Goal: Task Accomplishment & Management: Complete application form

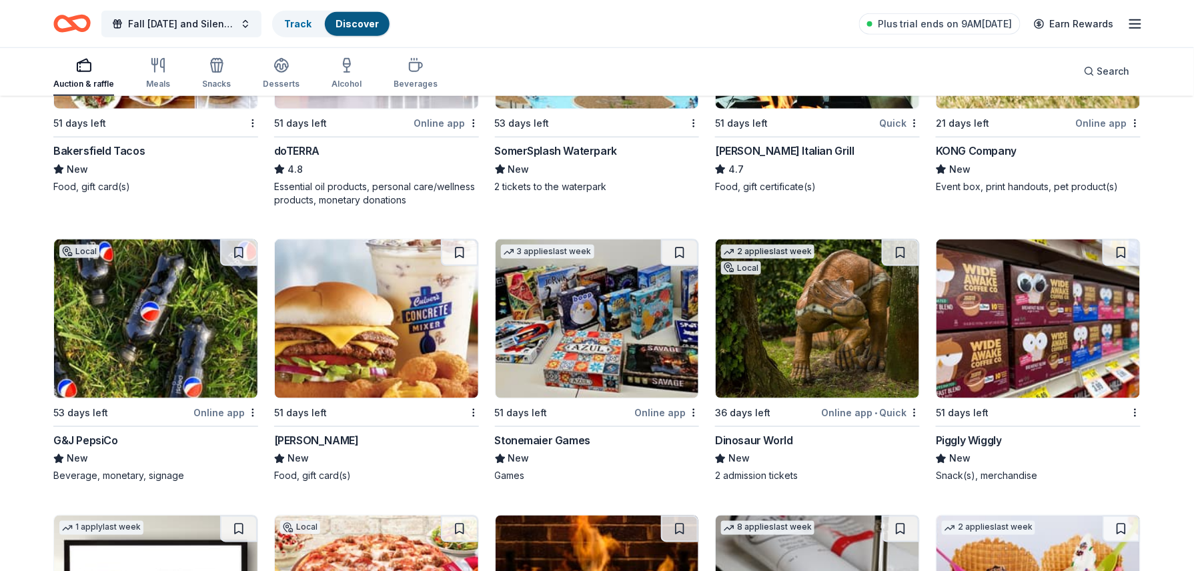
scroll to position [4021, 0]
click at [356, 331] on img at bounding box center [376, 319] width 203 height 159
click at [645, 337] on img at bounding box center [597, 319] width 203 height 159
click at [831, 343] on img at bounding box center [817, 319] width 203 height 159
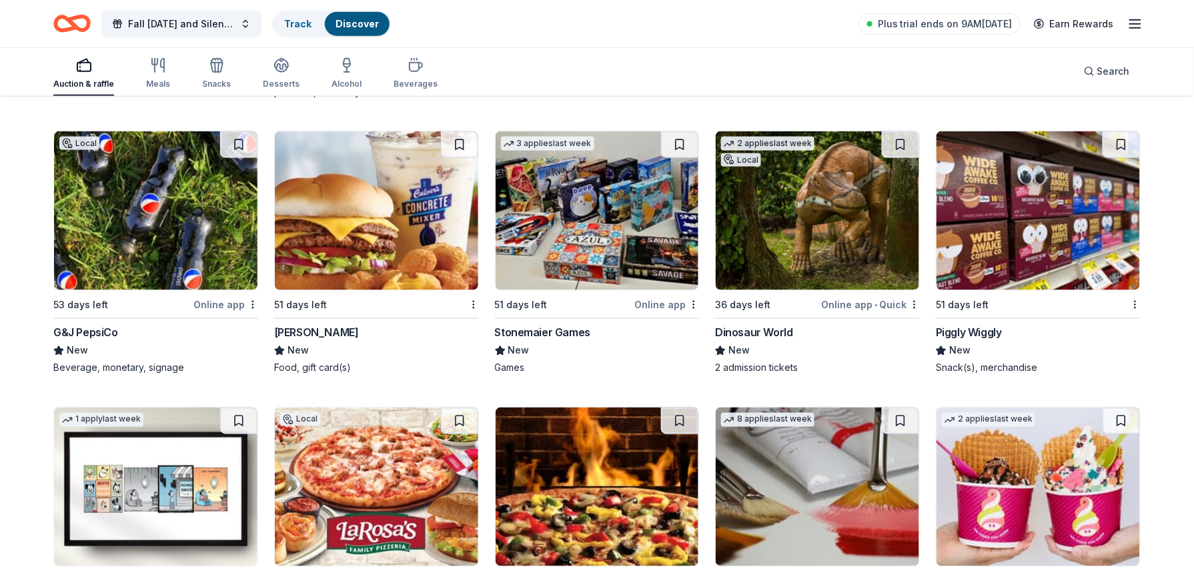
scroll to position [4268, 0]
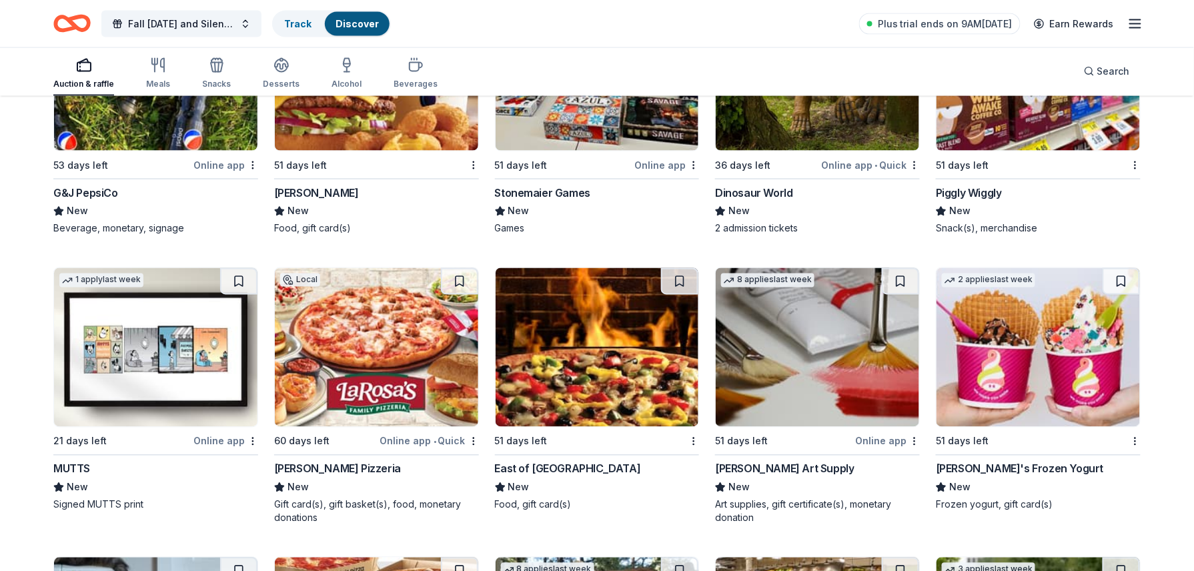
click at [395, 345] on img at bounding box center [376, 347] width 203 height 159
click at [625, 383] on img at bounding box center [597, 347] width 203 height 159
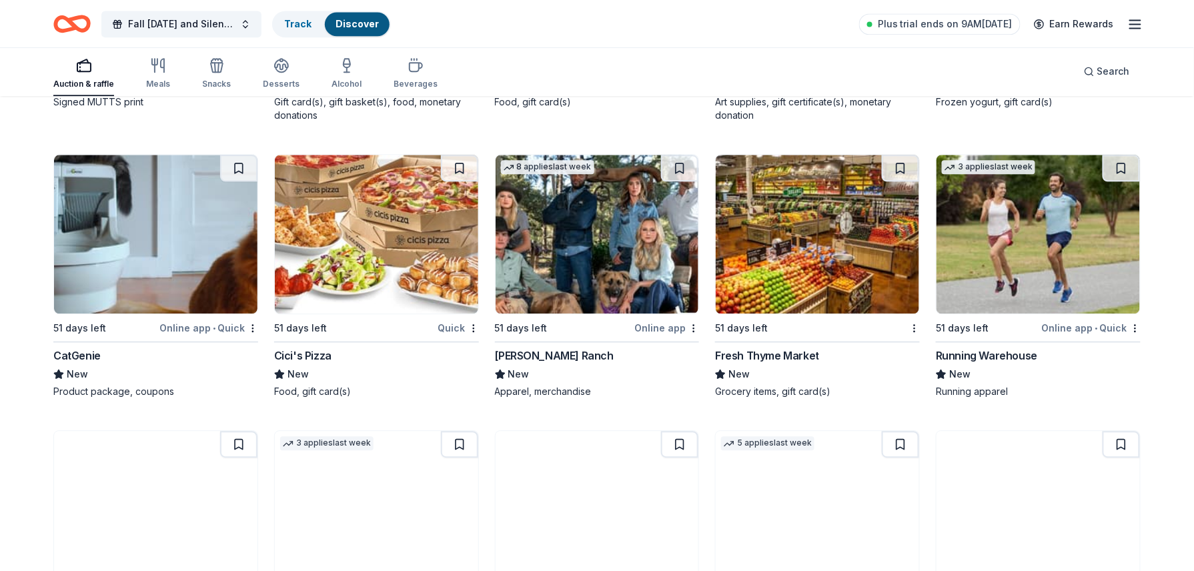
scroll to position [4690, 0]
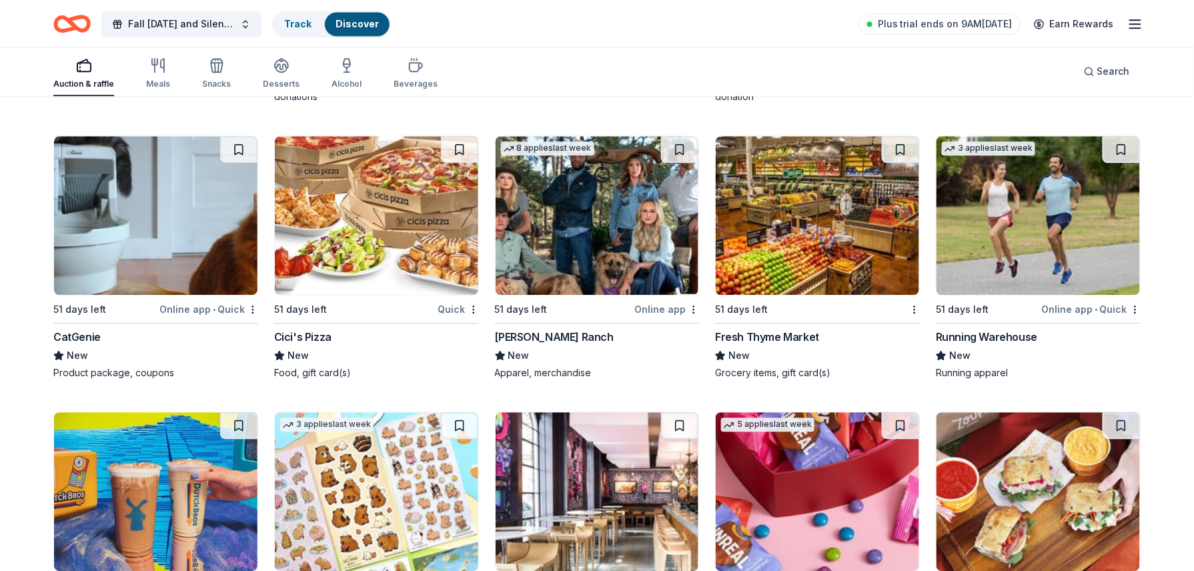
click at [401, 215] on img at bounding box center [376, 215] width 203 height 159
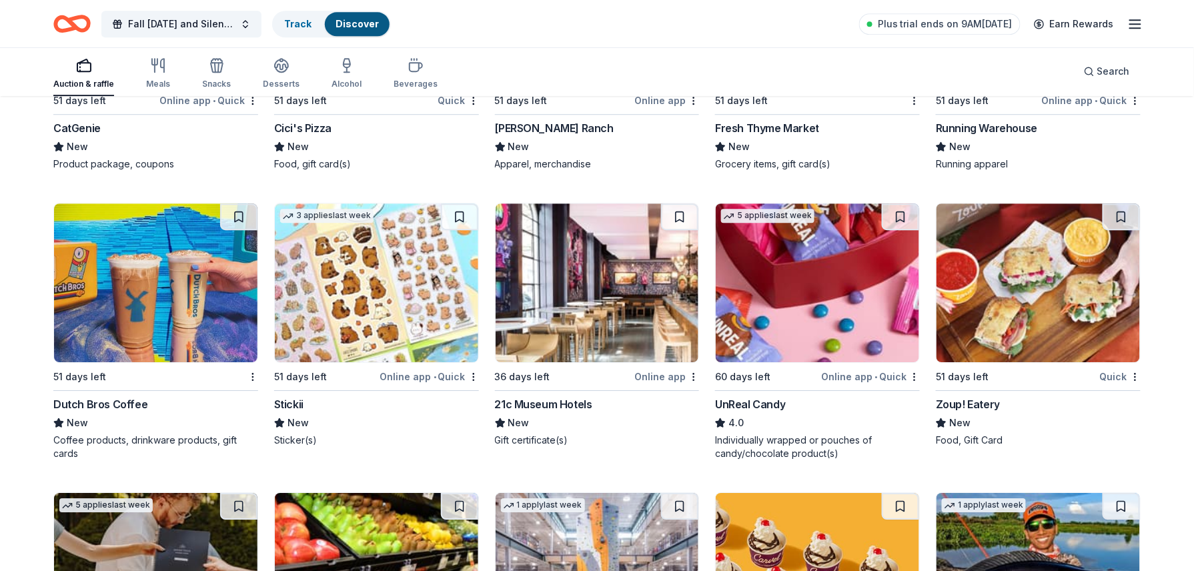
scroll to position [4919, 0]
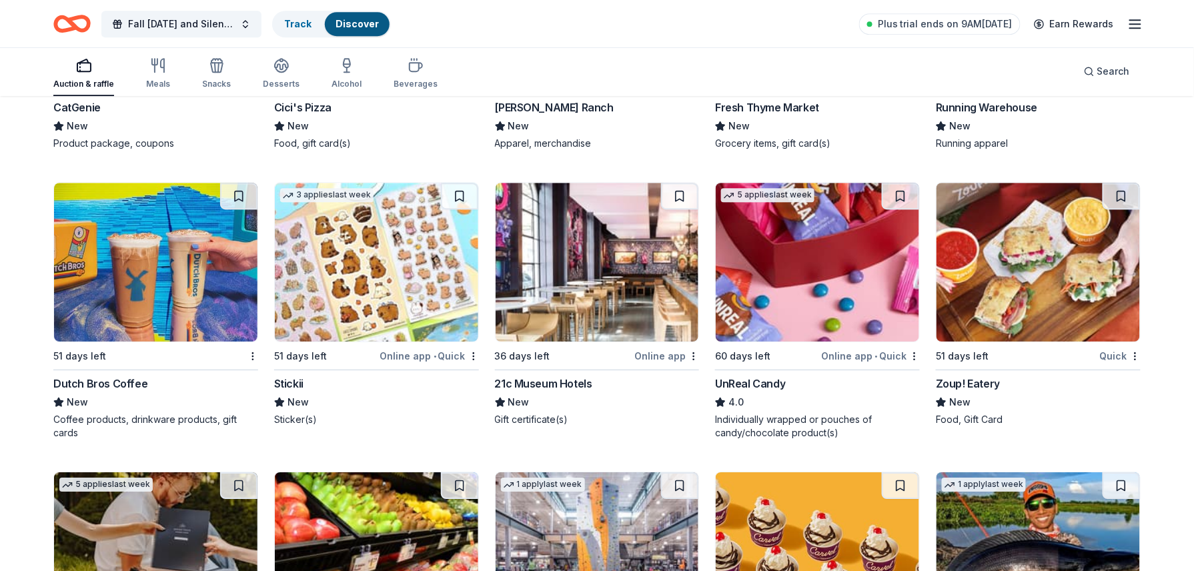
click at [137, 247] on img at bounding box center [155, 262] width 203 height 159
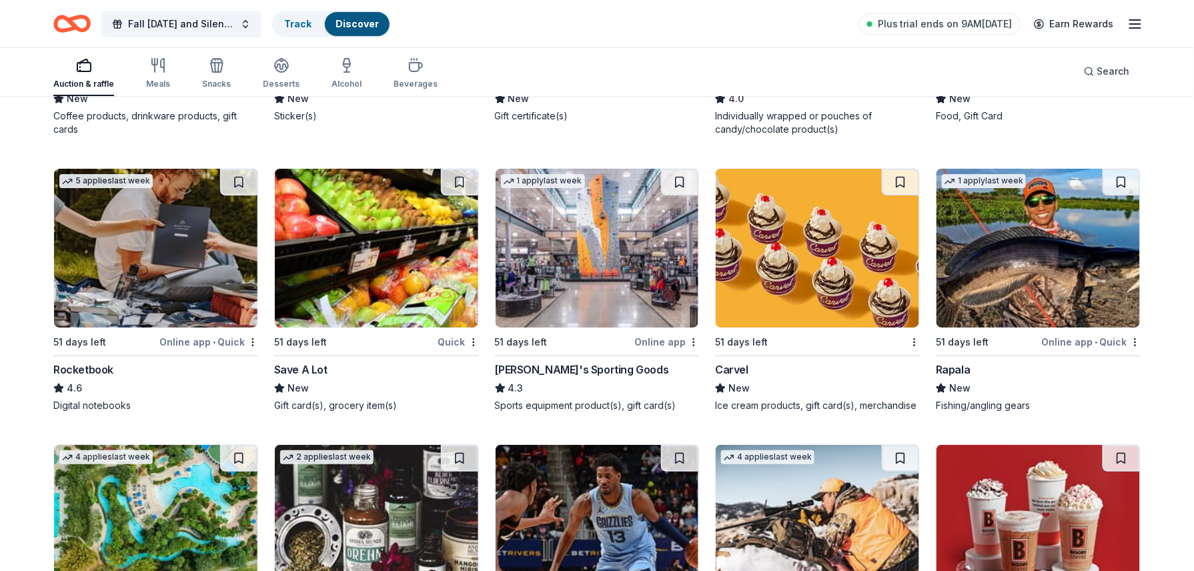
scroll to position [5243, 0]
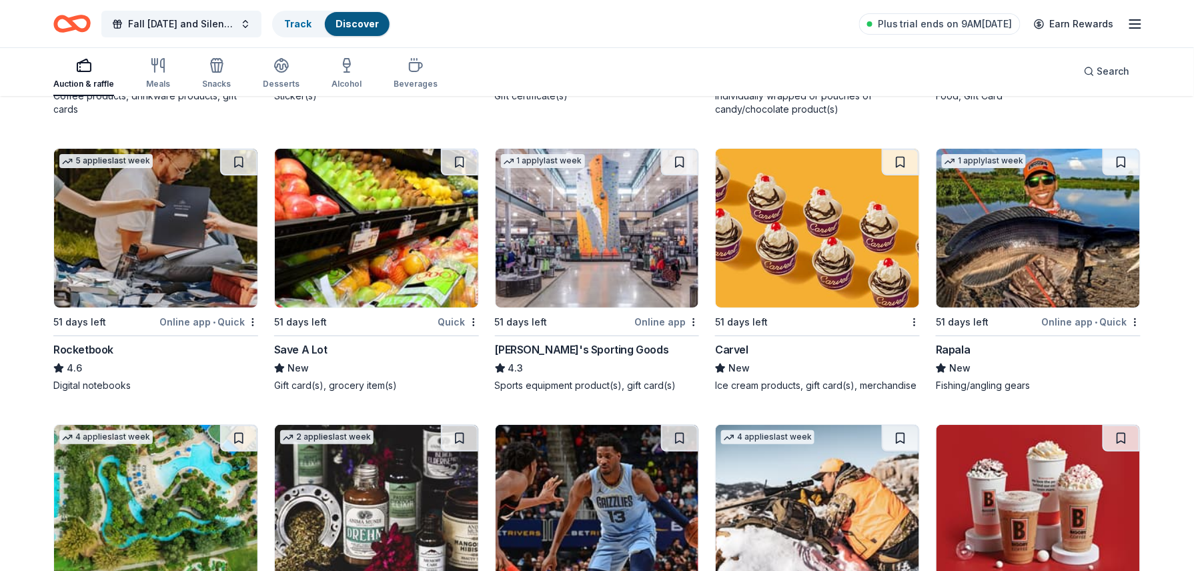
click at [398, 279] on img at bounding box center [376, 228] width 203 height 159
click at [608, 250] on img at bounding box center [597, 228] width 203 height 159
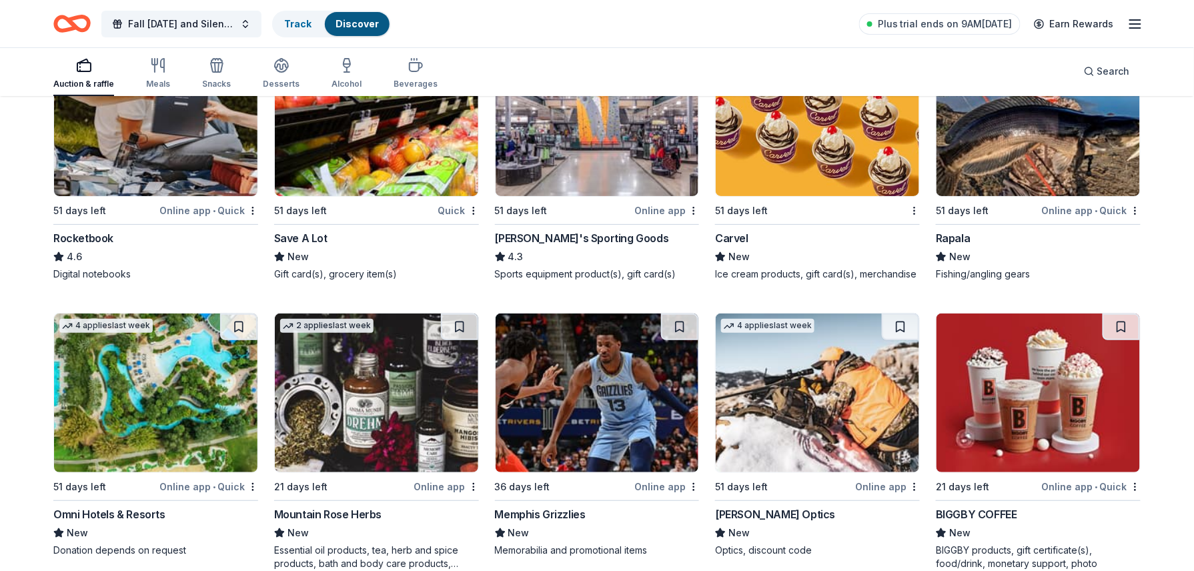
scroll to position [5464, 0]
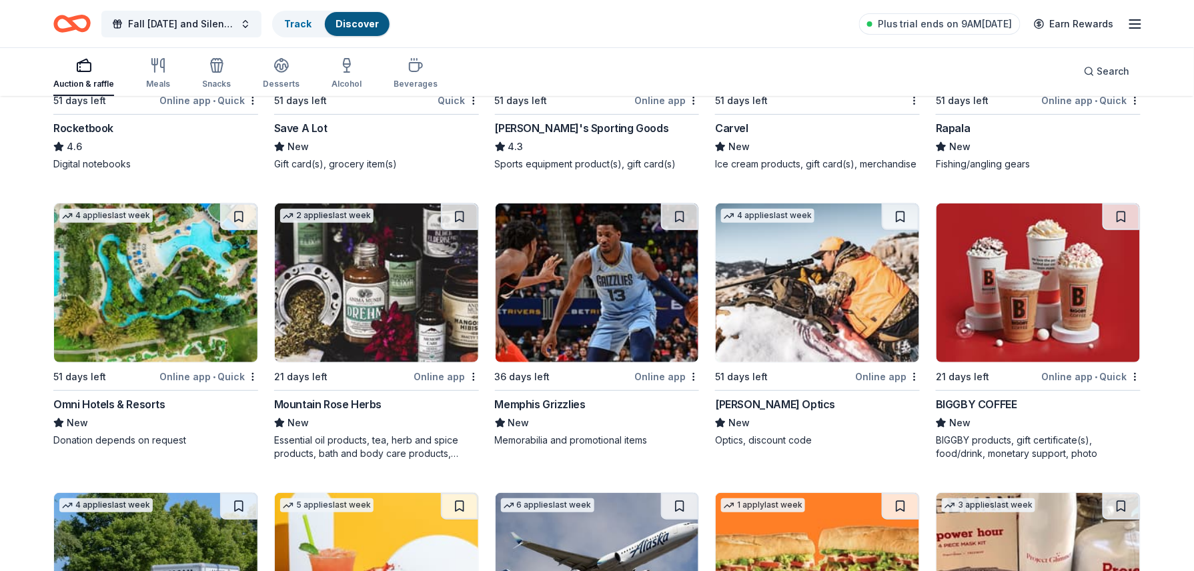
click at [182, 279] on img at bounding box center [155, 282] width 203 height 159
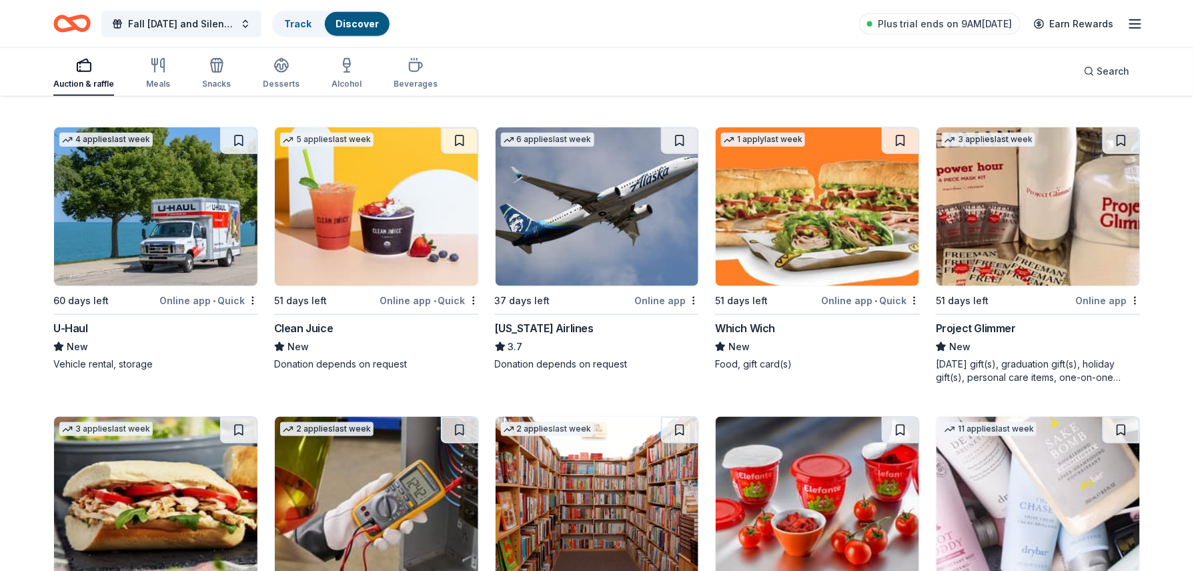
scroll to position [5842, 0]
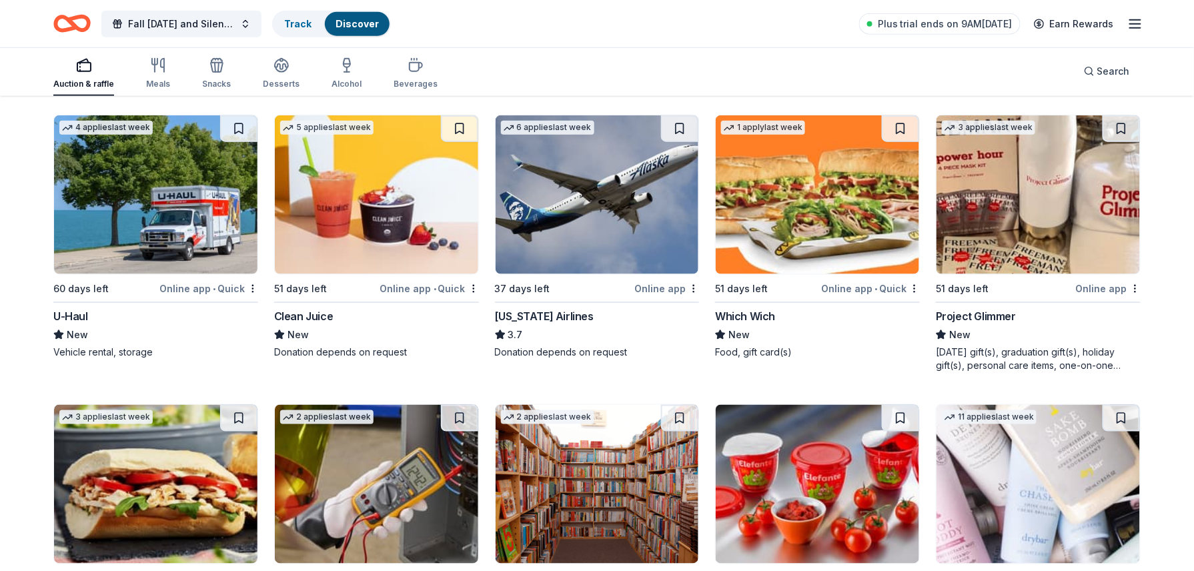
click at [812, 250] on img at bounding box center [817, 194] width 203 height 159
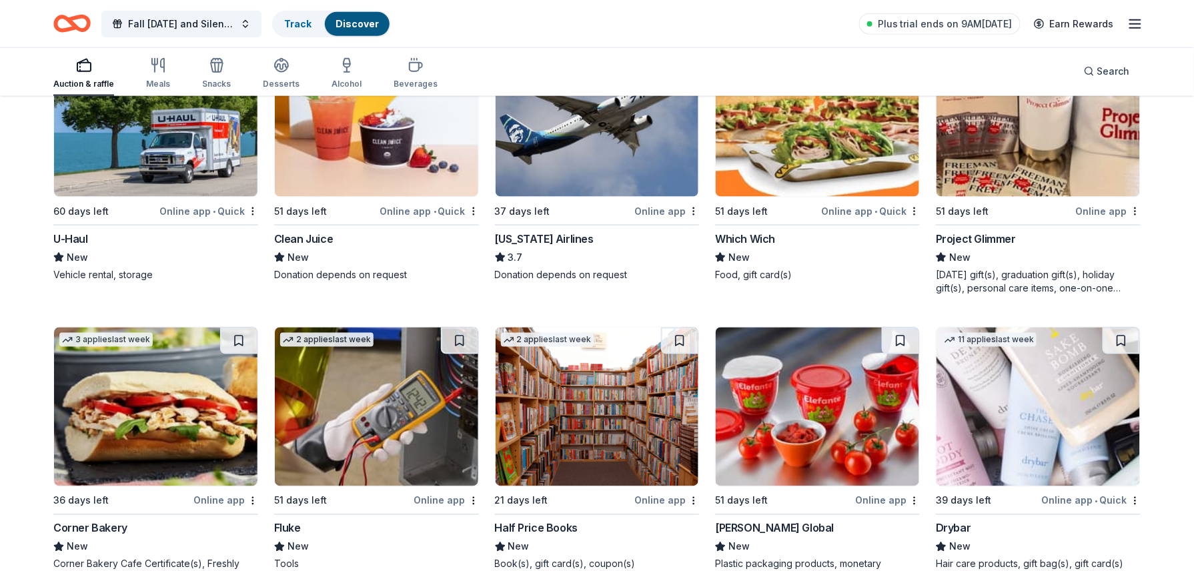
scroll to position [5941, 0]
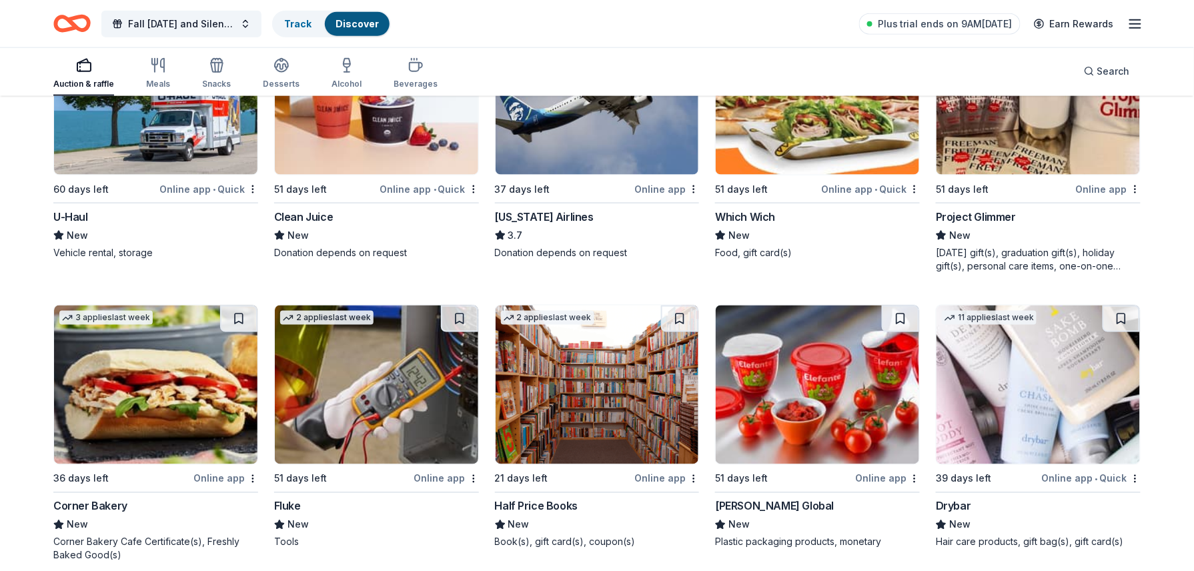
click at [128, 426] on img at bounding box center [155, 385] width 203 height 159
click at [611, 399] on img at bounding box center [597, 385] width 203 height 159
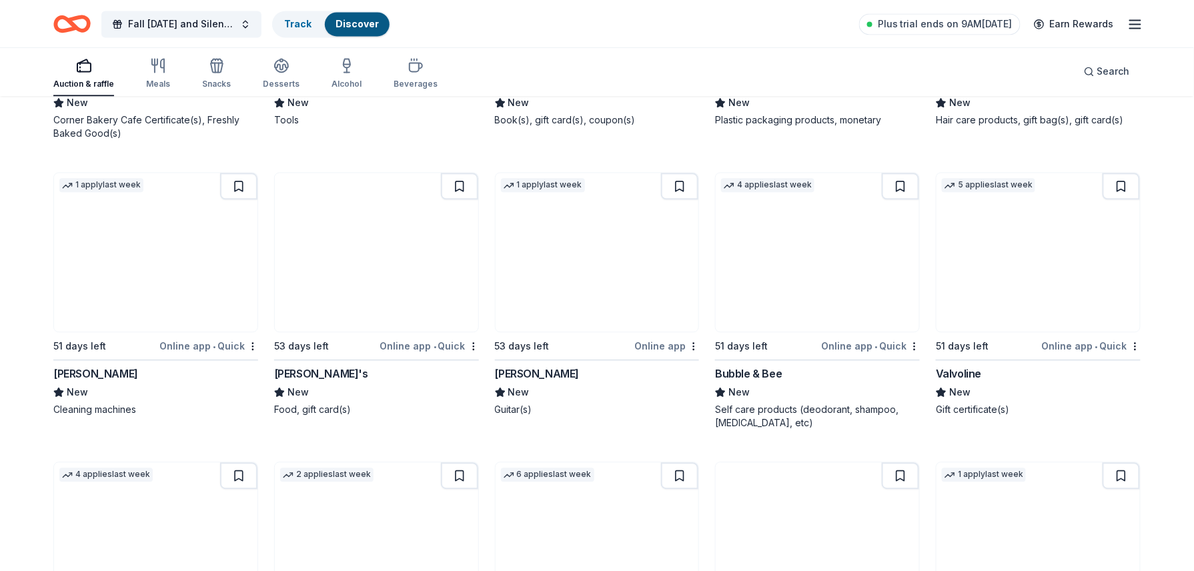
scroll to position [6388, 0]
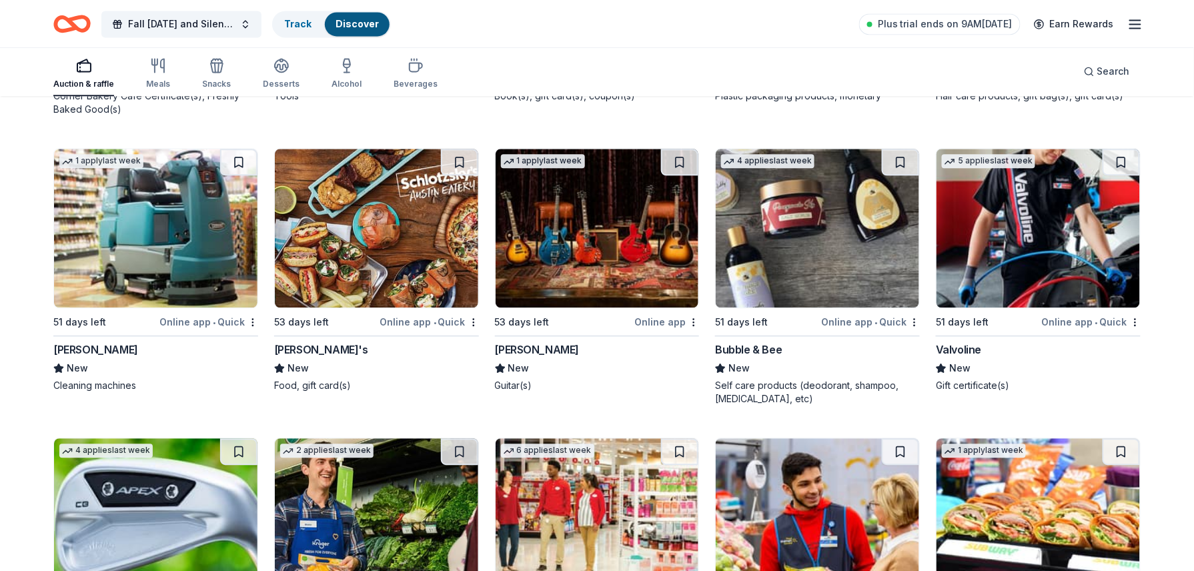
click at [377, 238] on img at bounding box center [376, 228] width 203 height 159
click at [601, 247] on img at bounding box center [597, 228] width 203 height 159
click at [1063, 222] on img at bounding box center [1038, 228] width 203 height 159
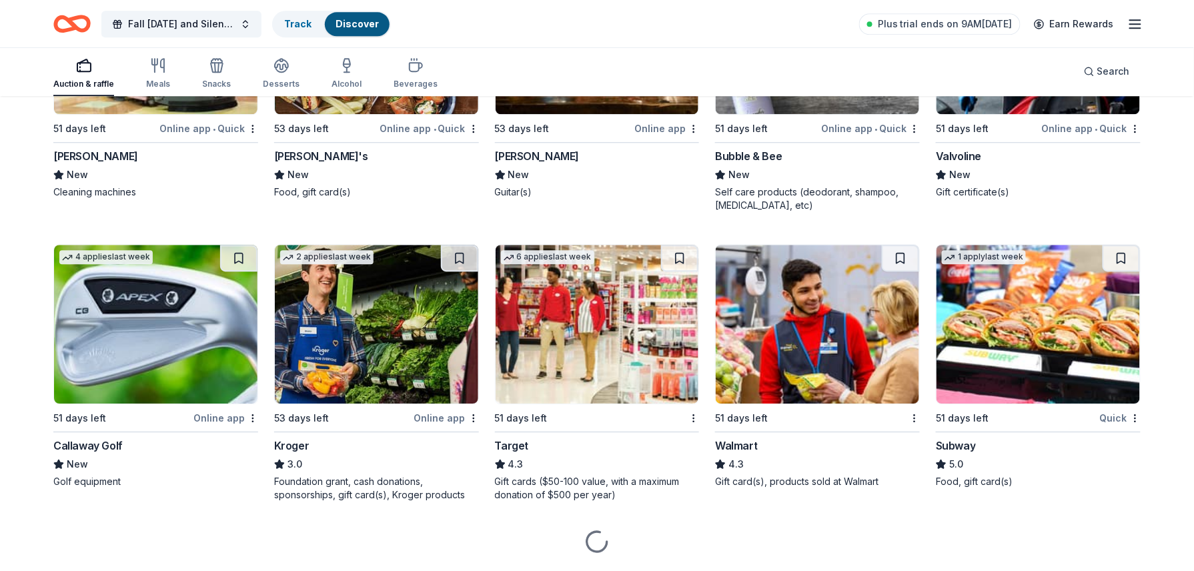
scroll to position [6624, 0]
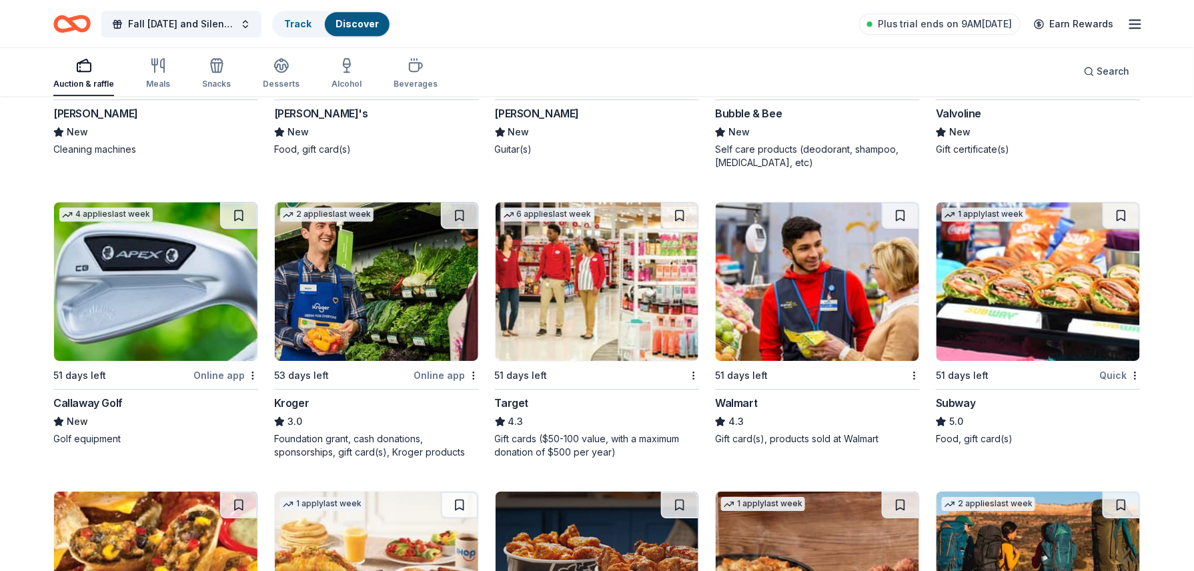
click at [363, 292] on img at bounding box center [376, 281] width 203 height 159
click at [620, 298] on img at bounding box center [597, 281] width 203 height 159
click at [841, 305] on img at bounding box center [817, 281] width 203 height 159
click at [1054, 302] on img at bounding box center [1038, 281] width 203 height 159
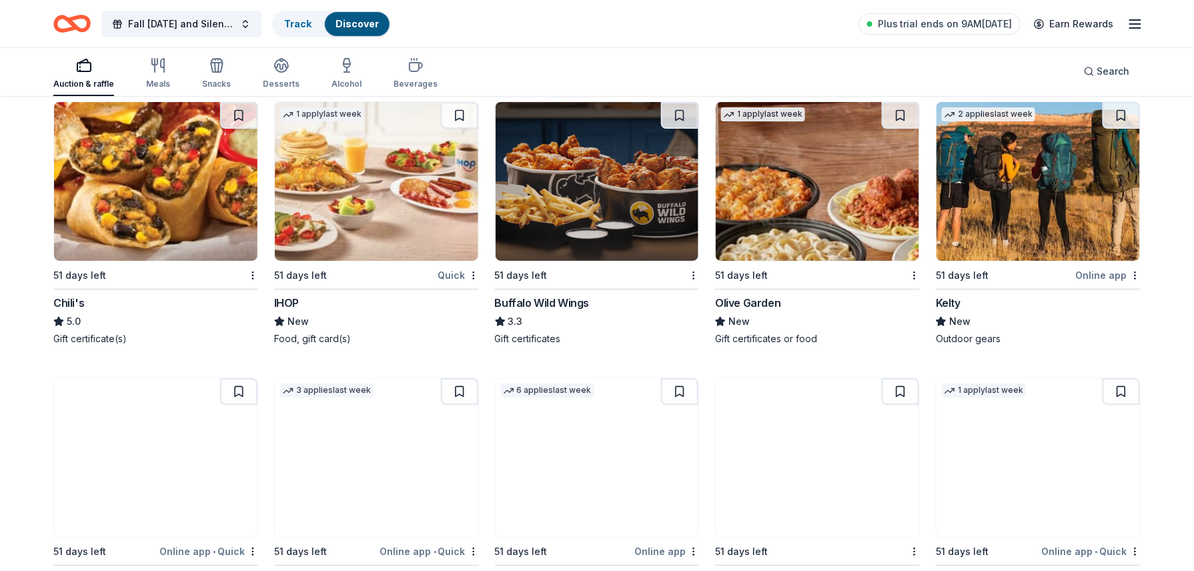
scroll to position [7052, 0]
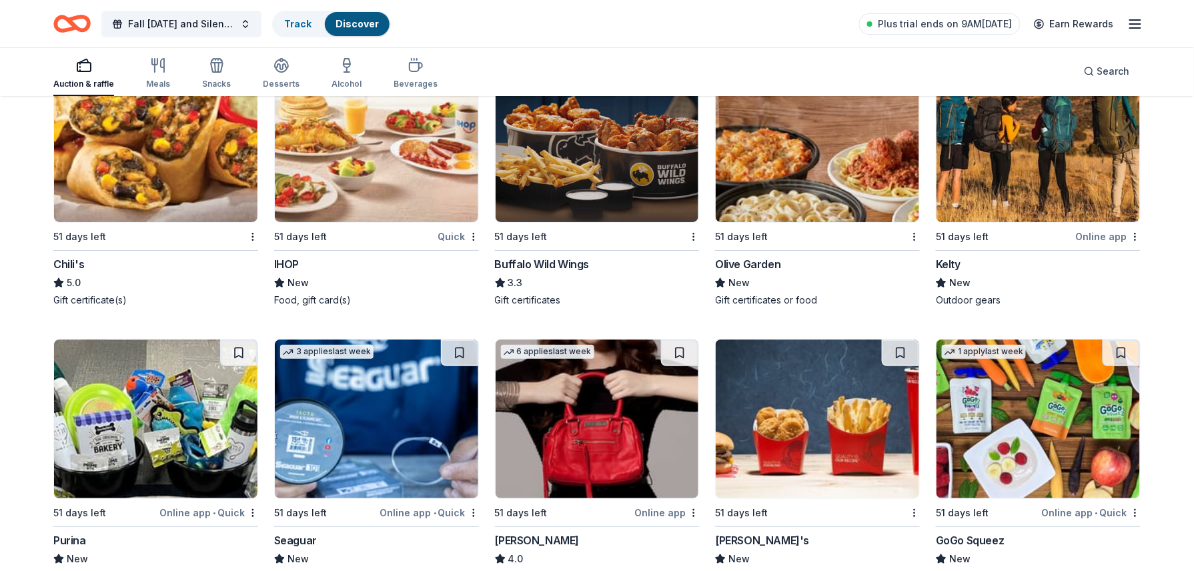
click at [181, 148] on img at bounding box center [155, 142] width 203 height 159
click at [424, 163] on img at bounding box center [376, 142] width 203 height 159
click at [611, 176] on img at bounding box center [597, 142] width 203 height 159
click at [818, 171] on img at bounding box center [817, 142] width 203 height 159
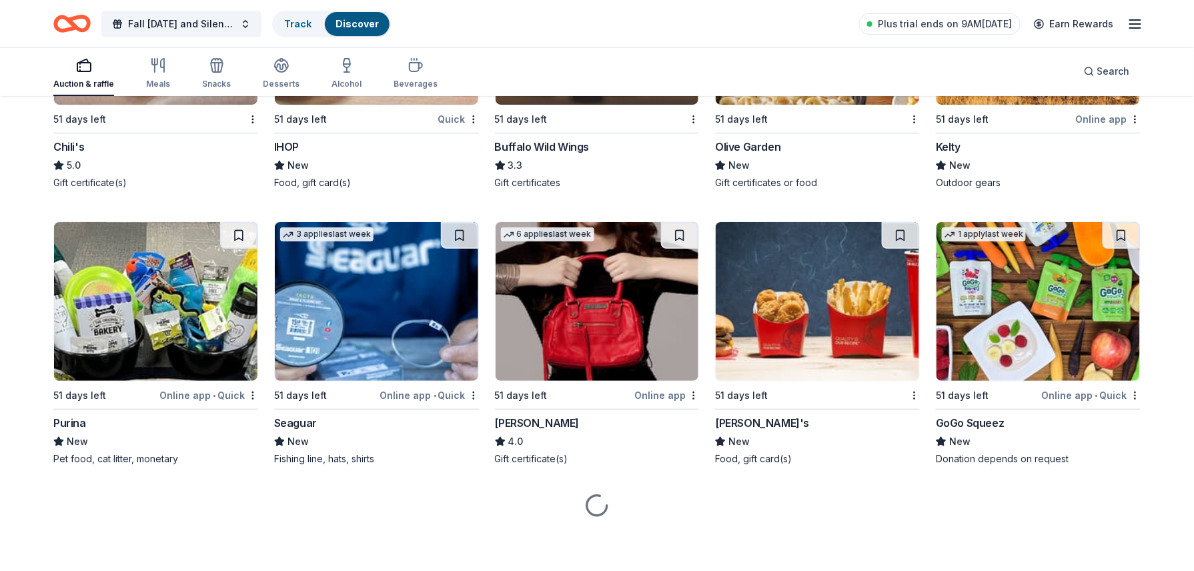
scroll to position [7177, 0]
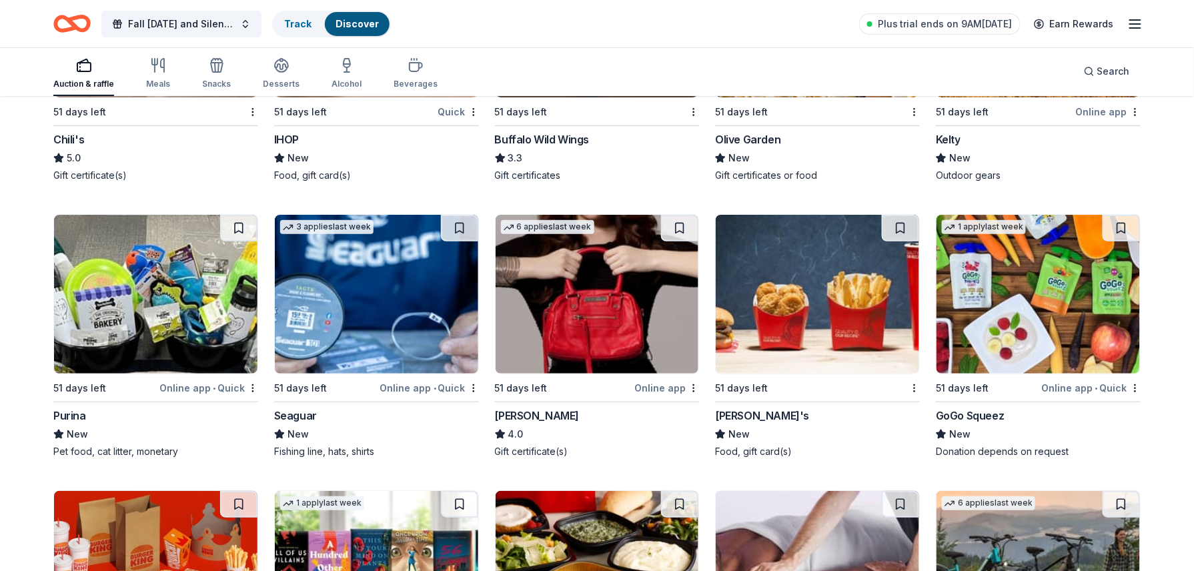
click at [179, 332] on img at bounding box center [155, 294] width 203 height 159
click at [817, 300] on img at bounding box center [817, 294] width 203 height 159
click at [1074, 360] on img at bounding box center [1038, 294] width 203 height 159
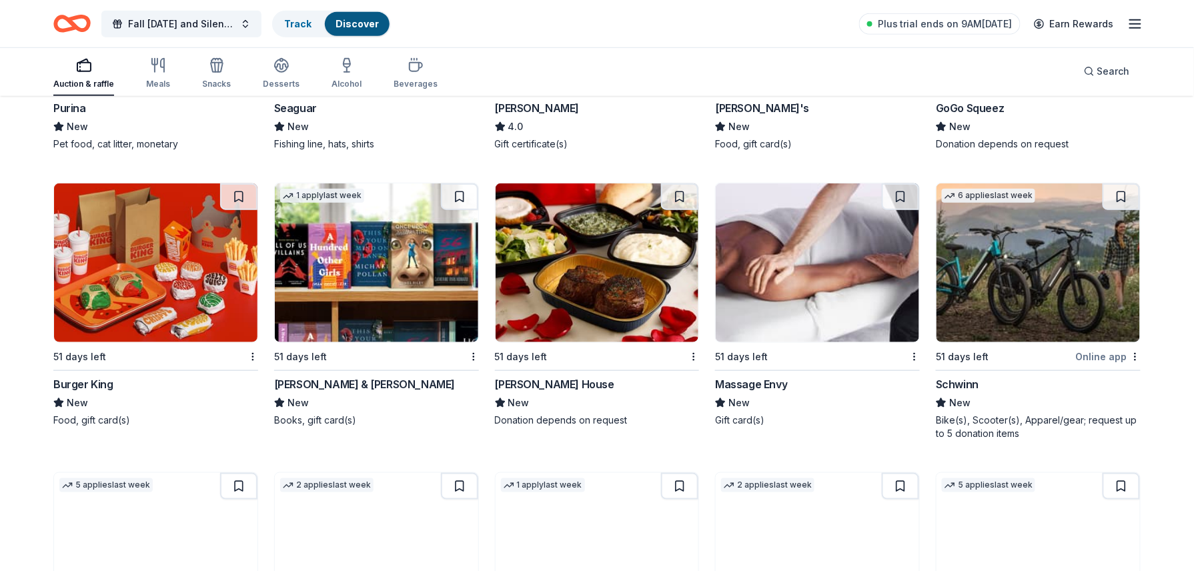
scroll to position [7498, 0]
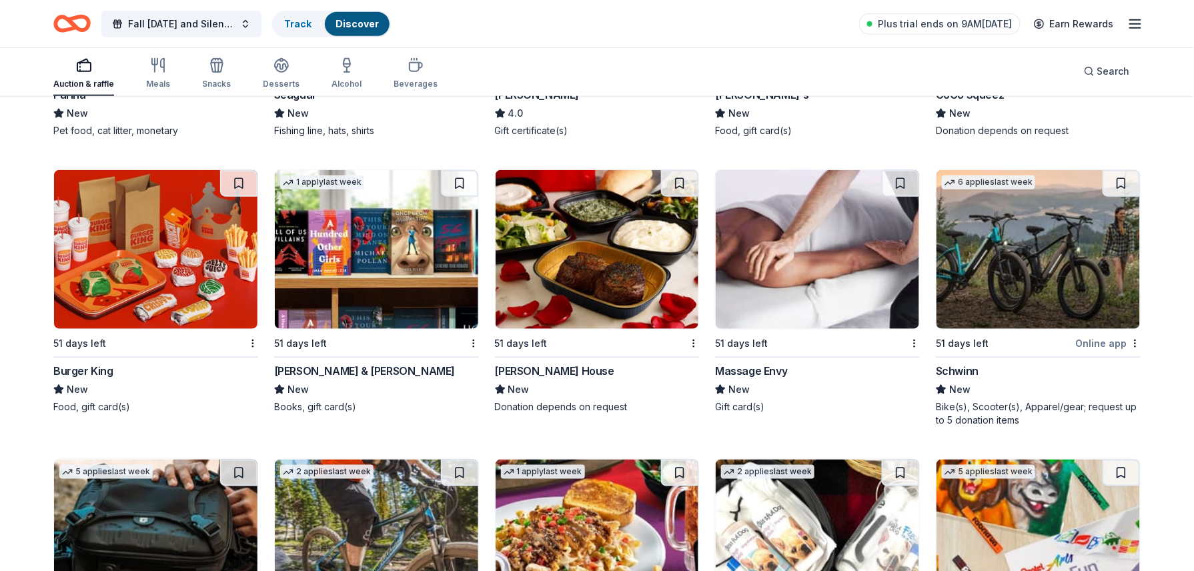
click at [173, 264] on img at bounding box center [155, 249] width 203 height 159
click at [411, 292] on img at bounding box center [376, 249] width 203 height 159
click at [859, 303] on img at bounding box center [817, 249] width 203 height 159
click at [1063, 278] on img at bounding box center [1038, 249] width 203 height 159
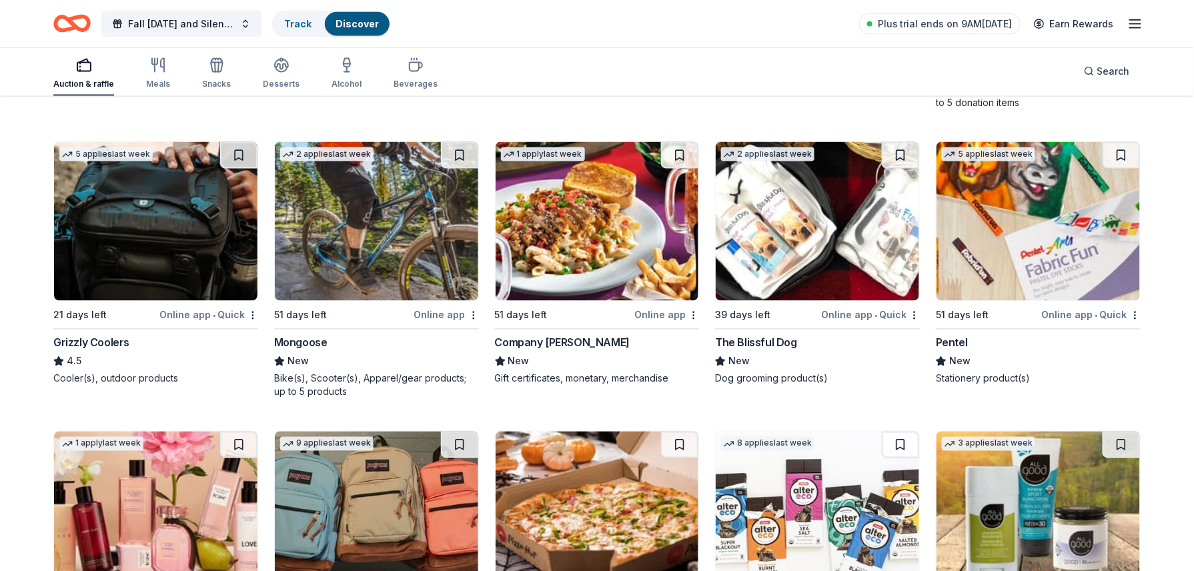
scroll to position [7831, 0]
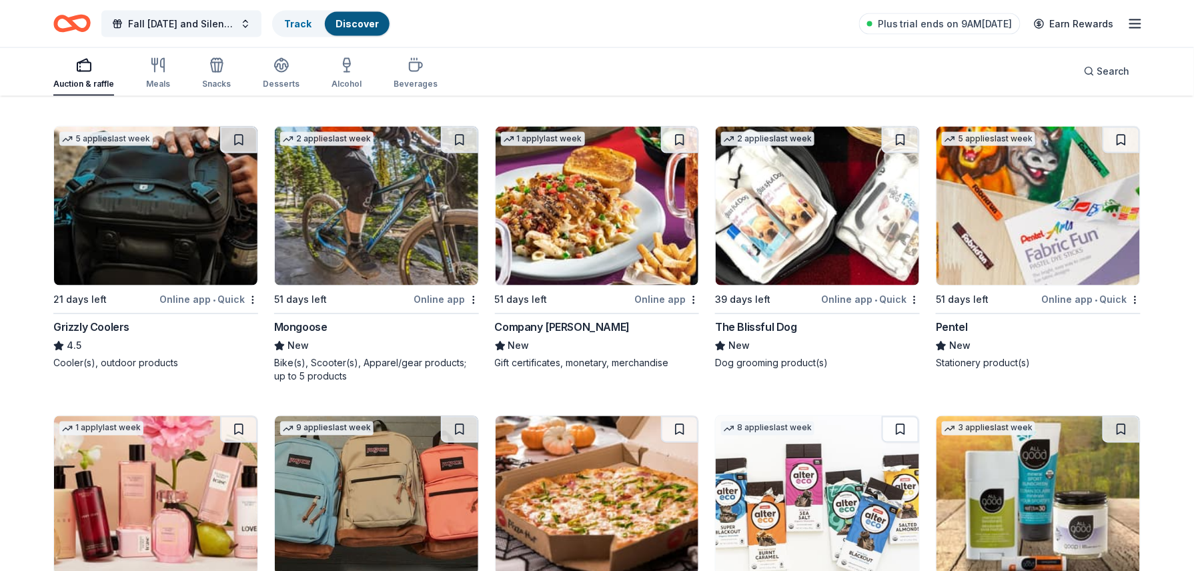
click at [147, 244] on img at bounding box center [155, 206] width 203 height 159
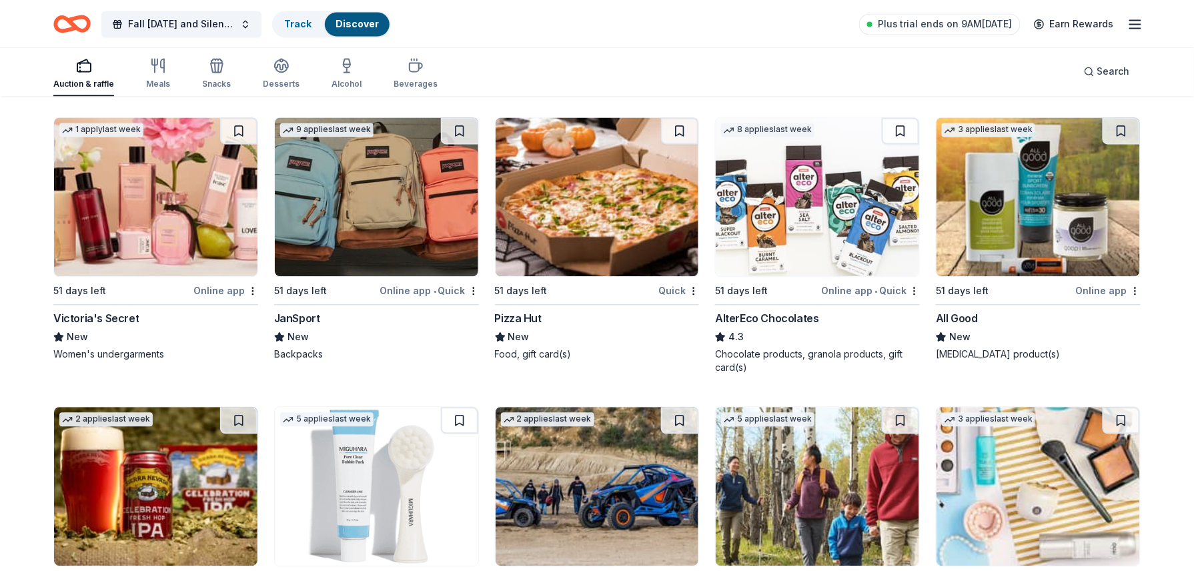
scroll to position [8145, 0]
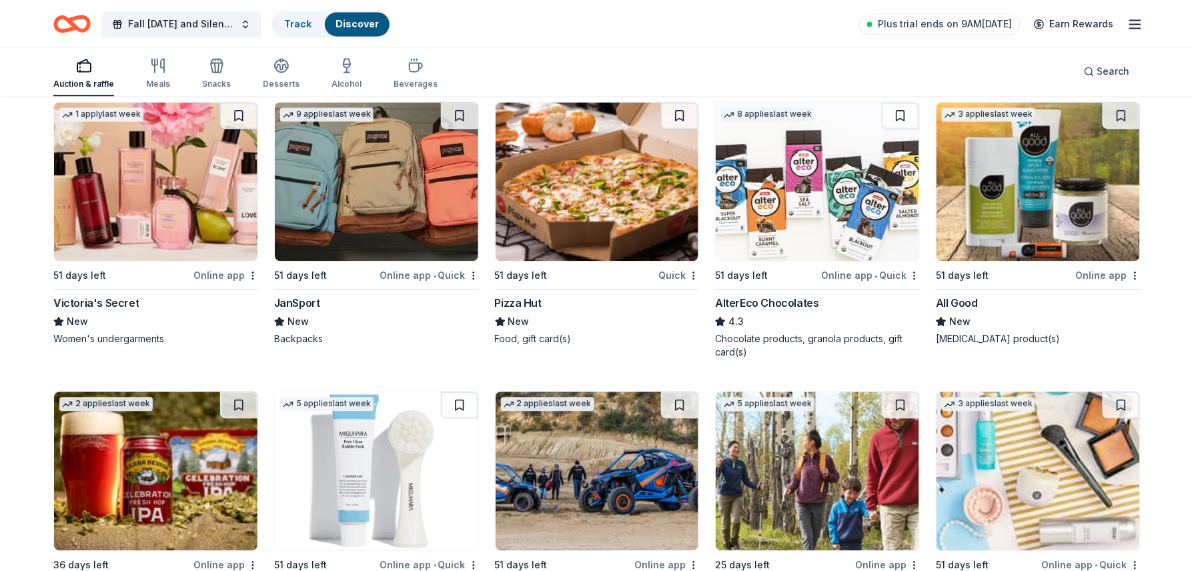
click at [167, 225] on img at bounding box center [155, 181] width 203 height 159
click at [415, 187] on img at bounding box center [376, 181] width 203 height 159
click at [633, 196] on img at bounding box center [597, 181] width 203 height 159
click at [1069, 216] on img at bounding box center [1038, 181] width 203 height 159
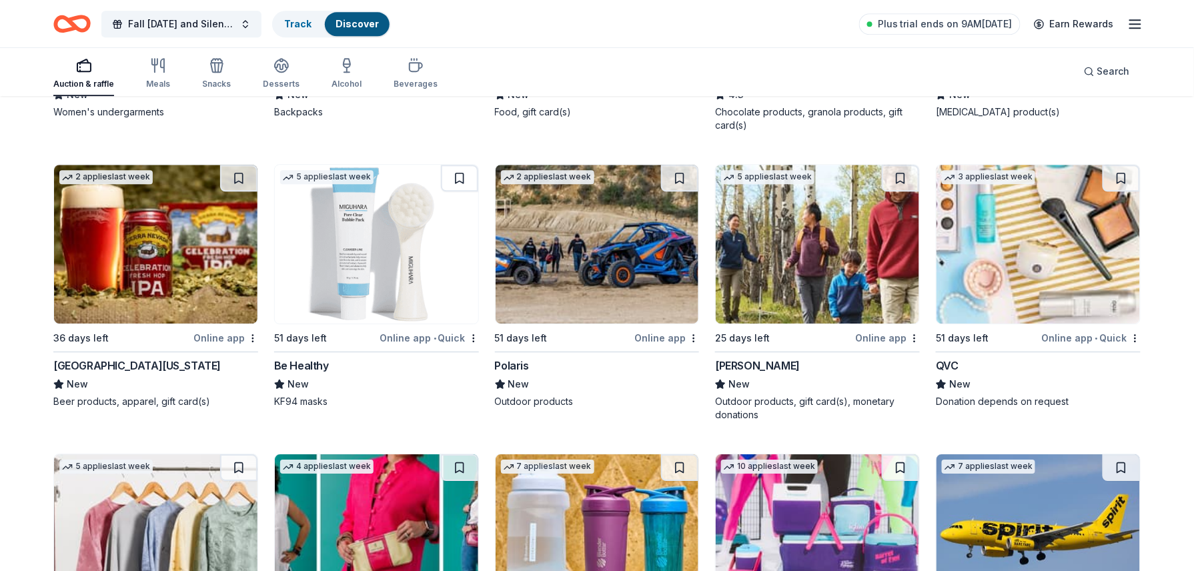
scroll to position [8404, 0]
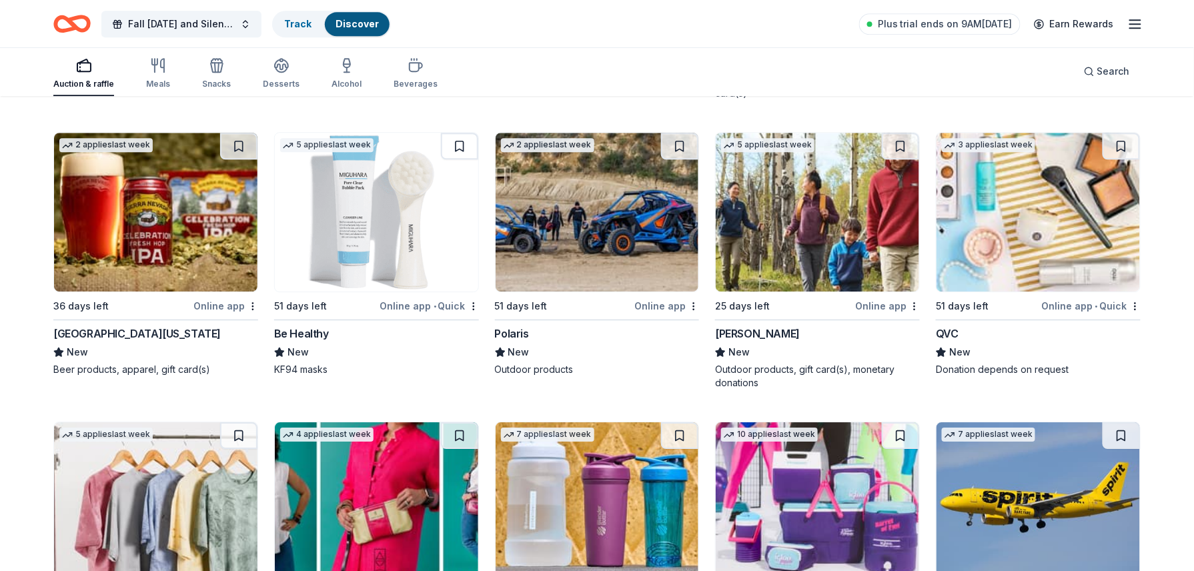
click at [395, 219] on img at bounding box center [376, 212] width 203 height 159
click at [619, 238] on img at bounding box center [597, 212] width 203 height 159
click at [821, 216] on img at bounding box center [817, 212] width 203 height 159
click at [1038, 252] on img at bounding box center [1038, 212] width 203 height 159
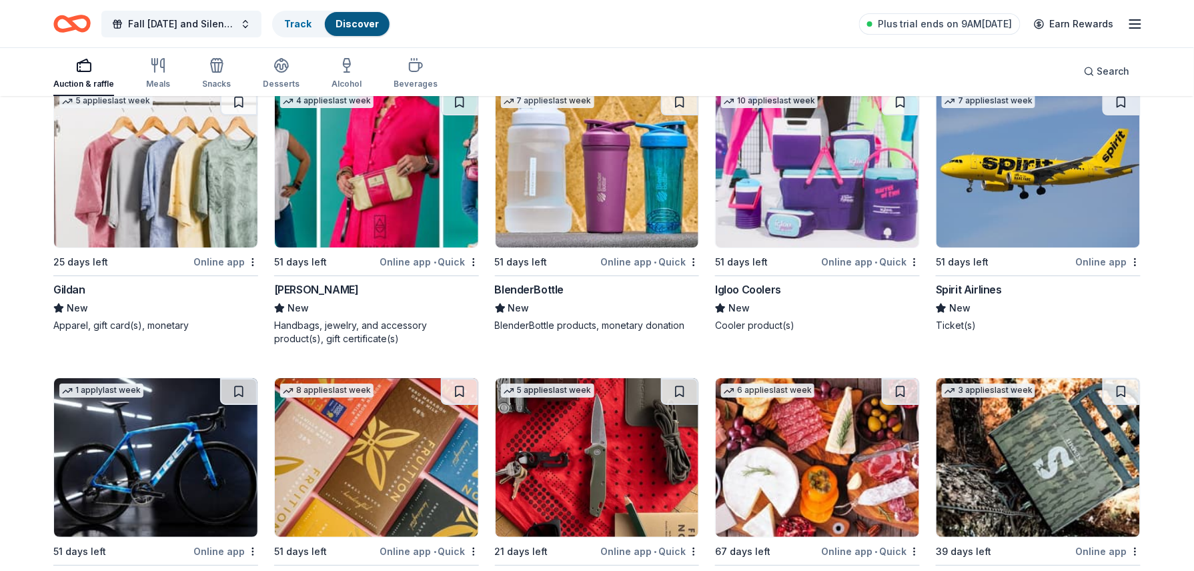
scroll to position [8654, 0]
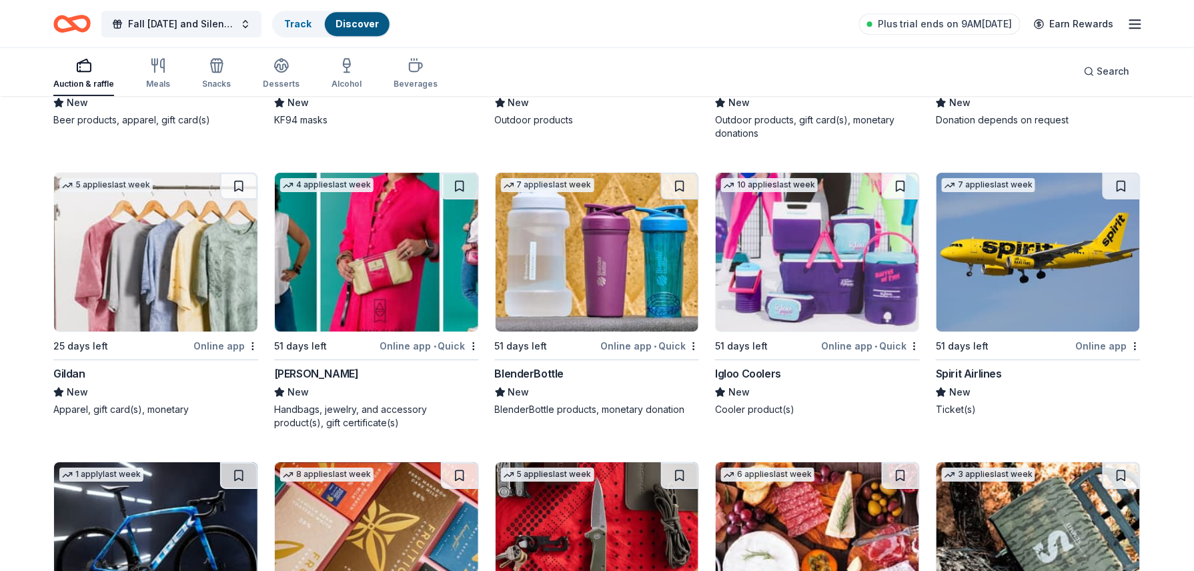
click at [647, 307] on img at bounding box center [597, 252] width 203 height 159
click at [831, 290] on img at bounding box center [817, 252] width 203 height 159
click at [1065, 288] on img at bounding box center [1038, 252] width 203 height 159
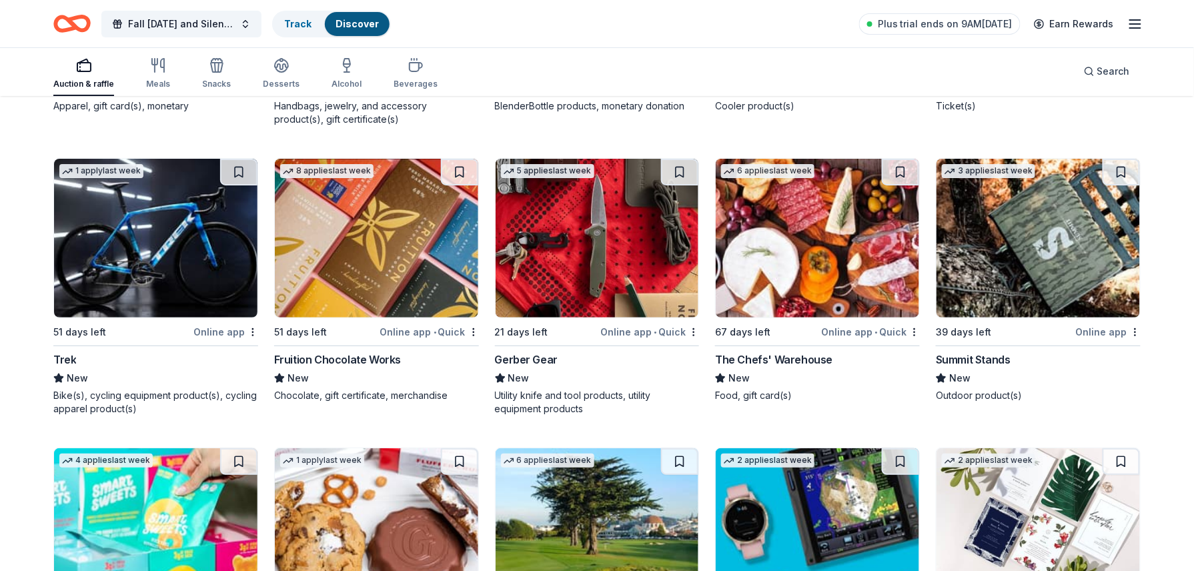
scroll to position [8974, 0]
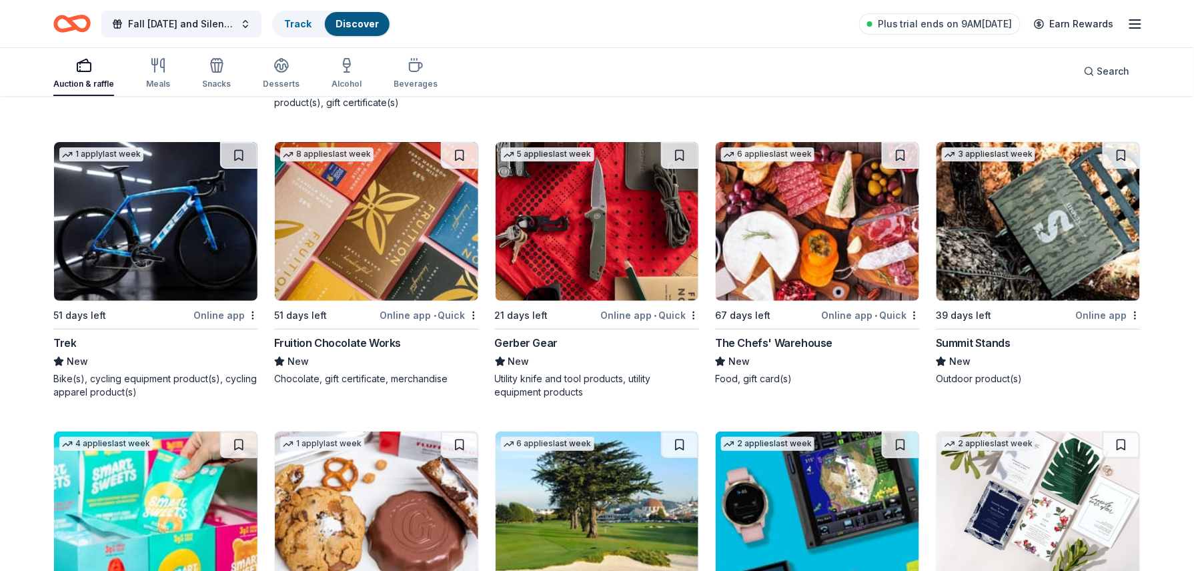
click at [379, 240] on img at bounding box center [376, 221] width 203 height 159
click at [639, 268] on img at bounding box center [597, 221] width 203 height 159
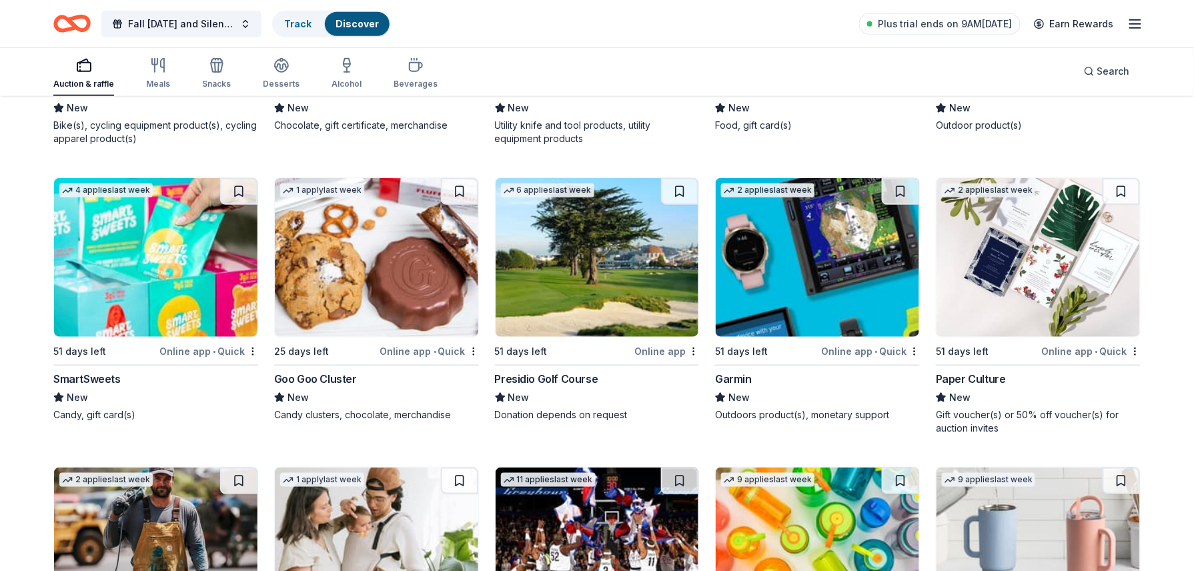
scroll to position [9245, 0]
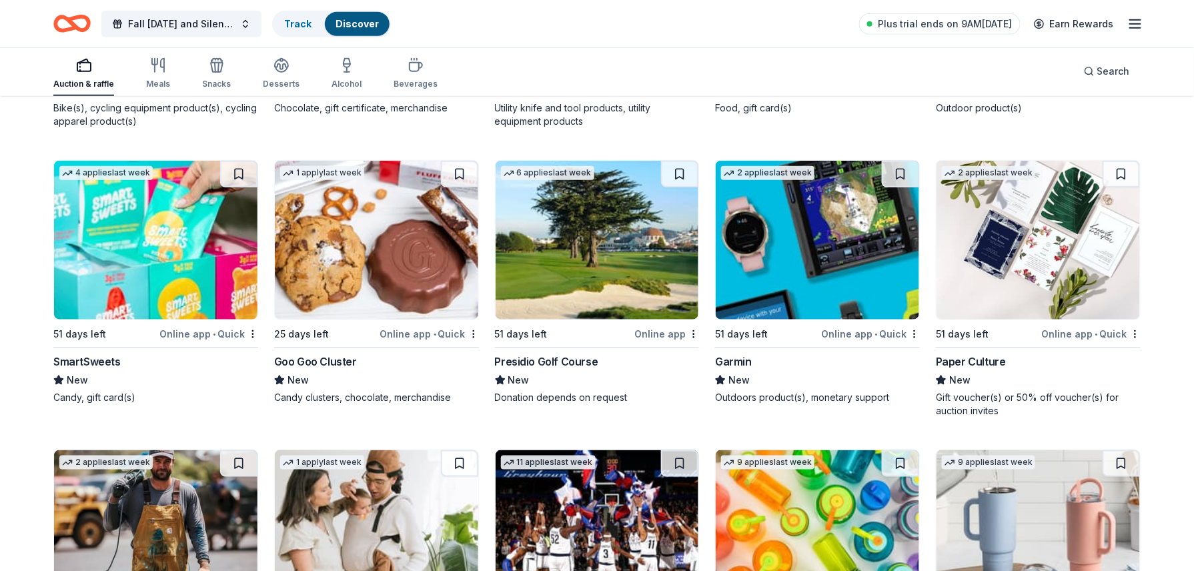
click at [388, 275] on img at bounding box center [376, 240] width 203 height 159
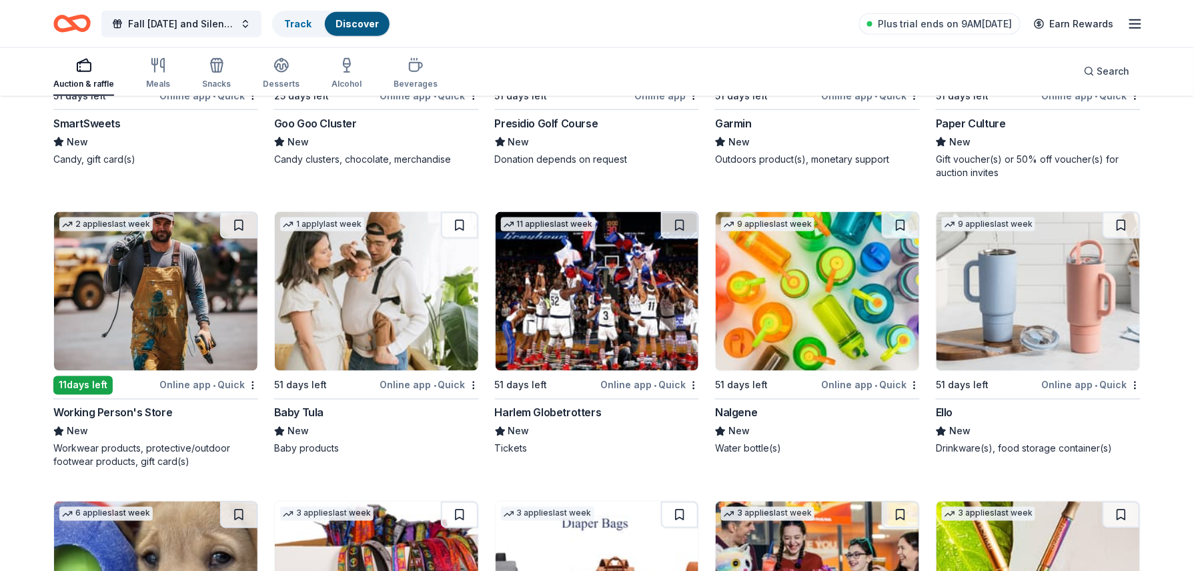
scroll to position [9501, 0]
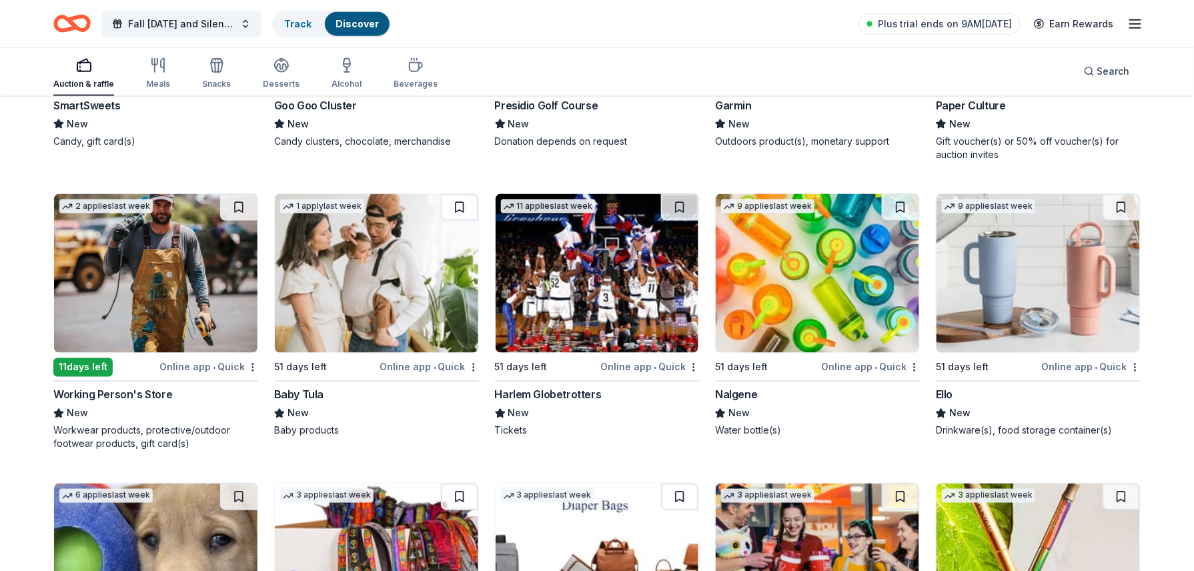
click at [182, 292] on img at bounding box center [155, 273] width 203 height 159
click at [602, 288] on img at bounding box center [597, 273] width 203 height 159
click at [857, 291] on img at bounding box center [817, 273] width 203 height 159
click at [1001, 283] on img at bounding box center [1038, 273] width 203 height 159
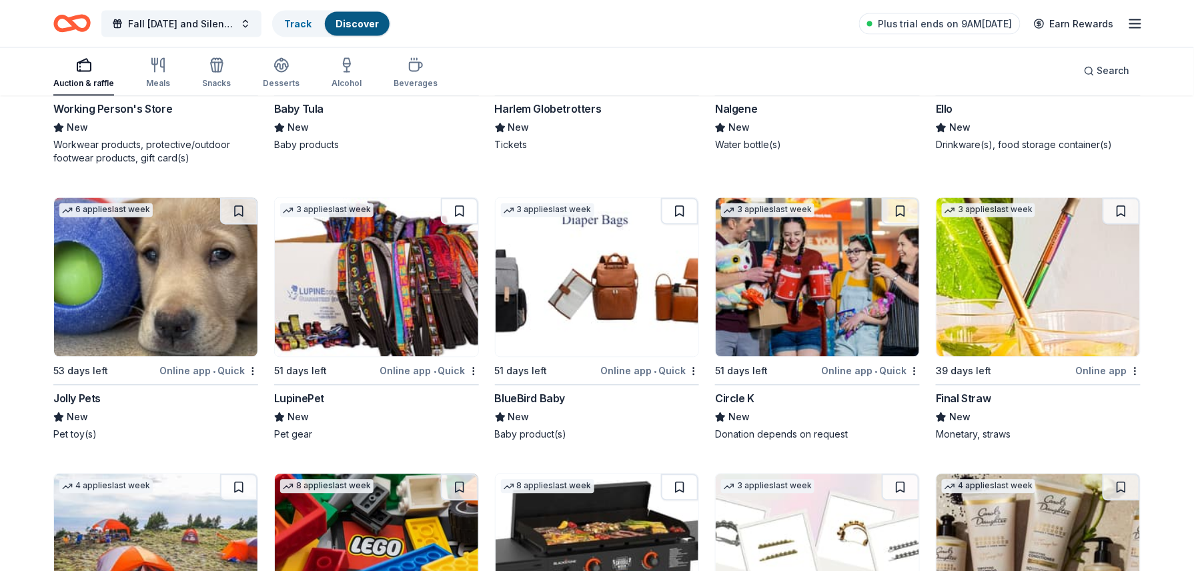
scroll to position [9840, 0]
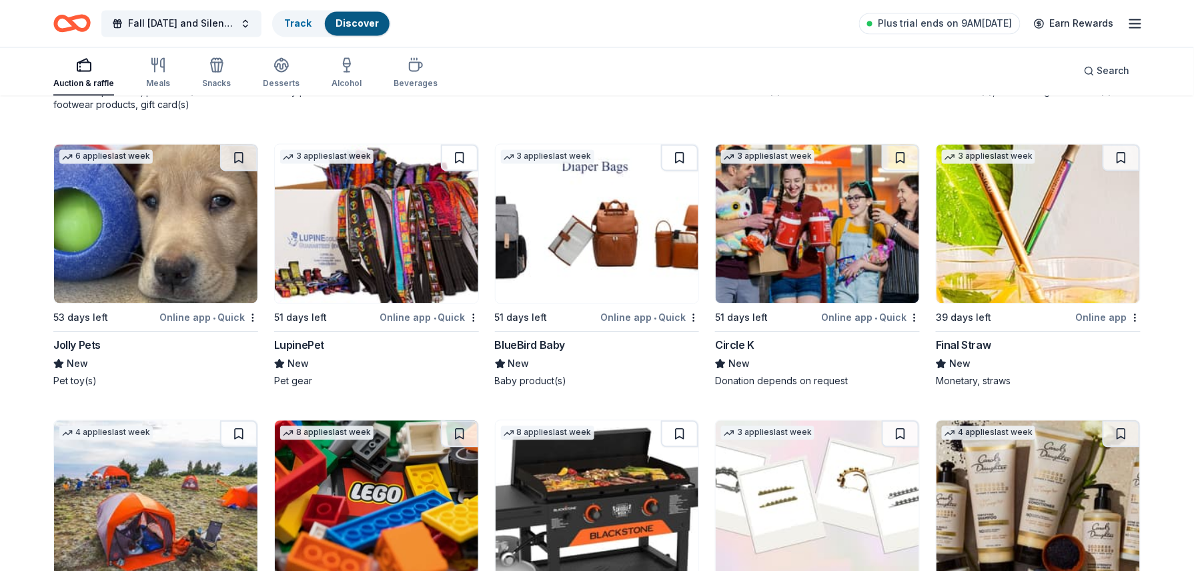
click at [826, 242] on img at bounding box center [817, 224] width 203 height 159
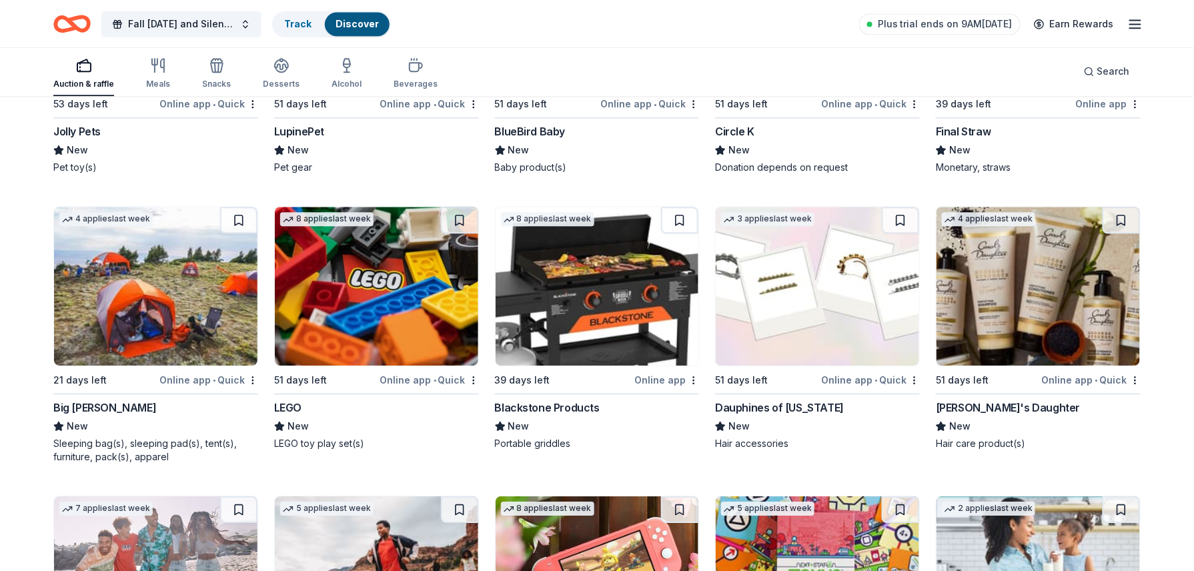
scroll to position [9912, 0]
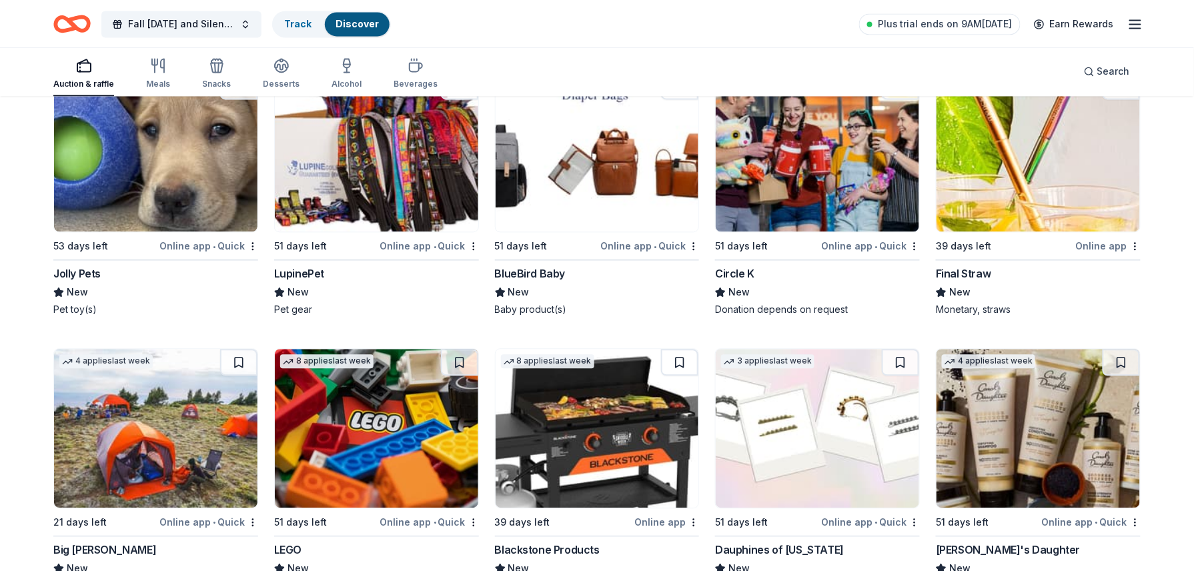
click at [1058, 182] on img at bounding box center [1038, 152] width 203 height 159
click at [392, 409] on img at bounding box center [376, 428] width 203 height 159
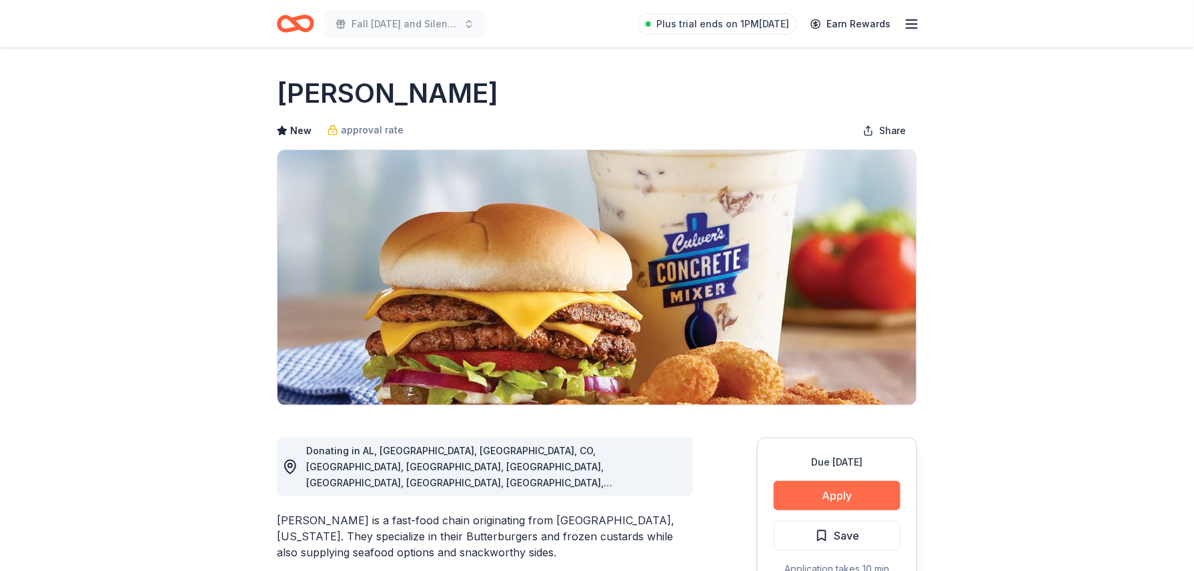
click at [797, 489] on button "Apply" at bounding box center [837, 495] width 127 height 29
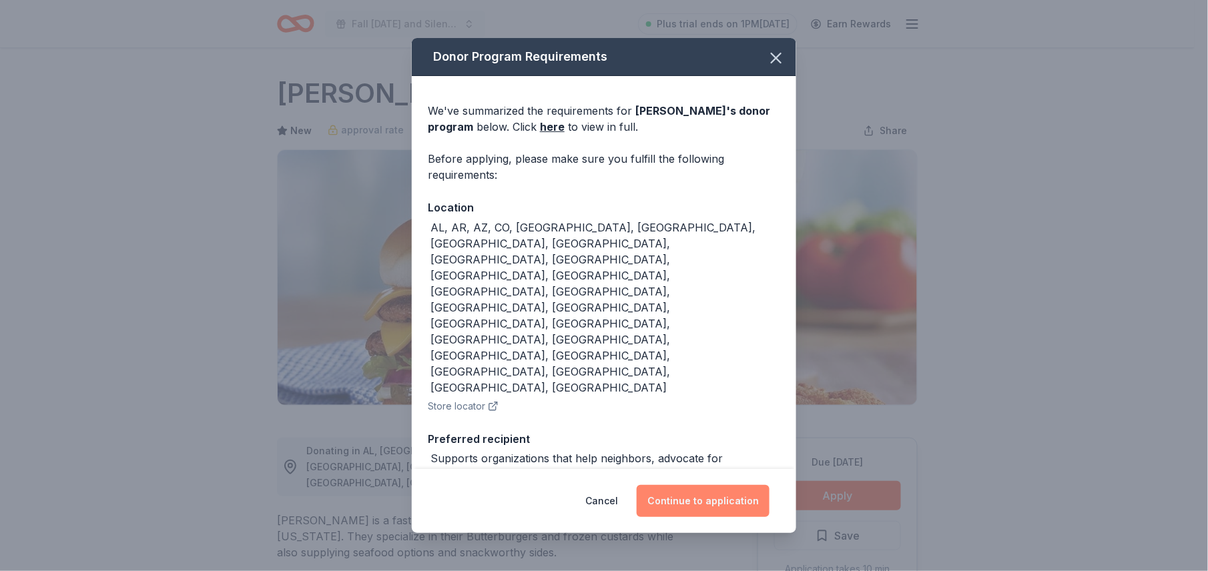
click at [700, 485] on button "Continue to application" at bounding box center [703, 501] width 133 height 32
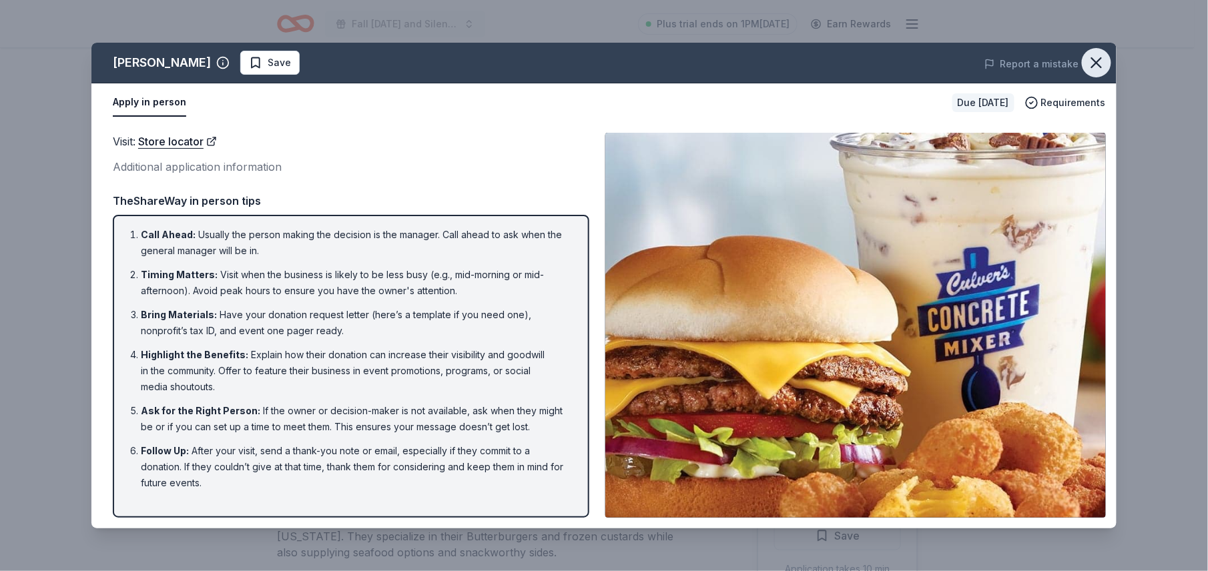
click at [1104, 63] on icon "button" at bounding box center [1096, 62] width 19 height 19
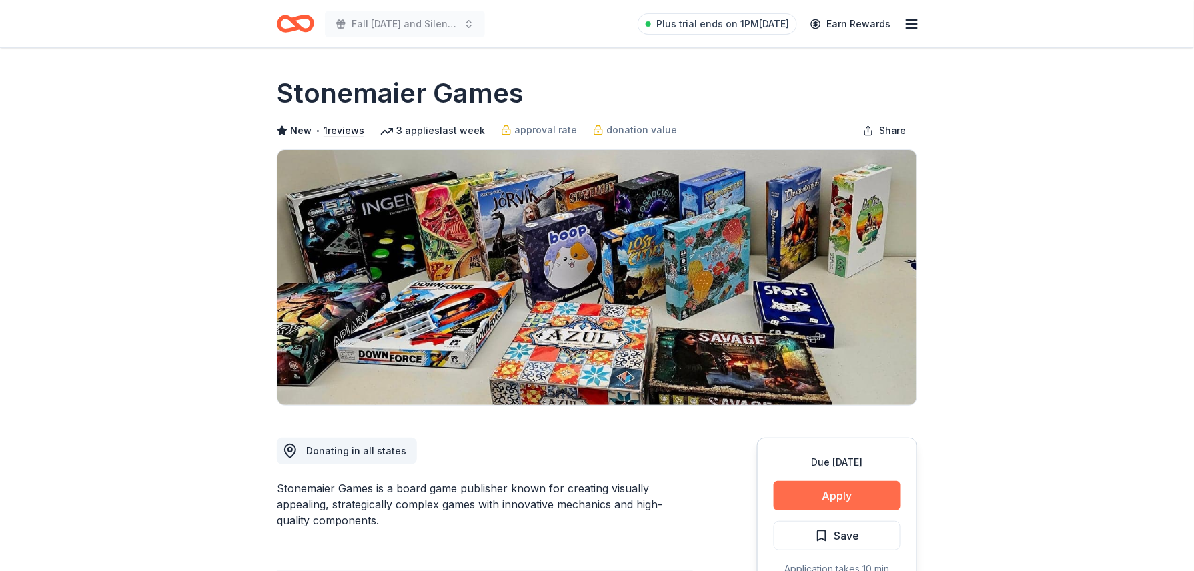
click at [865, 492] on button "Apply" at bounding box center [837, 495] width 127 height 29
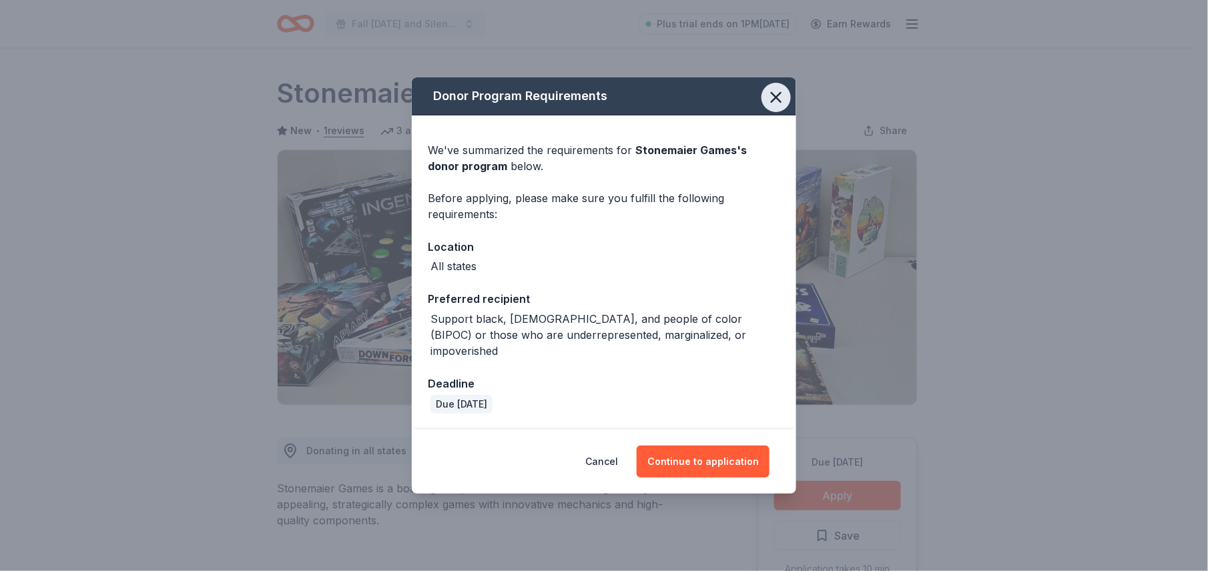
click at [781, 96] on icon "button" at bounding box center [776, 97] width 19 height 19
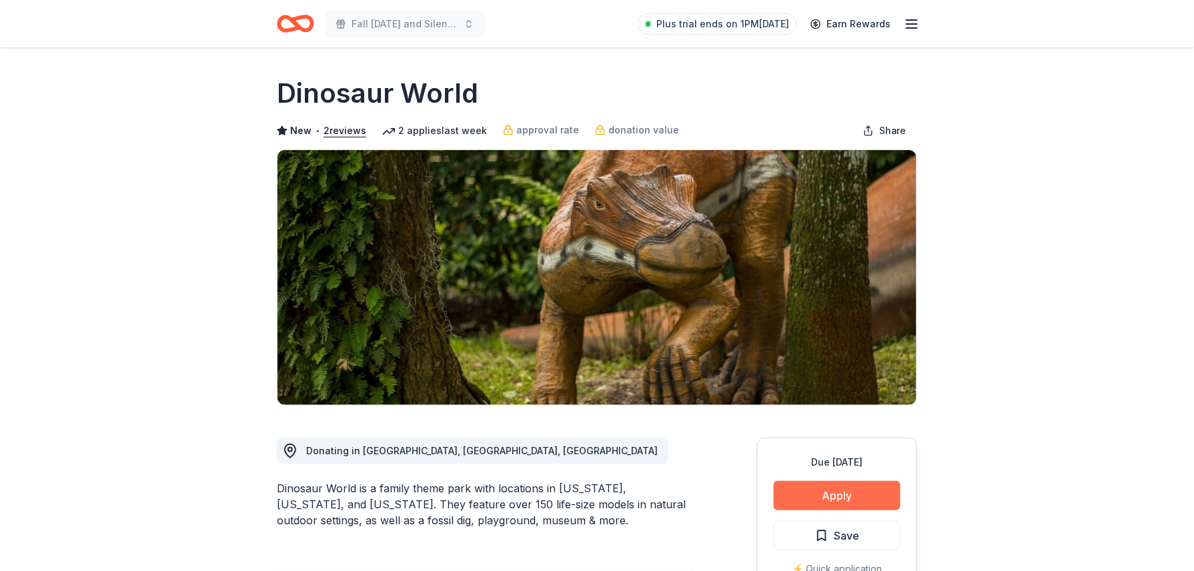
click at [849, 492] on button "Apply" at bounding box center [837, 495] width 127 height 29
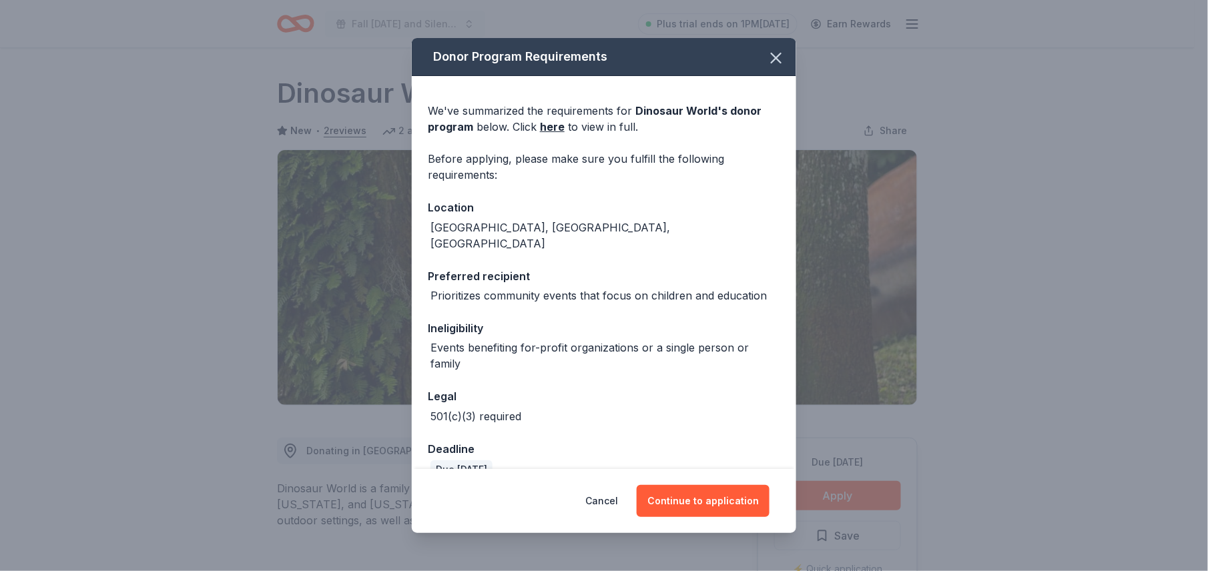
click at [739, 516] on div "Cancel Continue to application" at bounding box center [603, 501] width 331 height 32
click at [738, 500] on button "Continue to application" at bounding box center [703, 501] width 133 height 32
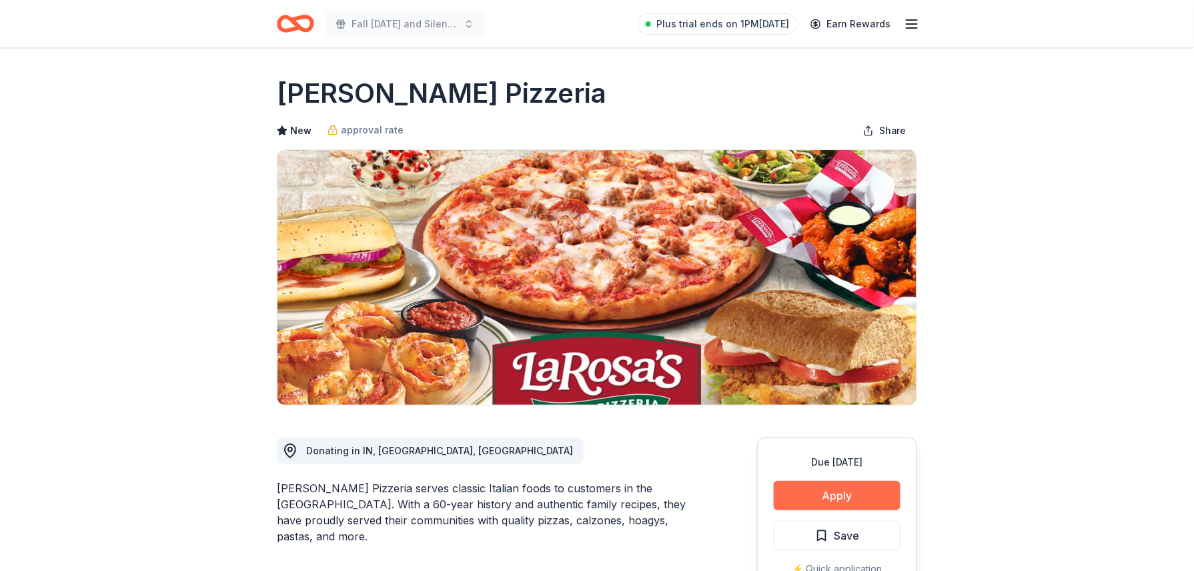
click at [846, 500] on button "Apply" at bounding box center [837, 495] width 127 height 29
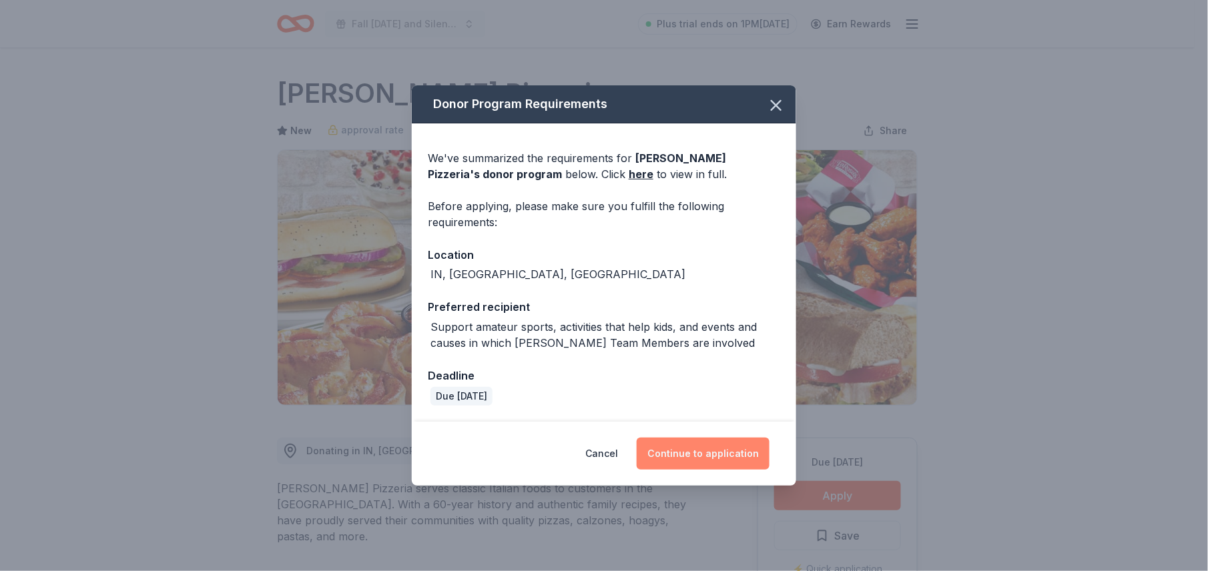
click at [695, 449] on button "Continue to application" at bounding box center [703, 454] width 133 height 32
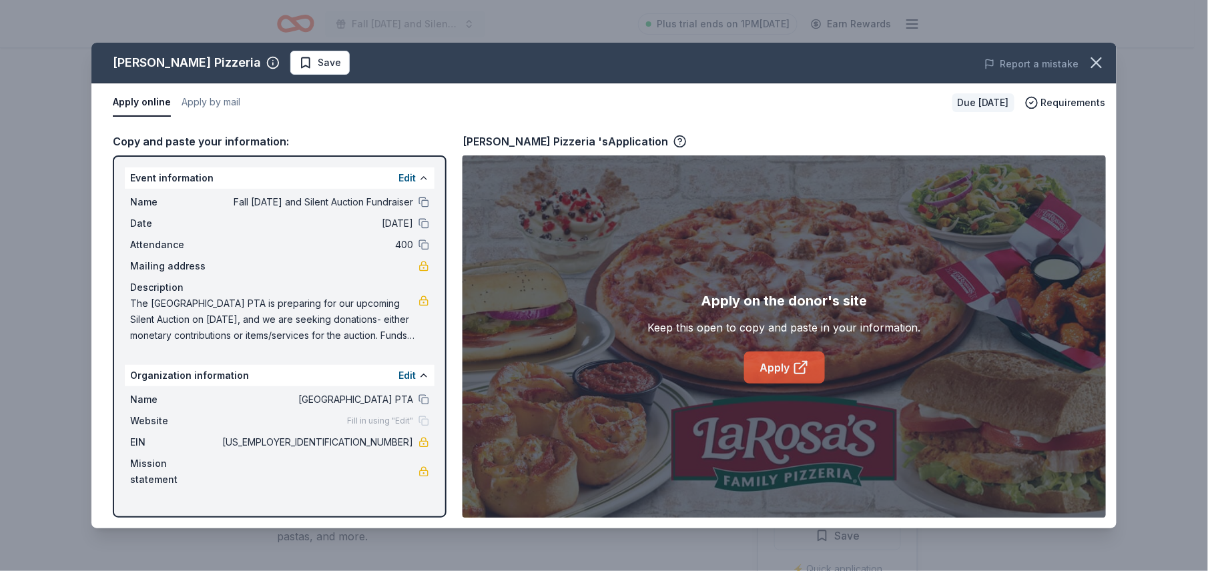
click at [780, 363] on link "Apply" at bounding box center [784, 368] width 81 height 32
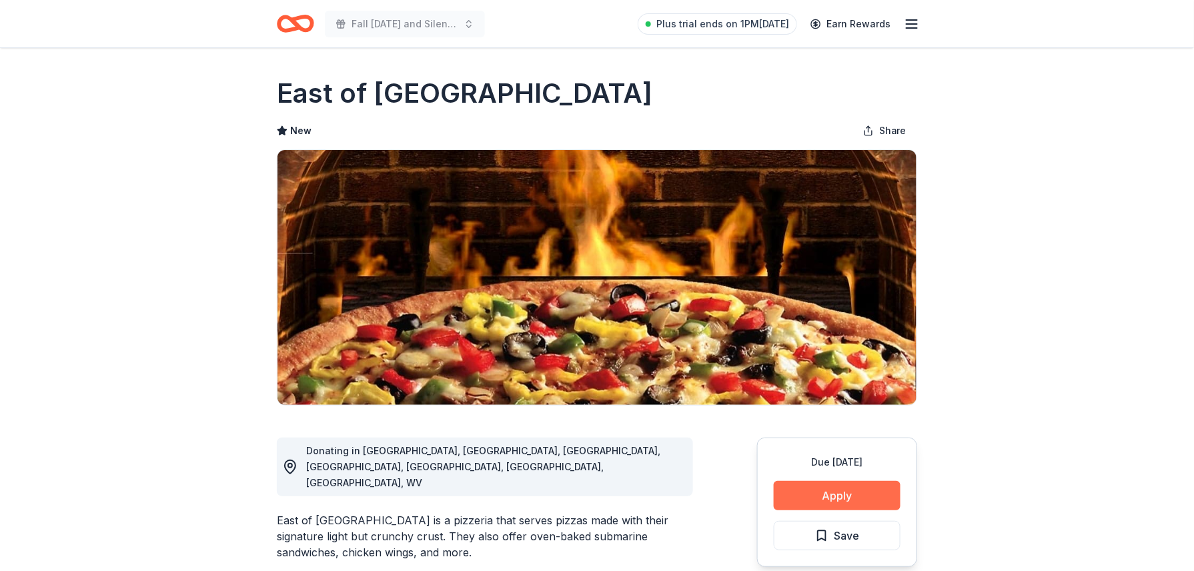
click at [810, 497] on button "Apply" at bounding box center [837, 495] width 127 height 29
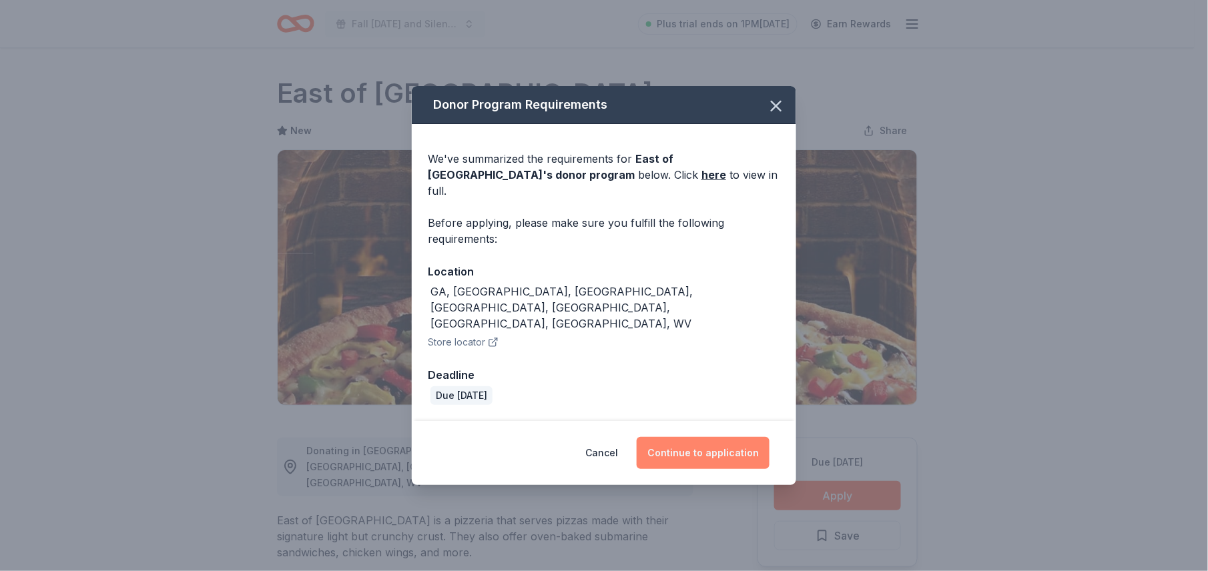
click at [706, 437] on button "Continue to application" at bounding box center [703, 453] width 133 height 32
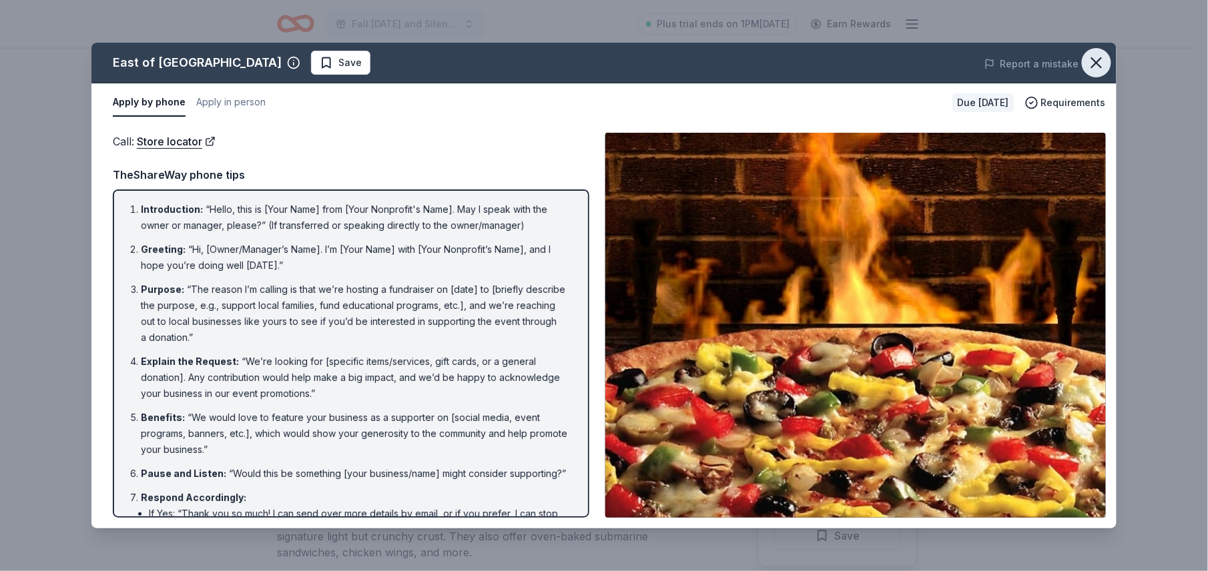
click at [1104, 63] on icon "button" at bounding box center [1096, 62] width 19 height 19
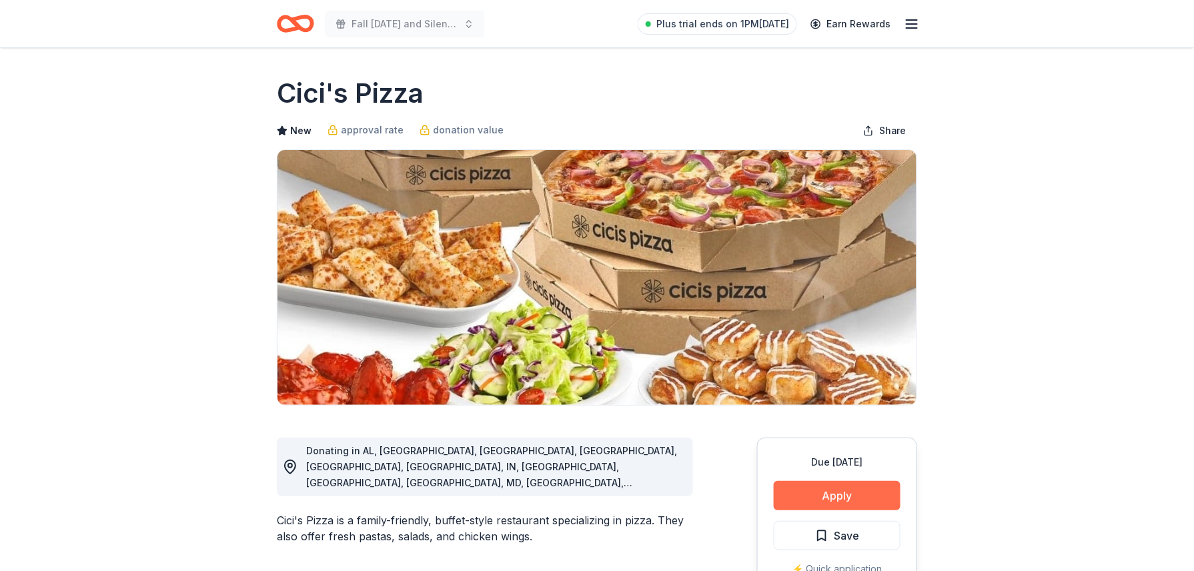
click at [815, 491] on button "Apply" at bounding box center [837, 495] width 127 height 29
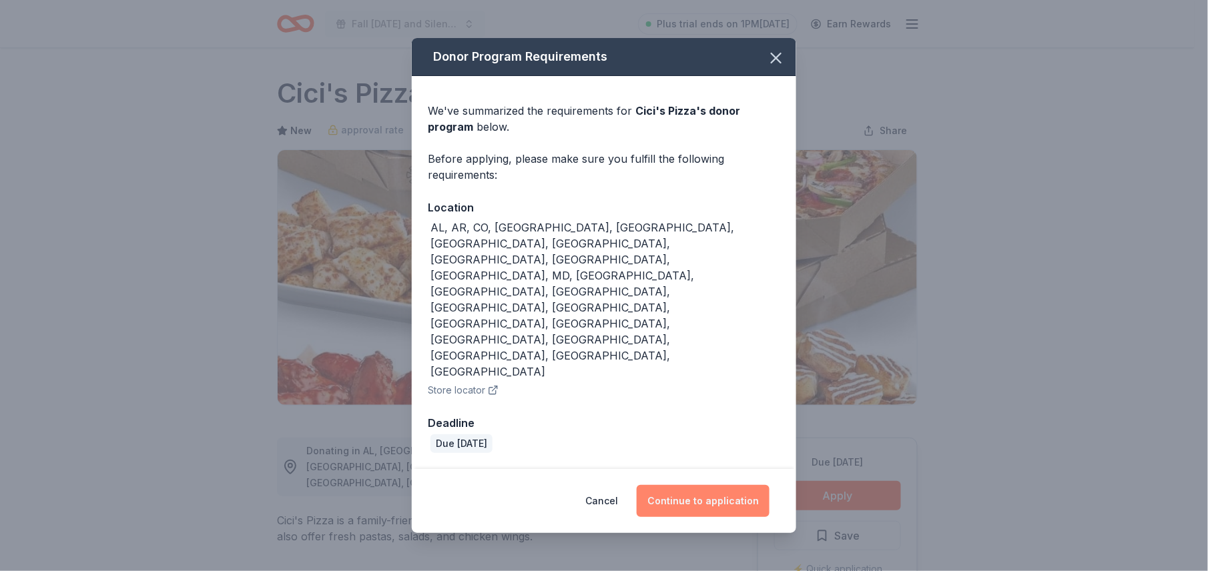
click at [719, 485] on button "Continue to application" at bounding box center [703, 501] width 133 height 32
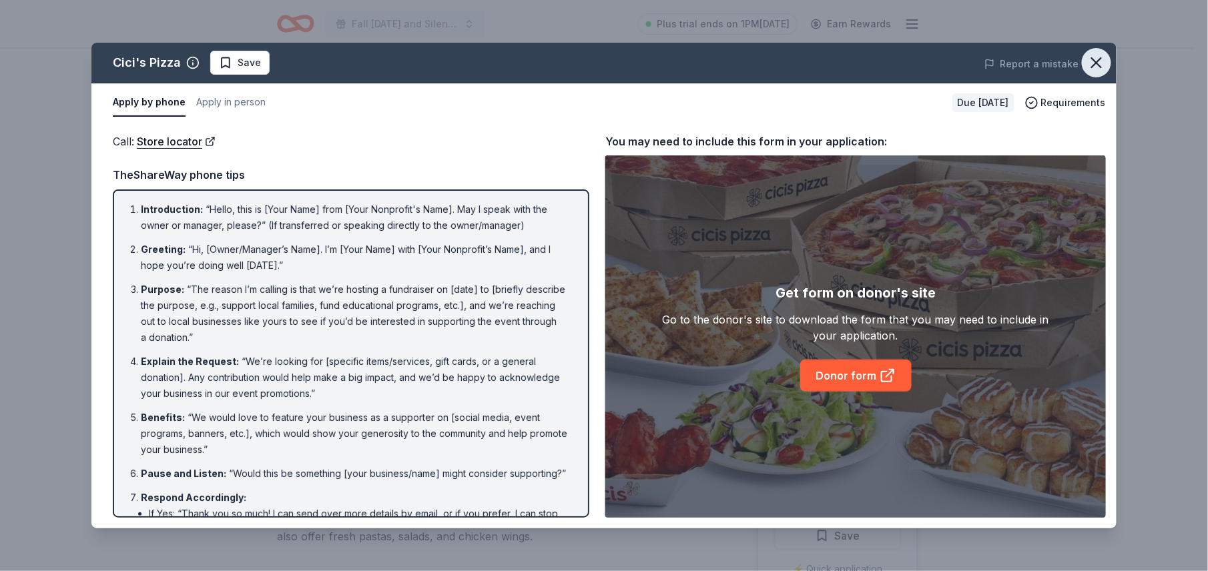
click at [1106, 65] on button "button" at bounding box center [1096, 62] width 29 height 29
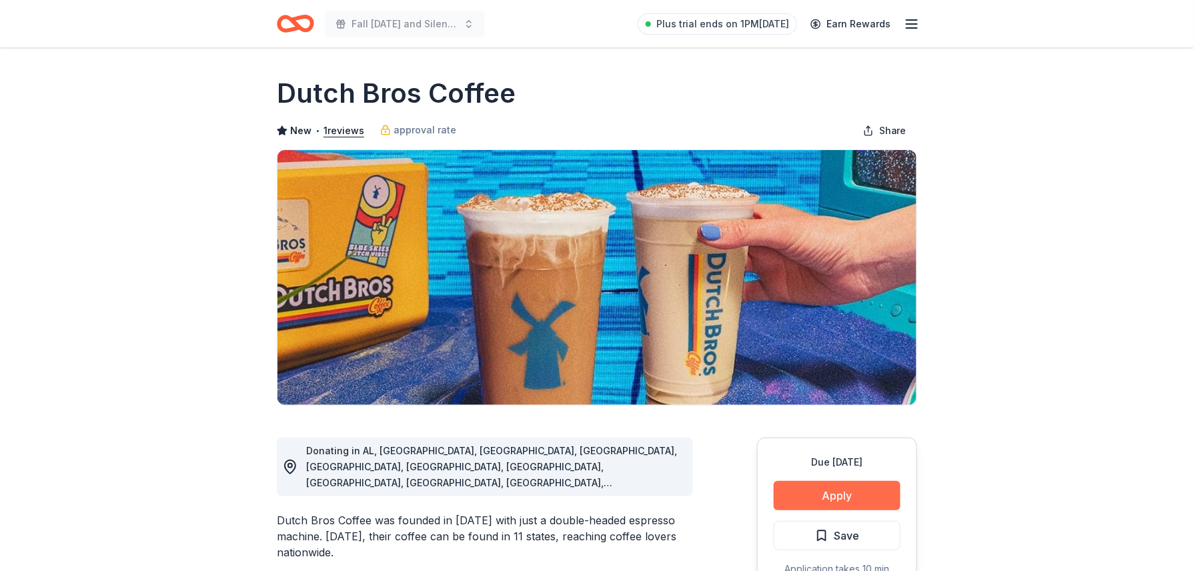
click at [818, 496] on button "Apply" at bounding box center [837, 495] width 127 height 29
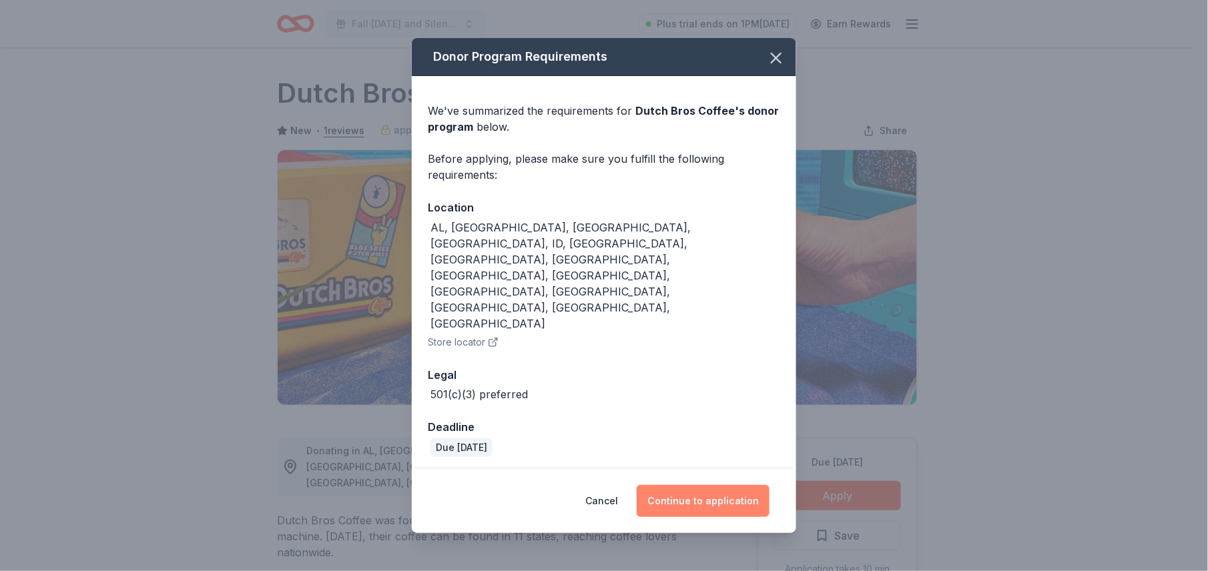
click at [746, 485] on button "Continue to application" at bounding box center [703, 501] width 133 height 32
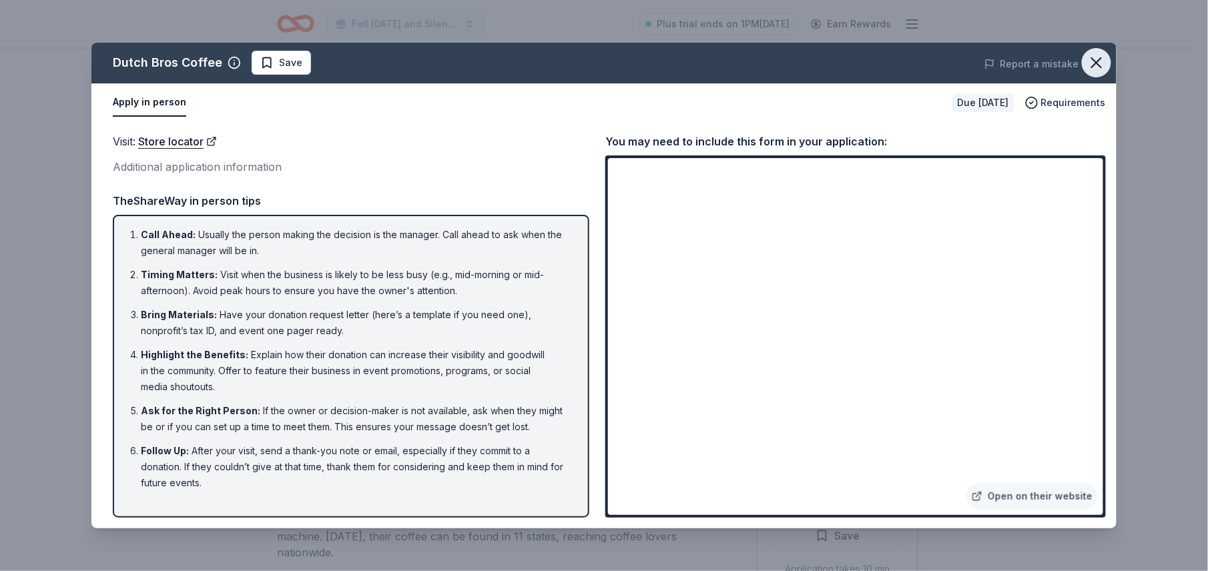
click at [1098, 69] on icon "button" at bounding box center [1096, 62] width 19 height 19
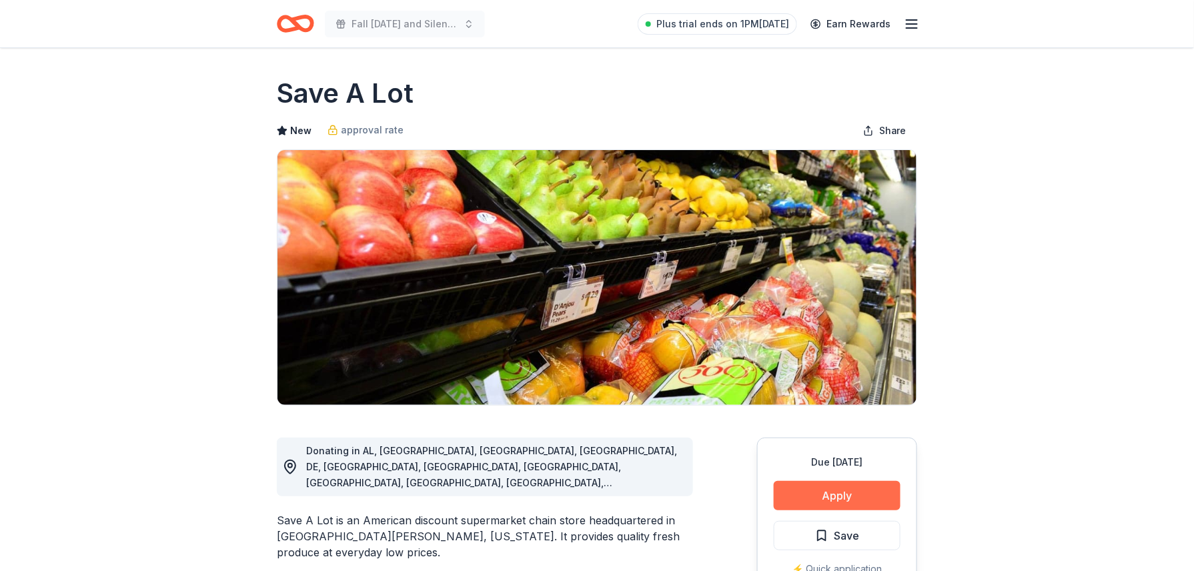
click at [837, 499] on button "Apply" at bounding box center [837, 495] width 127 height 29
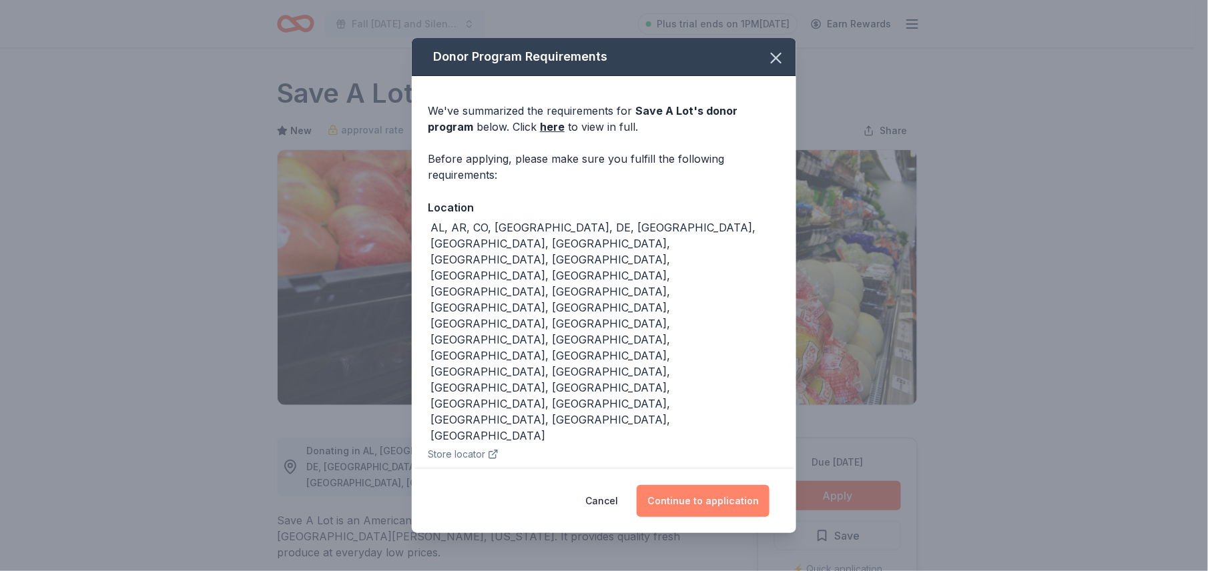
click at [757, 485] on button "Continue to application" at bounding box center [703, 501] width 133 height 32
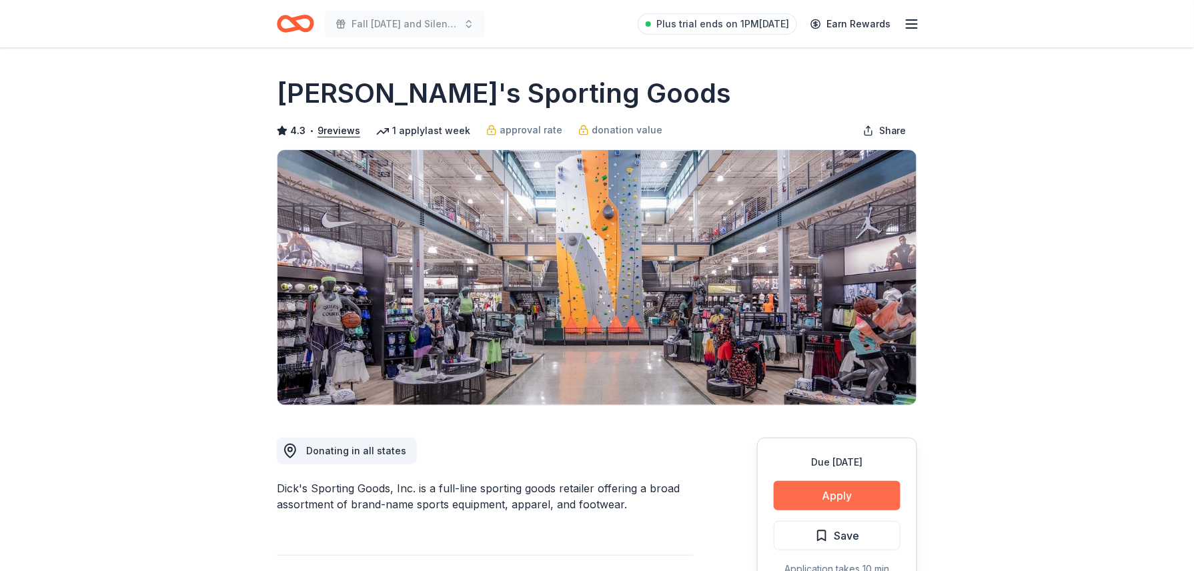
click at [826, 499] on button "Apply" at bounding box center [837, 495] width 127 height 29
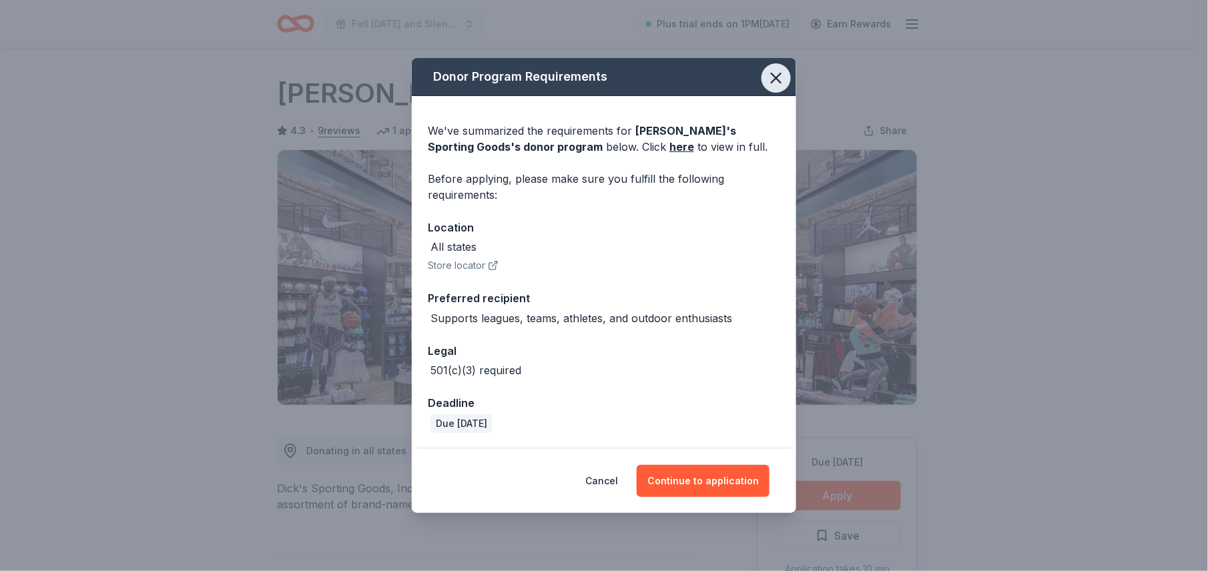
click at [772, 75] on icon "button" at bounding box center [776, 78] width 19 height 19
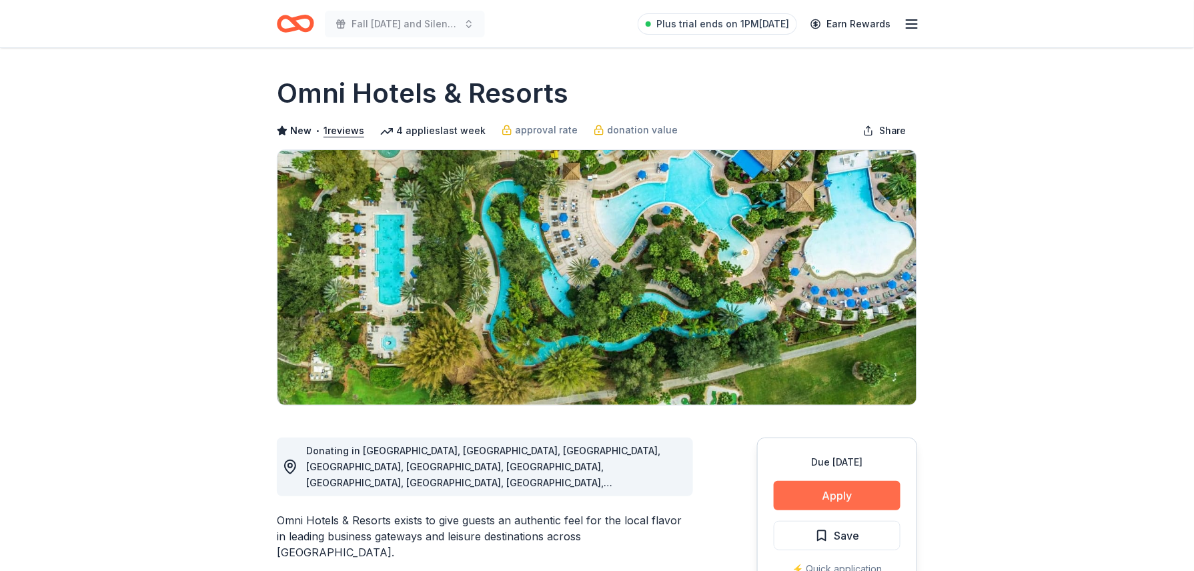
click at [850, 490] on button "Apply" at bounding box center [837, 495] width 127 height 29
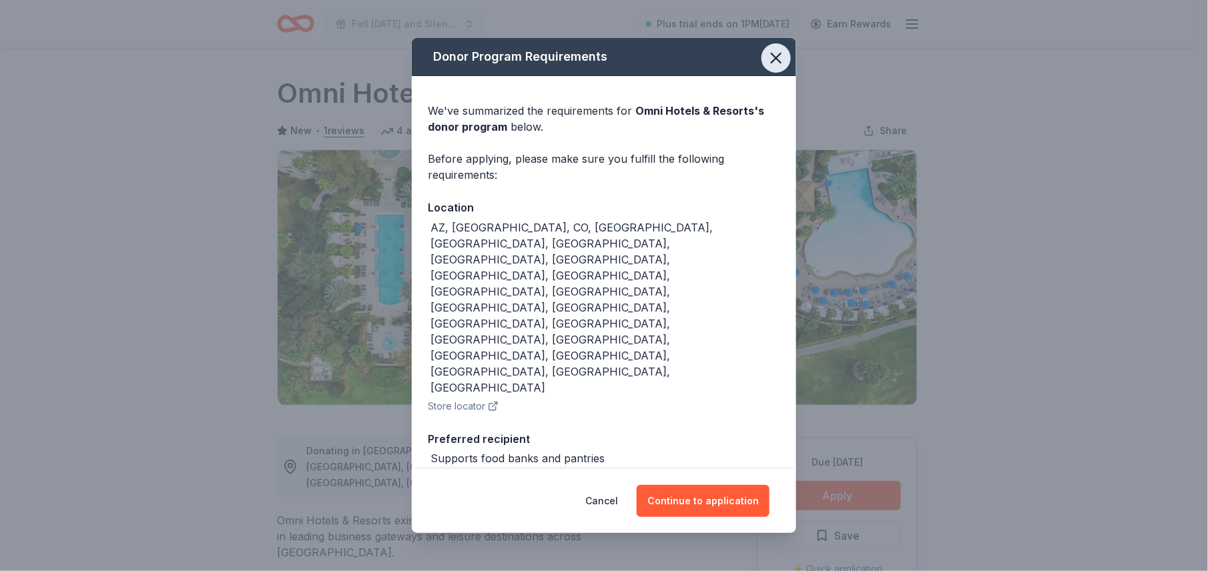
click at [777, 63] on icon "button" at bounding box center [775, 57] width 9 height 9
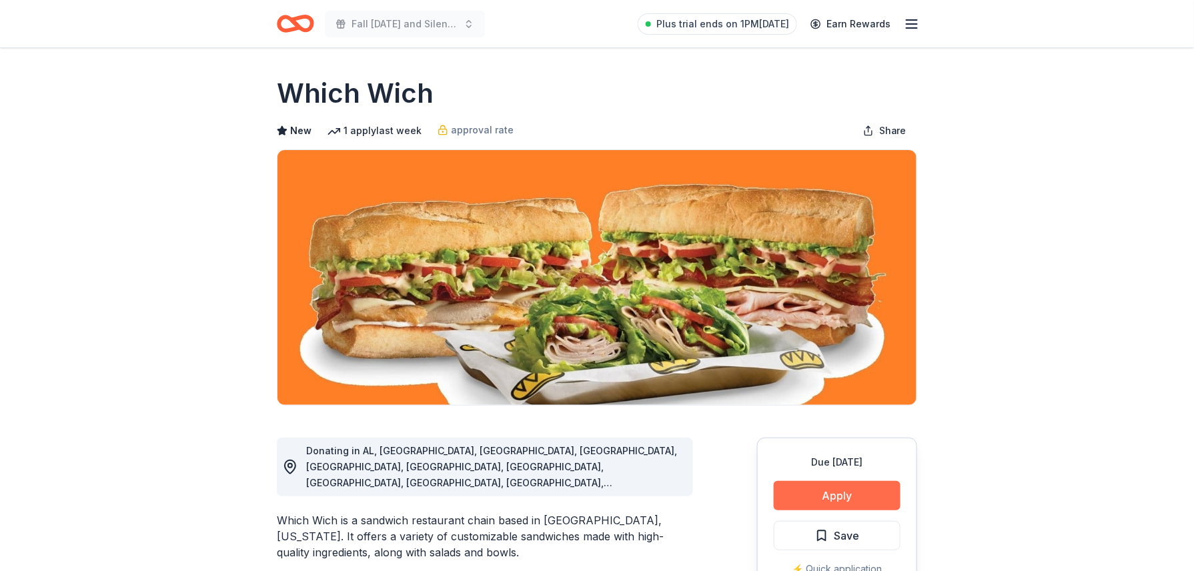
click at [857, 492] on button "Apply" at bounding box center [837, 495] width 127 height 29
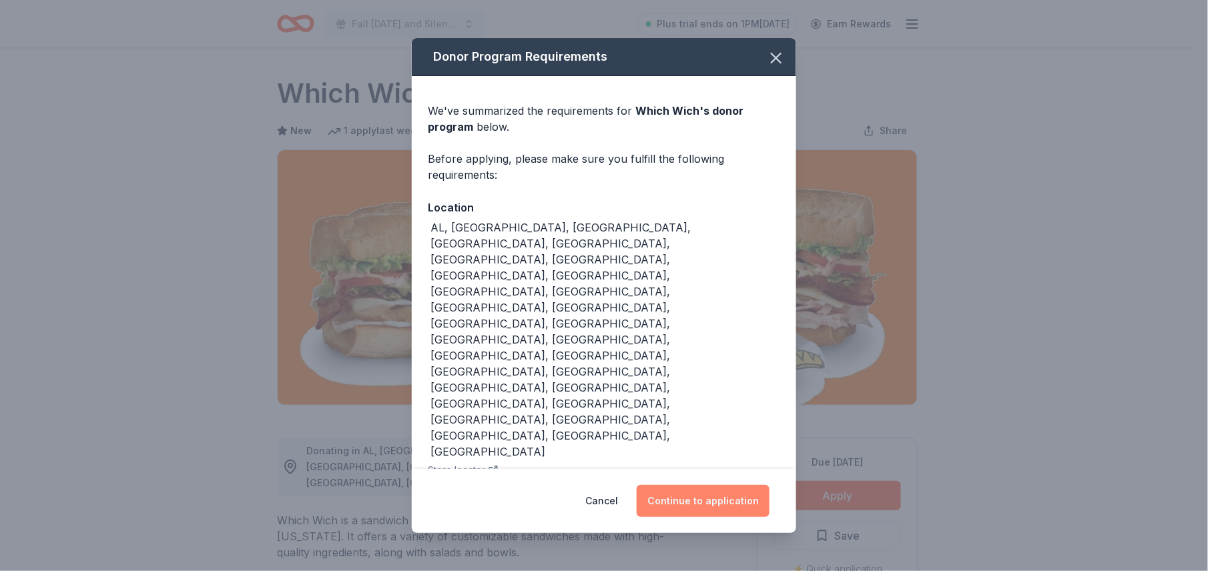
click at [731, 485] on button "Continue to application" at bounding box center [703, 501] width 133 height 32
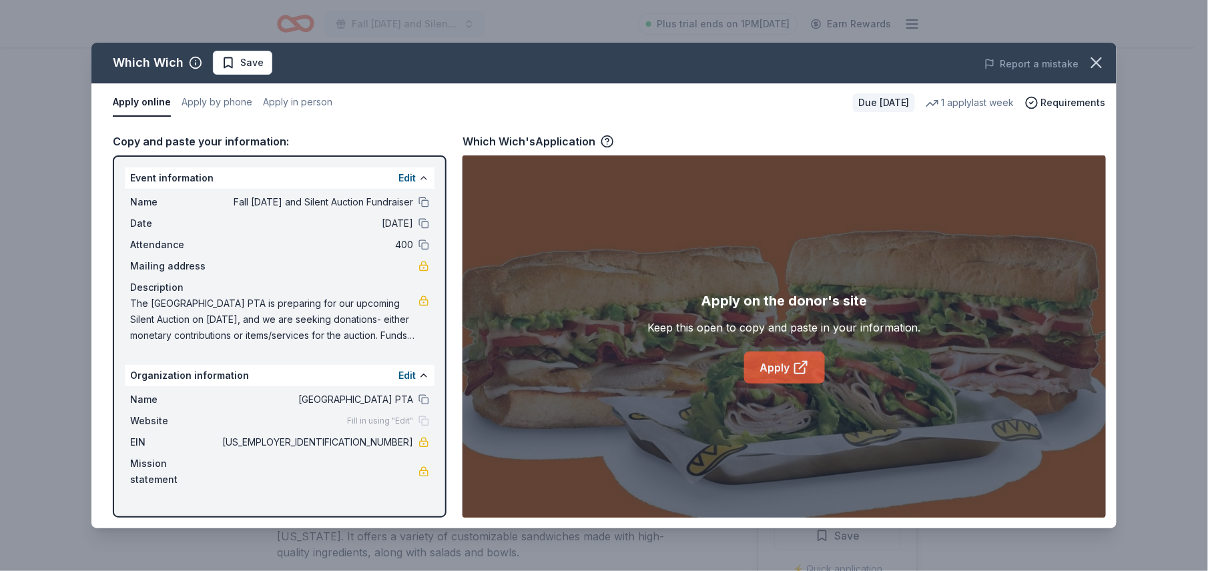
click at [779, 369] on link "Apply" at bounding box center [784, 368] width 81 height 32
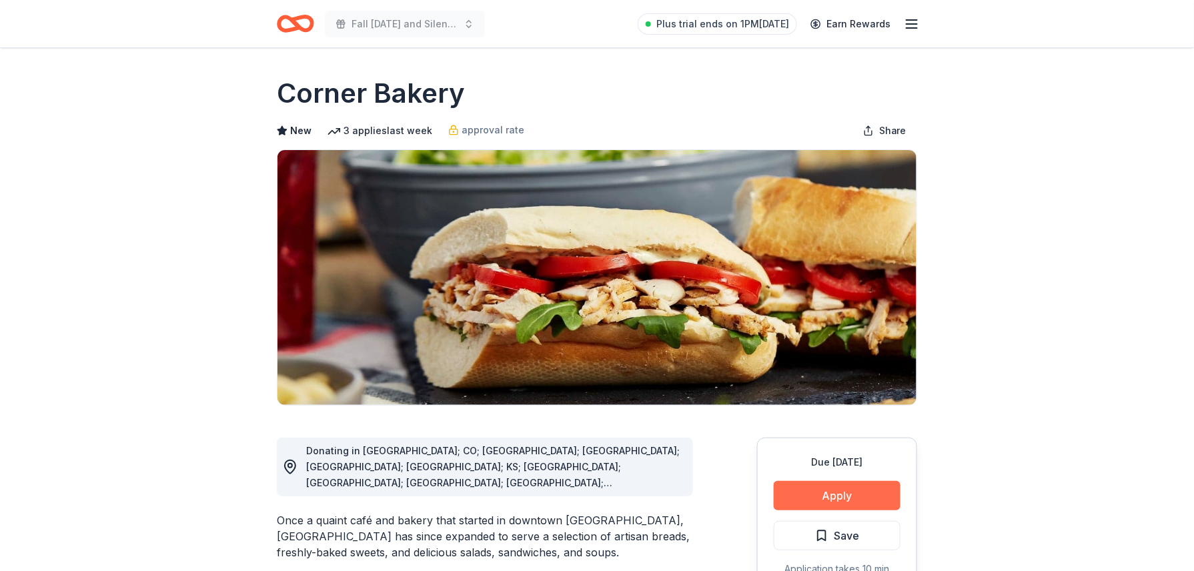
click at [877, 497] on button "Apply" at bounding box center [837, 495] width 127 height 29
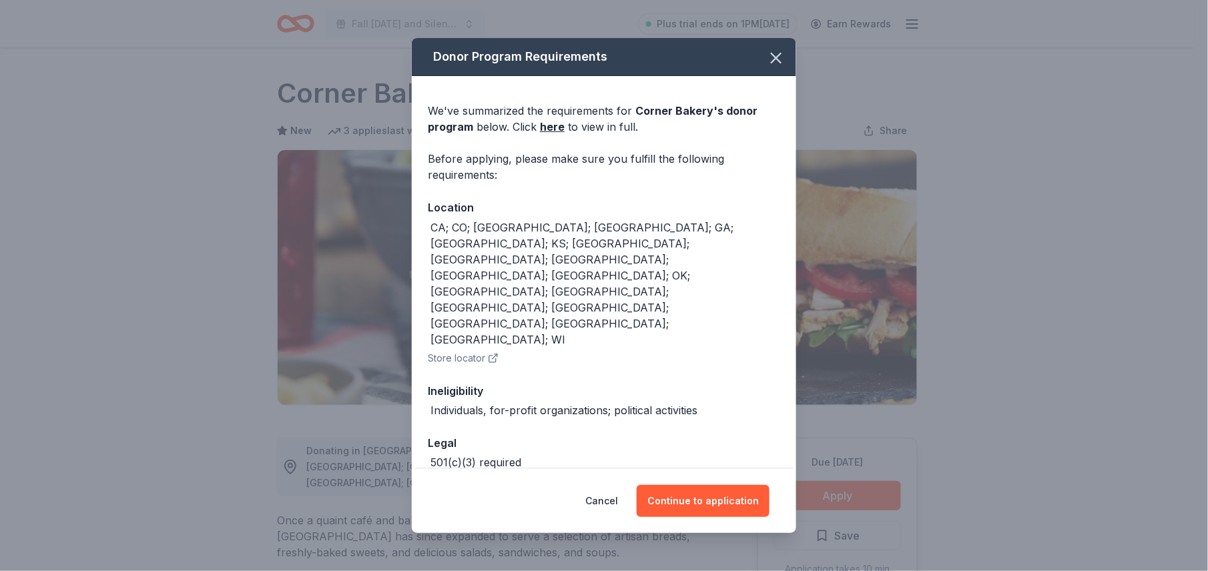
click at [705, 469] on div "Cancel Continue to application" at bounding box center [604, 501] width 384 height 64
click at [703, 485] on button "Continue to application" at bounding box center [703, 501] width 133 height 32
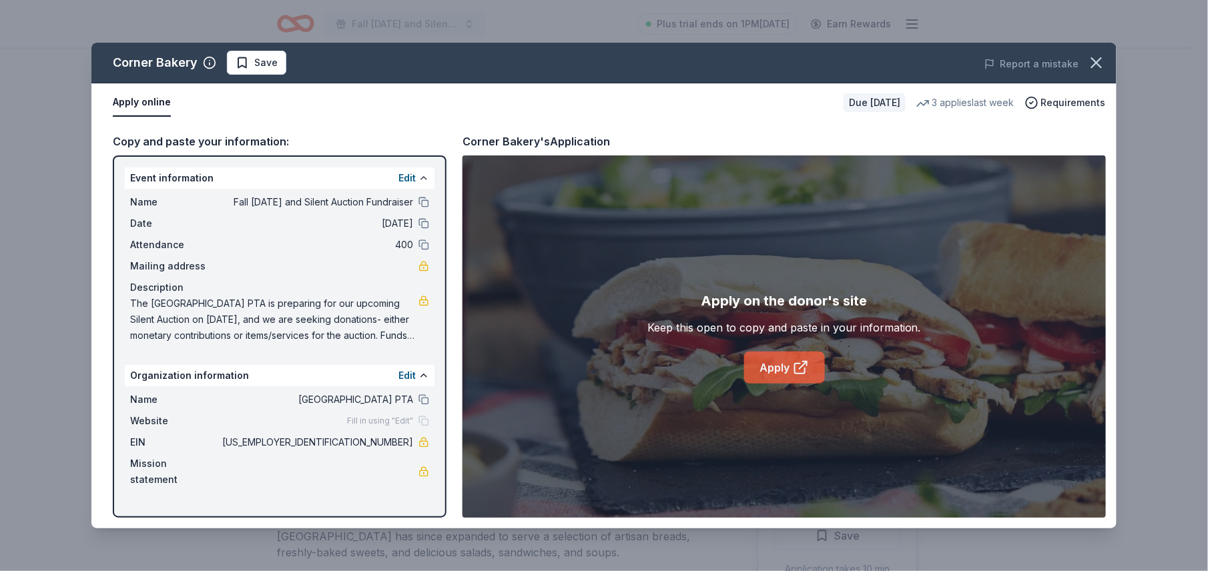
click at [788, 374] on link "Apply" at bounding box center [784, 368] width 81 height 32
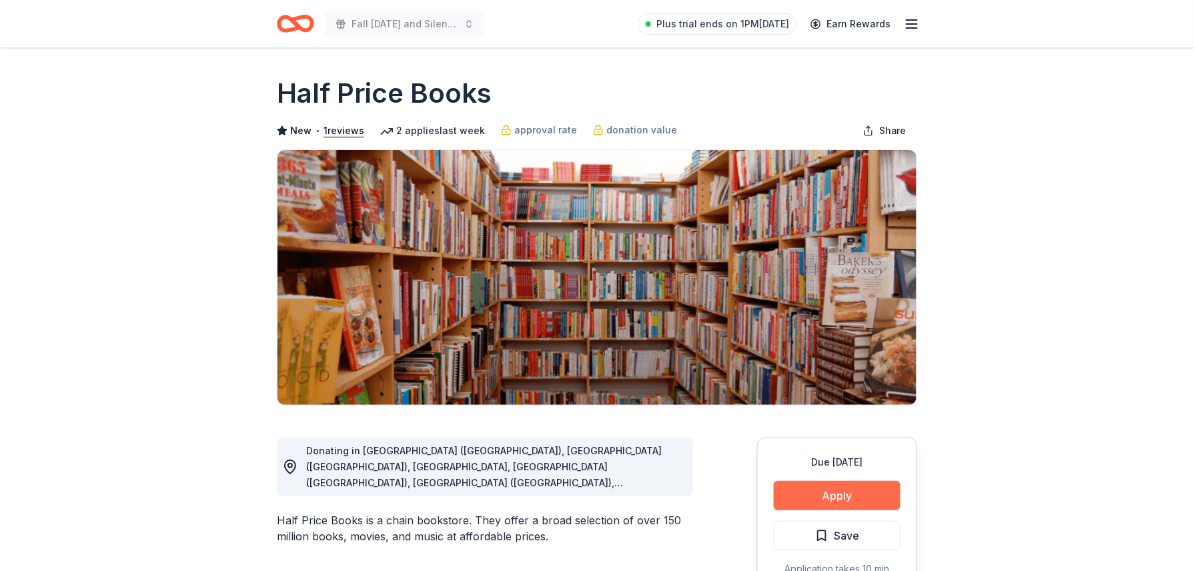
click at [847, 489] on button "Apply" at bounding box center [837, 495] width 127 height 29
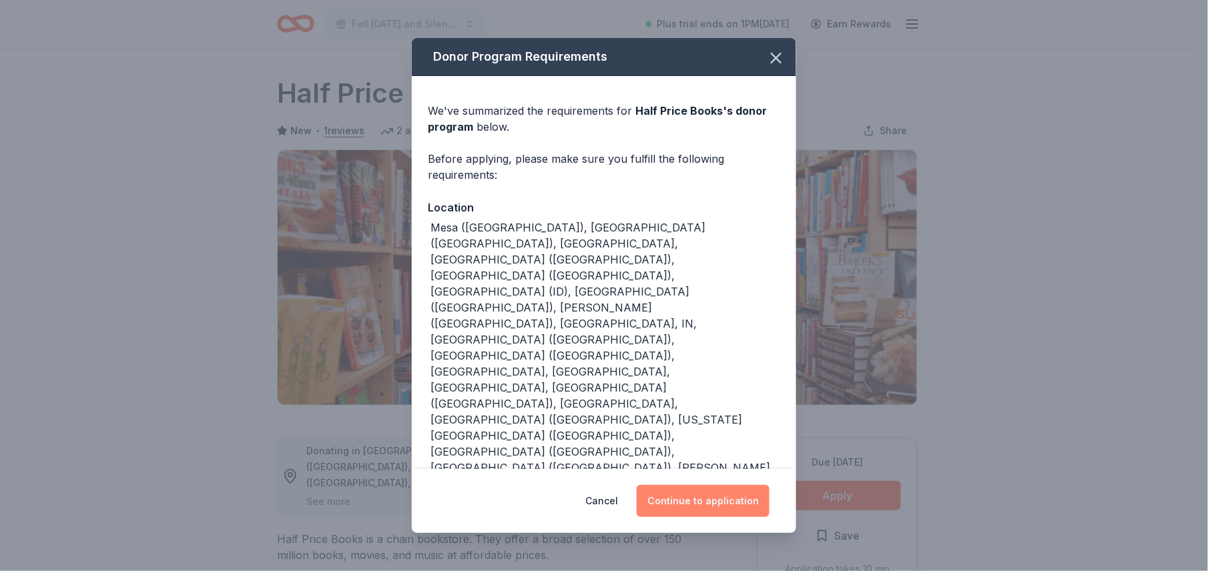
click at [742, 515] on button "Continue to application" at bounding box center [703, 501] width 133 height 32
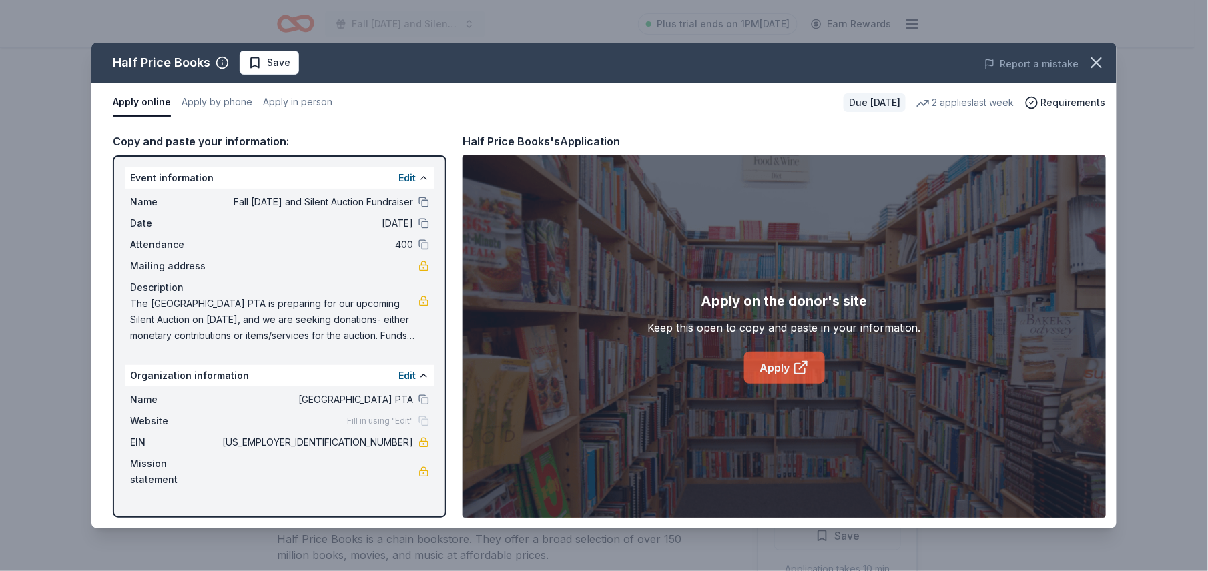
click at [783, 368] on link "Apply" at bounding box center [784, 368] width 81 height 32
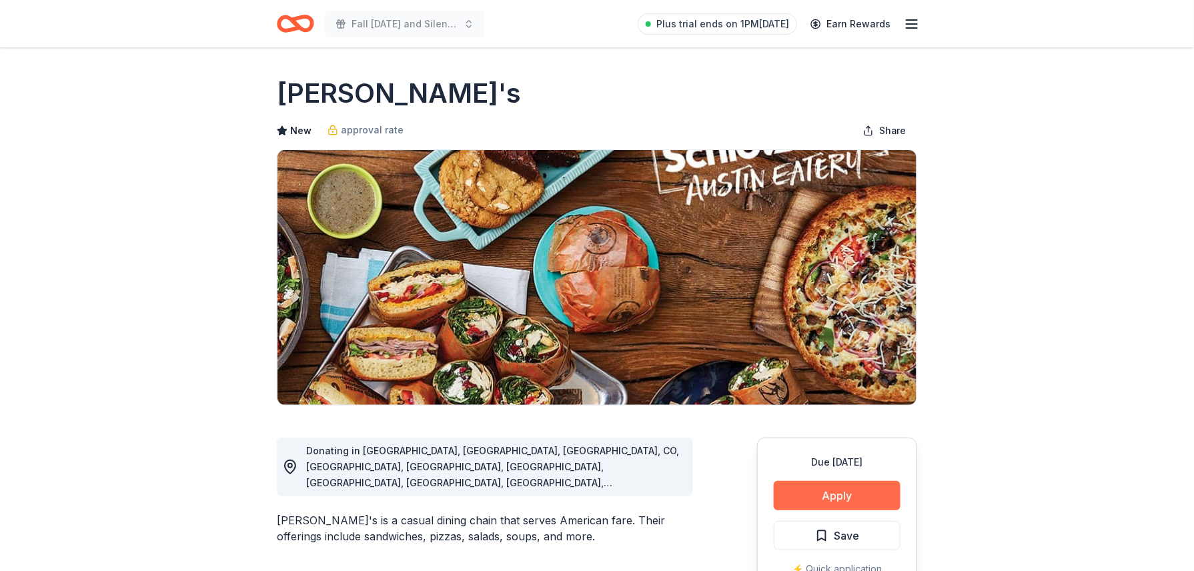
click at [815, 492] on button "Apply" at bounding box center [837, 495] width 127 height 29
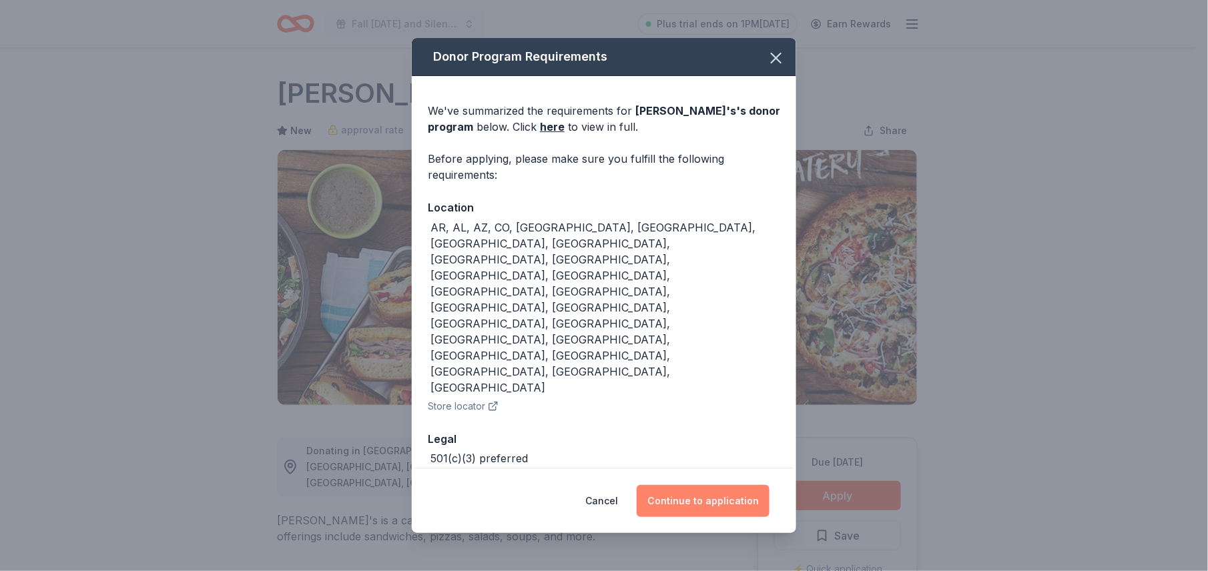
click at [711, 485] on button "Continue to application" at bounding box center [703, 501] width 133 height 32
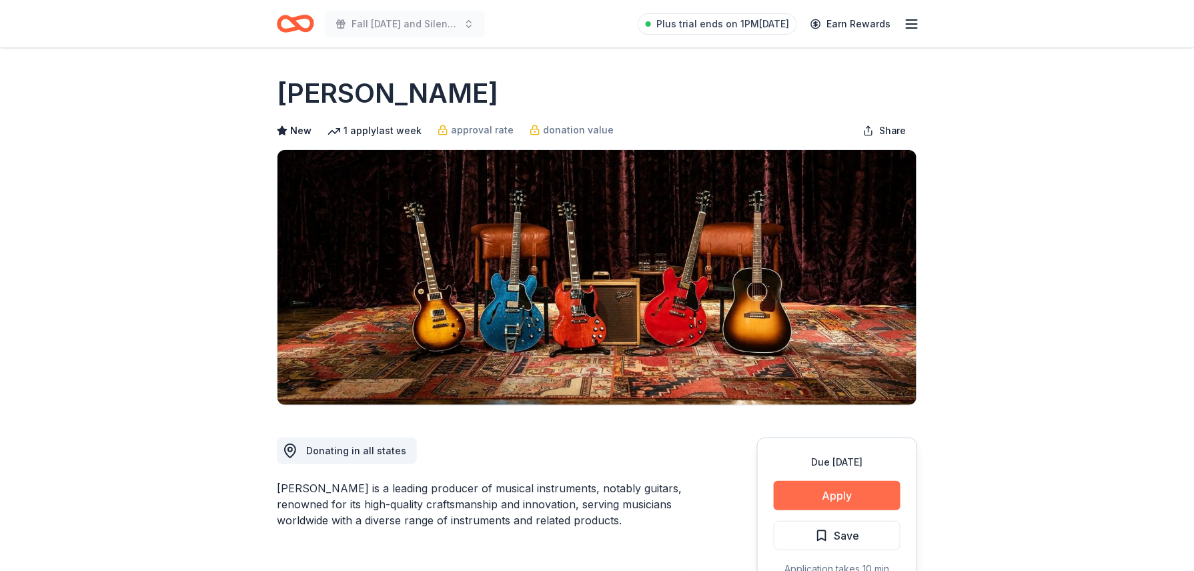
click at [859, 488] on button "Apply" at bounding box center [837, 495] width 127 height 29
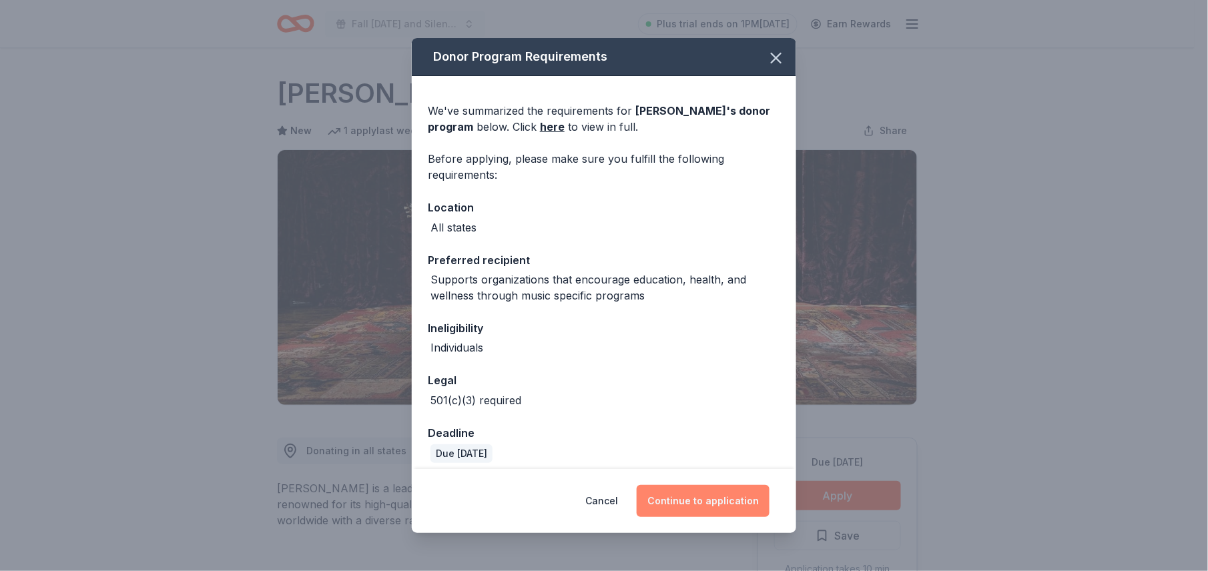
click at [708, 507] on button "Continue to application" at bounding box center [703, 501] width 133 height 32
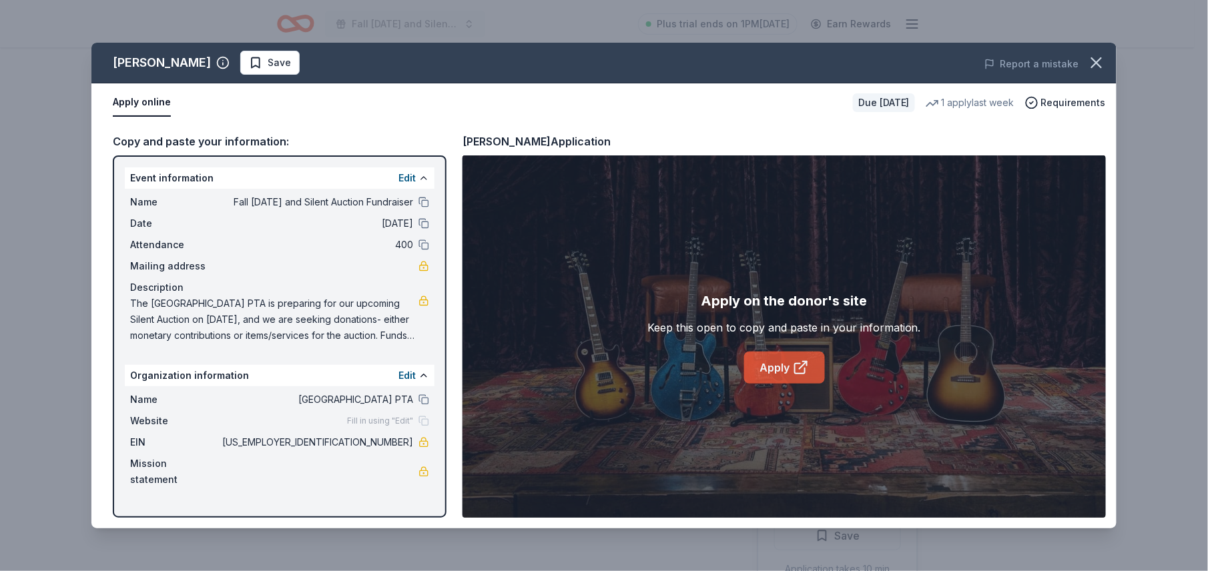
click at [782, 372] on link "Apply" at bounding box center [784, 368] width 81 height 32
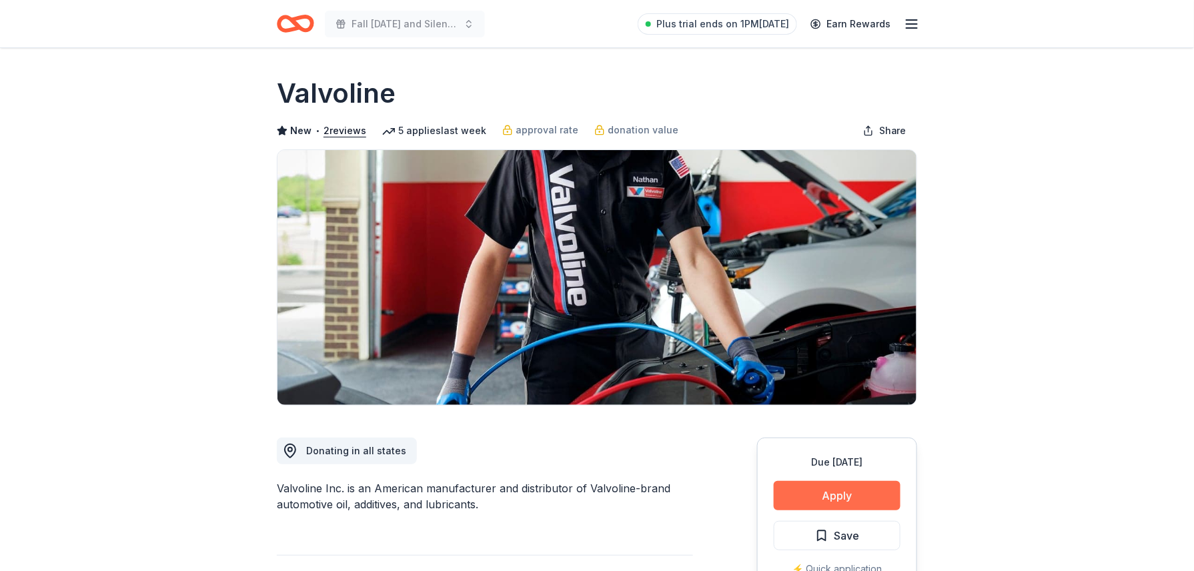
click at [861, 498] on button "Apply" at bounding box center [837, 495] width 127 height 29
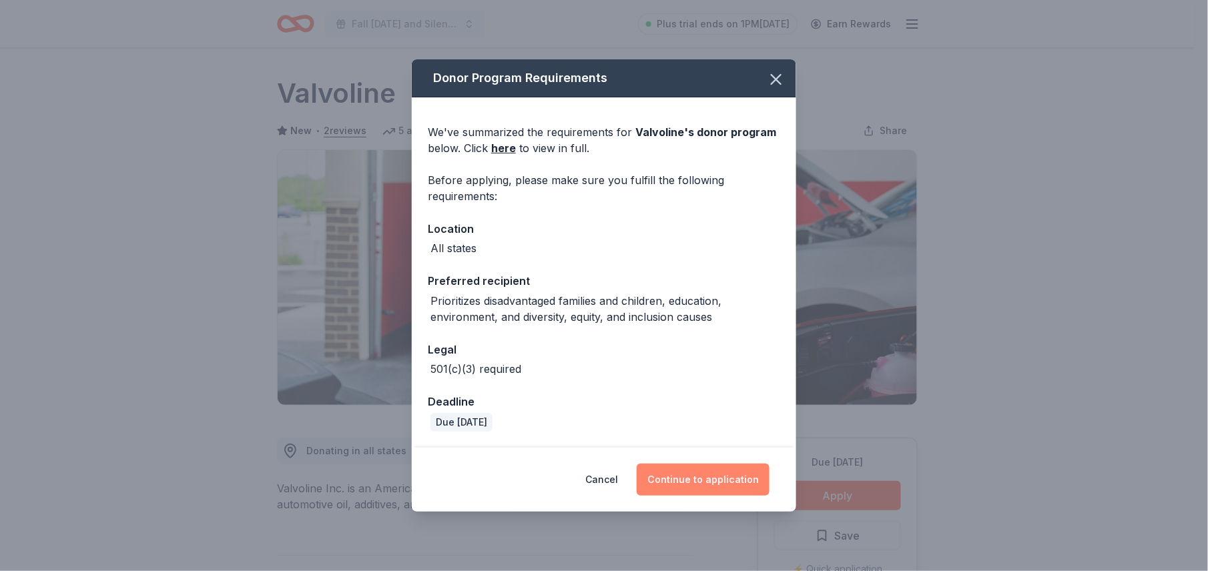
click at [737, 489] on button "Continue to application" at bounding box center [703, 480] width 133 height 32
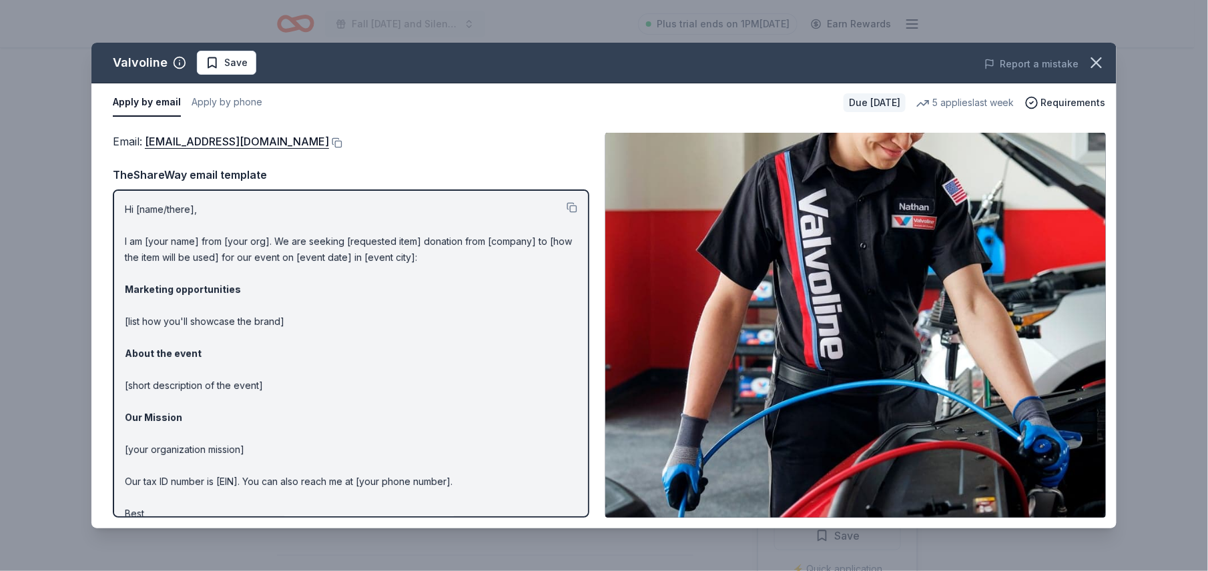
drag, startPoint x: 118, startPoint y: 206, endPoint x: 266, endPoint y: 284, distance: 166.5
click at [266, 284] on div "Hi [name/there], I am [your name] from [your org]. We are seeking [requested it…" at bounding box center [351, 353] width 476 height 328
drag, startPoint x: 120, startPoint y: 205, endPoint x: 189, endPoint y: 217, distance: 70.3
click at [201, 222] on div "Hi [name/there], I am [your name] from [your org]. We are seeking [requested it…" at bounding box center [351, 353] width 476 height 328
click at [286, 268] on p "Hi [name/there], I am [your name] from [your org]. We are seeking [requested it…" at bounding box center [351, 369] width 452 height 336
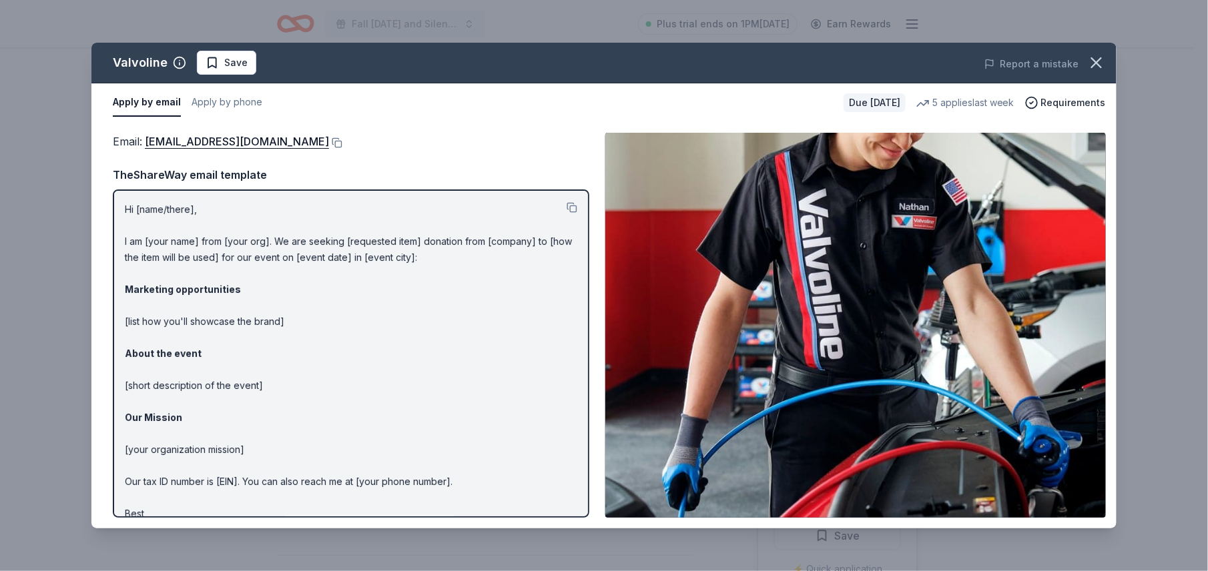
drag, startPoint x: 121, startPoint y: 205, endPoint x: 322, endPoint y: 508, distance: 363.1
click at [322, 508] on div "Hi [name/there], I am [your name] from [your org]. We are seeking [requested it…" at bounding box center [351, 353] width 476 height 328
click at [304, 462] on p "Hi [name/there], I am [your name] from [your org]. We are seeking [requested it…" at bounding box center [351, 369] width 452 height 336
click at [302, 463] on p "Hi [name/there], I am [your name] from [your org]. We are seeking [requested it…" at bounding box center [351, 369] width 452 height 336
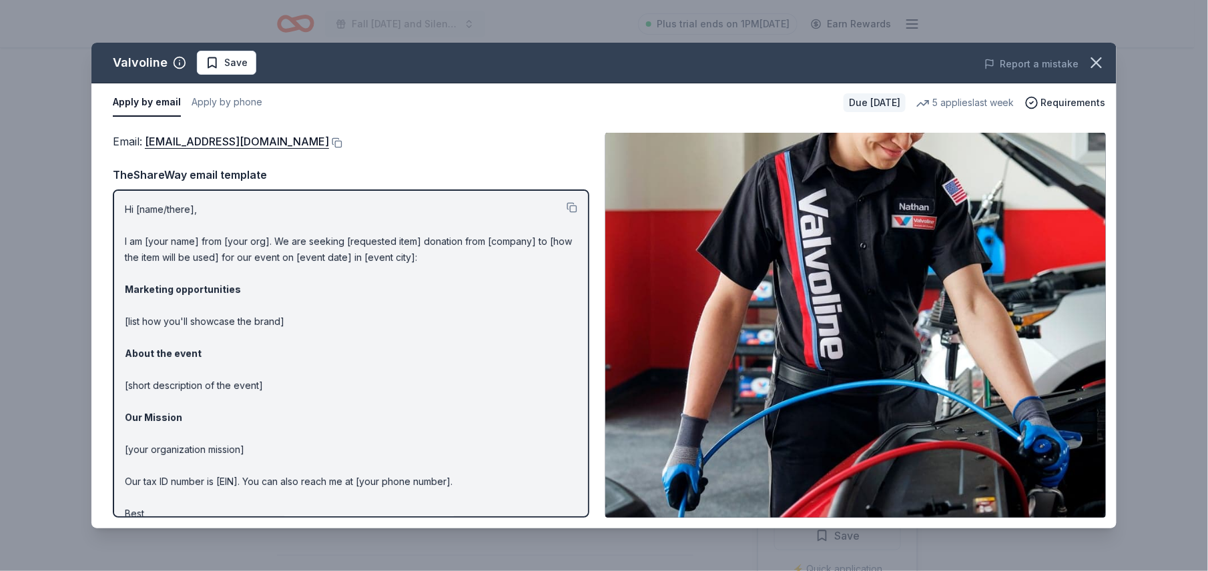
click at [302, 463] on p "Hi [name/there], I am [your name] from [your org]. We are seeking [requested it…" at bounding box center [351, 369] width 452 height 336
click at [281, 478] on p "Hi [name/there], I am [your name] from [your org]. We are seeking [requested it…" at bounding box center [351, 369] width 452 height 336
drag, startPoint x: 281, startPoint y: 478, endPoint x: 179, endPoint y: 412, distance: 121.4
click at [175, 378] on p "Hi [name/there], I am [your name] from [your org]. We are seeking [requested it…" at bounding box center [351, 369] width 452 height 336
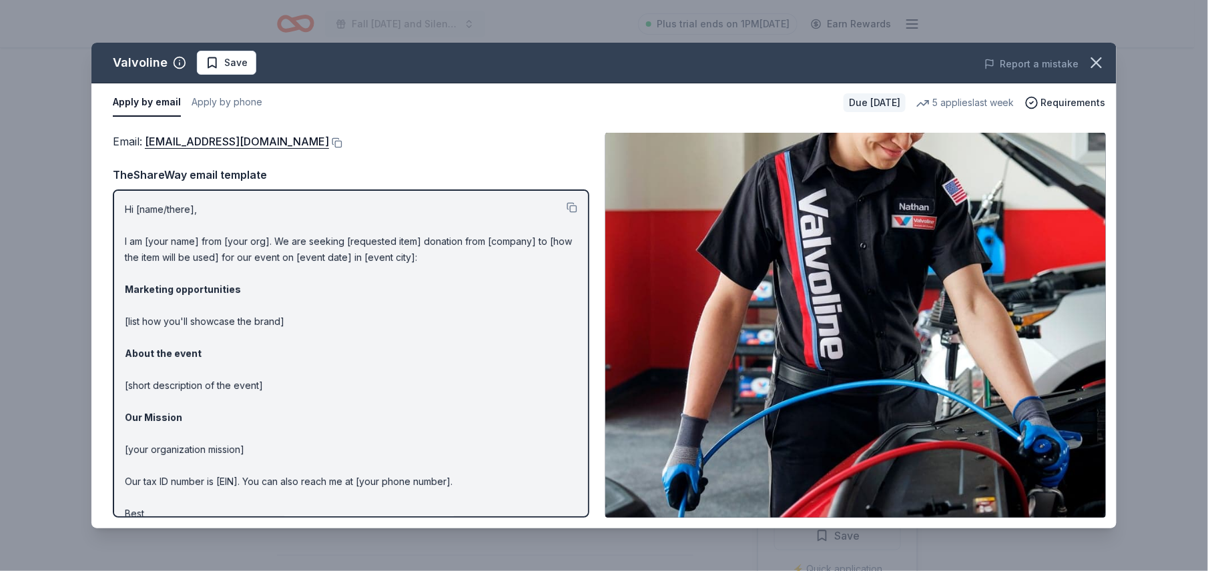
drag, startPoint x: 205, startPoint y: 398, endPoint x: 207, endPoint y: 464, distance: 66.1
click at [207, 464] on p "Hi [name/there], I am [your name] from [your org]. We are seeking [requested it…" at bounding box center [351, 369] width 452 height 336
drag, startPoint x: 147, startPoint y: 514, endPoint x: 161, endPoint y: 215, distance: 299.3
click at [161, 215] on p "Hi [name/there], I am [your name] from [your org]. We are seeking [requested it…" at bounding box center [351, 369] width 452 height 336
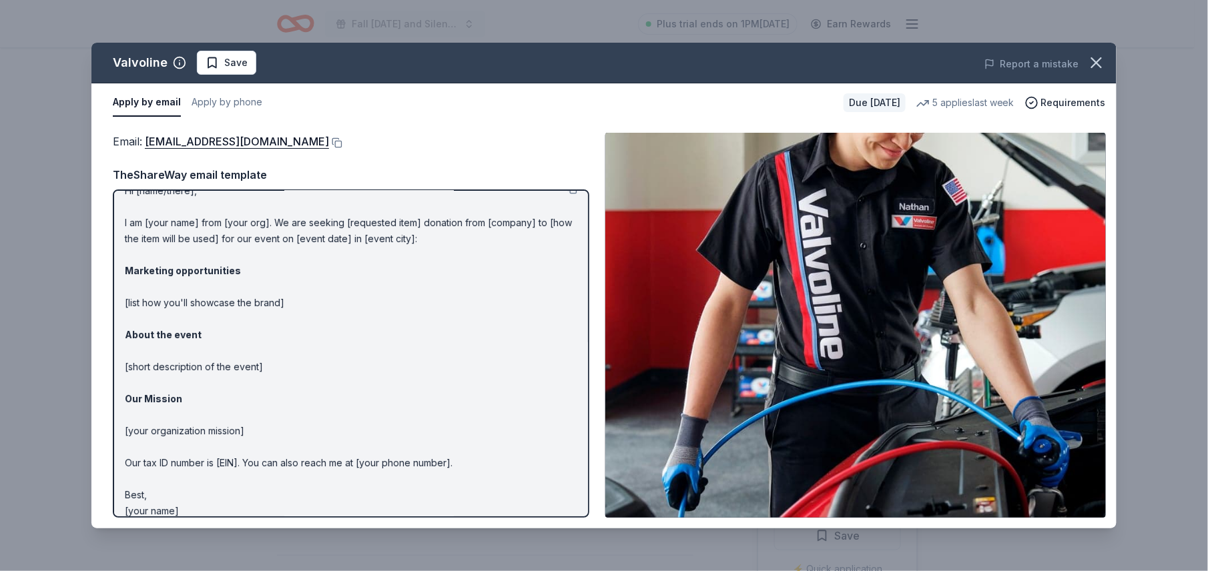
scroll to position [31, 0]
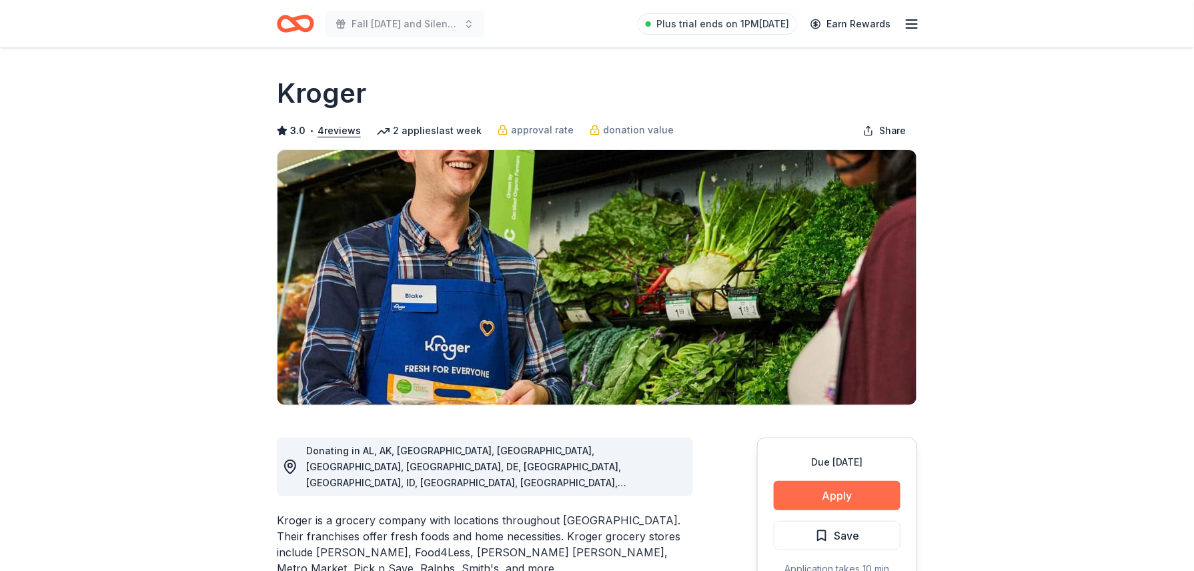
click at [873, 489] on button "Apply" at bounding box center [837, 495] width 127 height 29
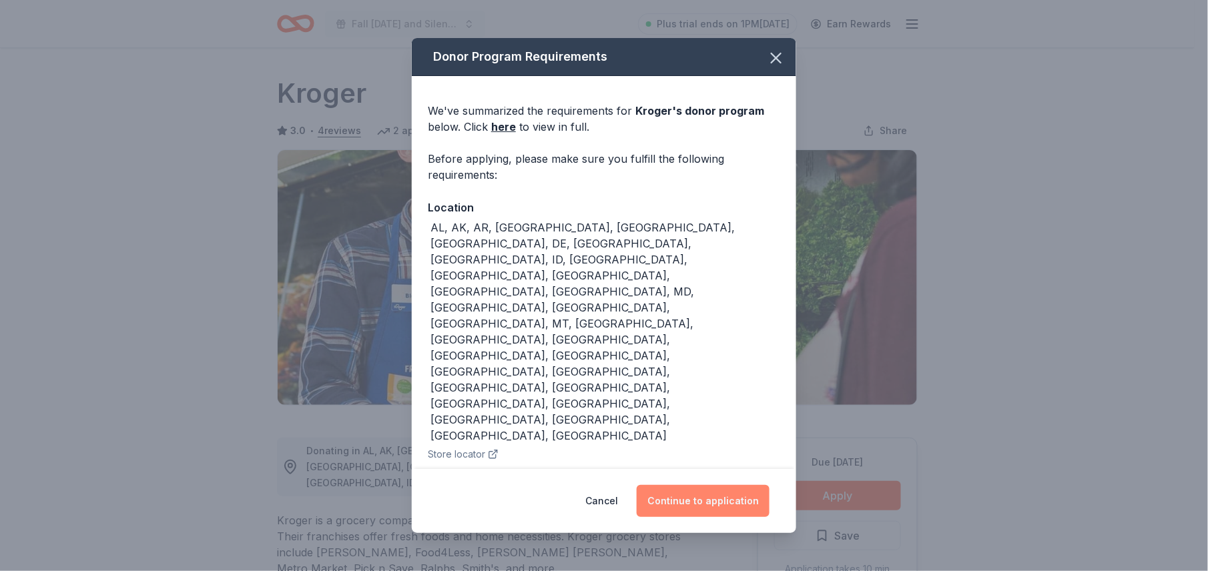
click at [748, 497] on button "Continue to application" at bounding box center [703, 501] width 133 height 32
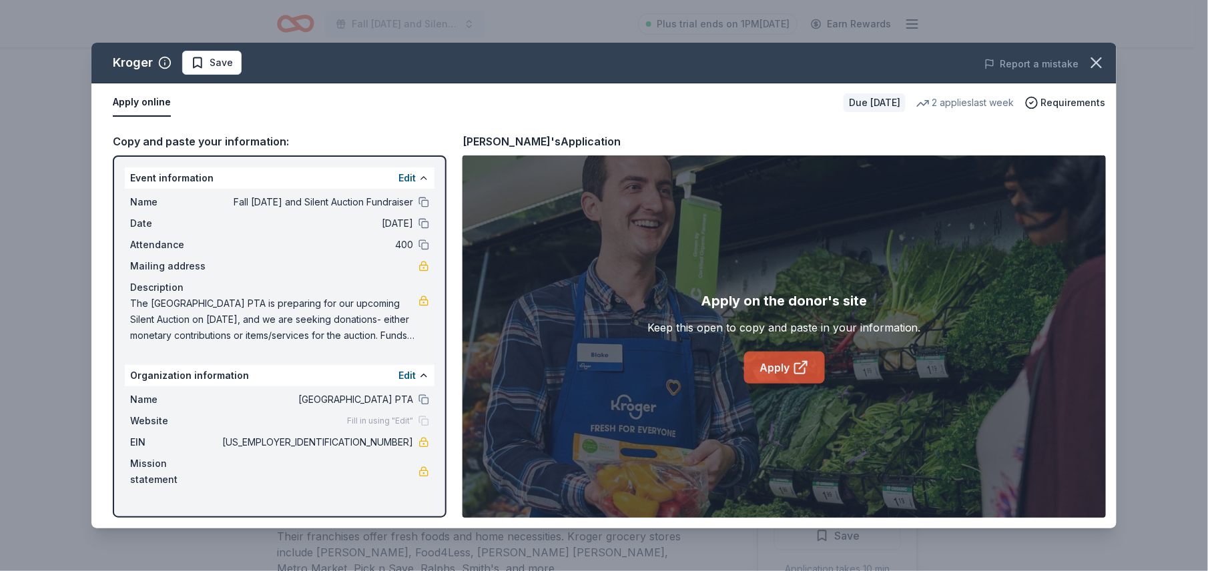
click at [793, 374] on icon at bounding box center [801, 368] width 16 height 16
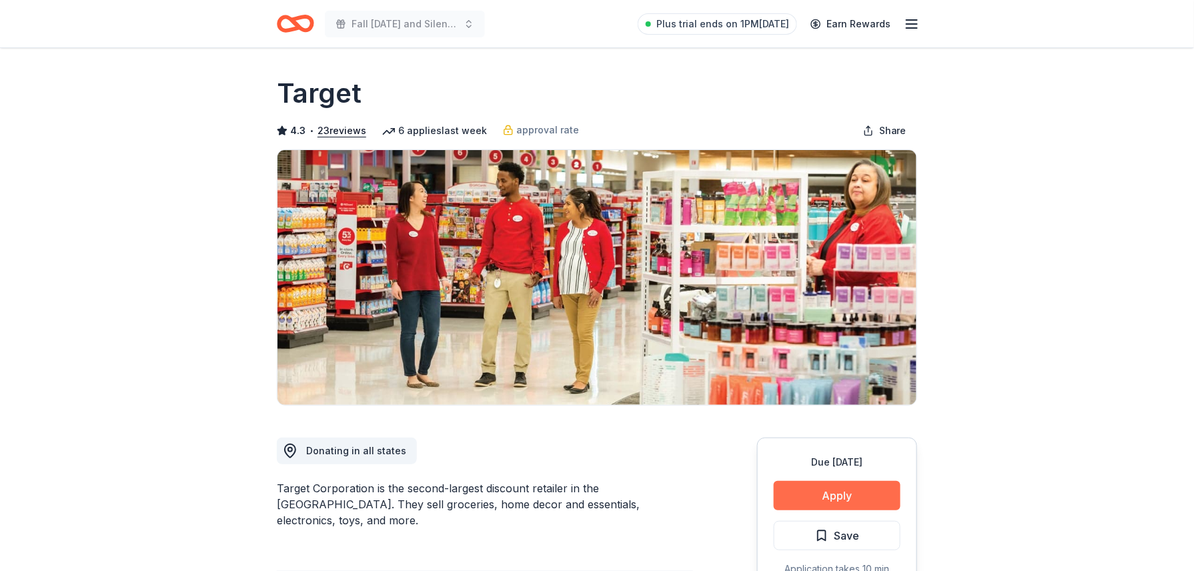
click at [851, 489] on button "Apply" at bounding box center [837, 495] width 127 height 29
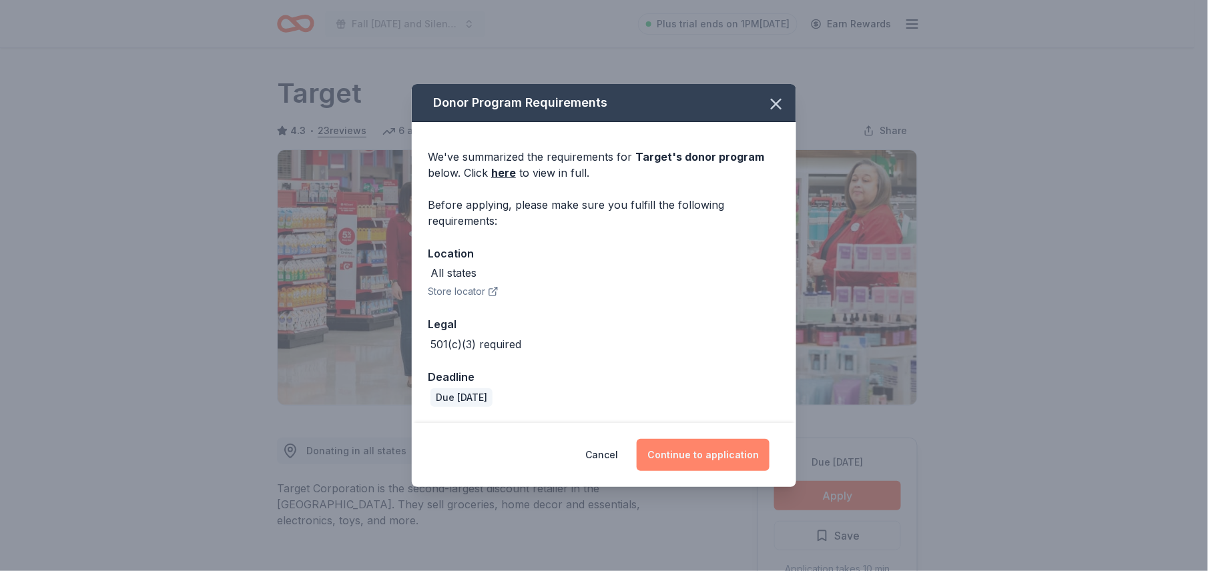
click at [719, 463] on button "Continue to application" at bounding box center [703, 455] width 133 height 32
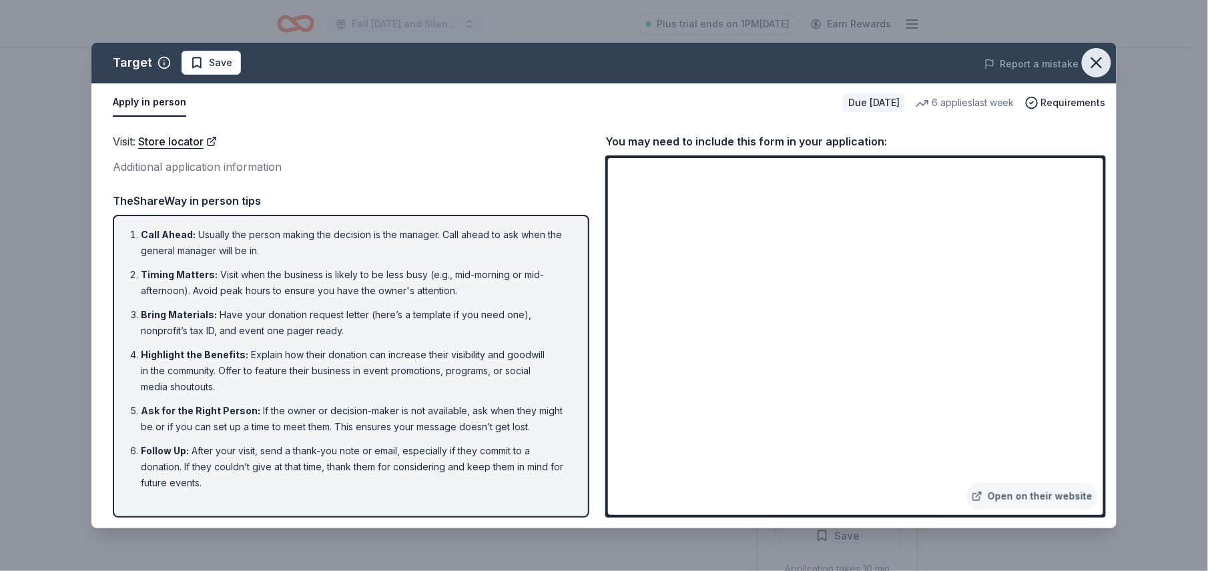
click at [1092, 60] on icon "button" at bounding box center [1096, 62] width 19 height 19
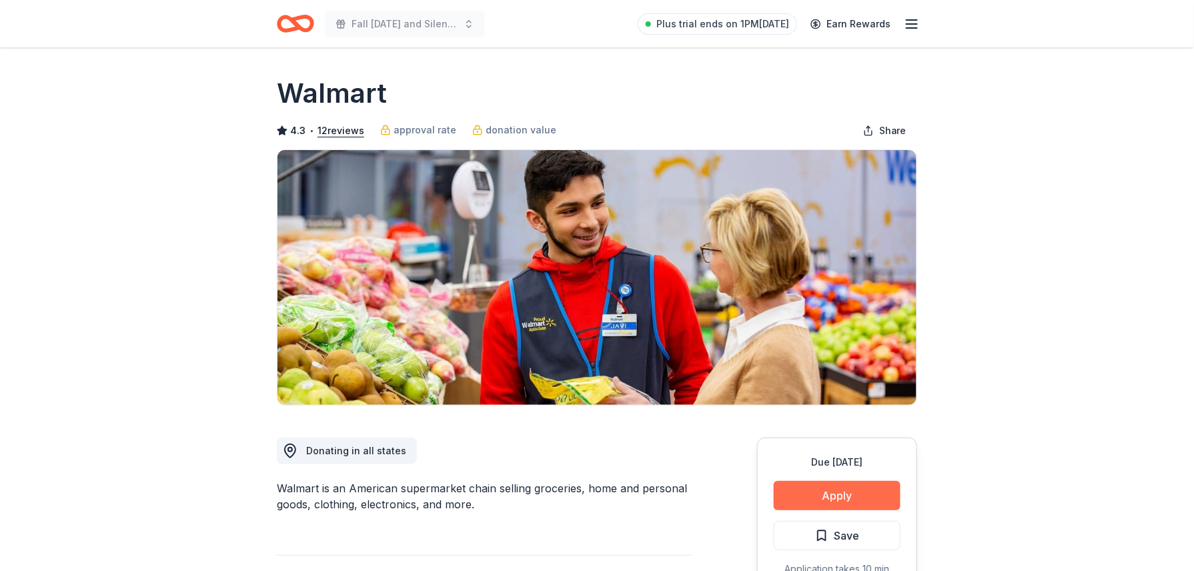
click at [851, 494] on button "Apply" at bounding box center [837, 495] width 127 height 29
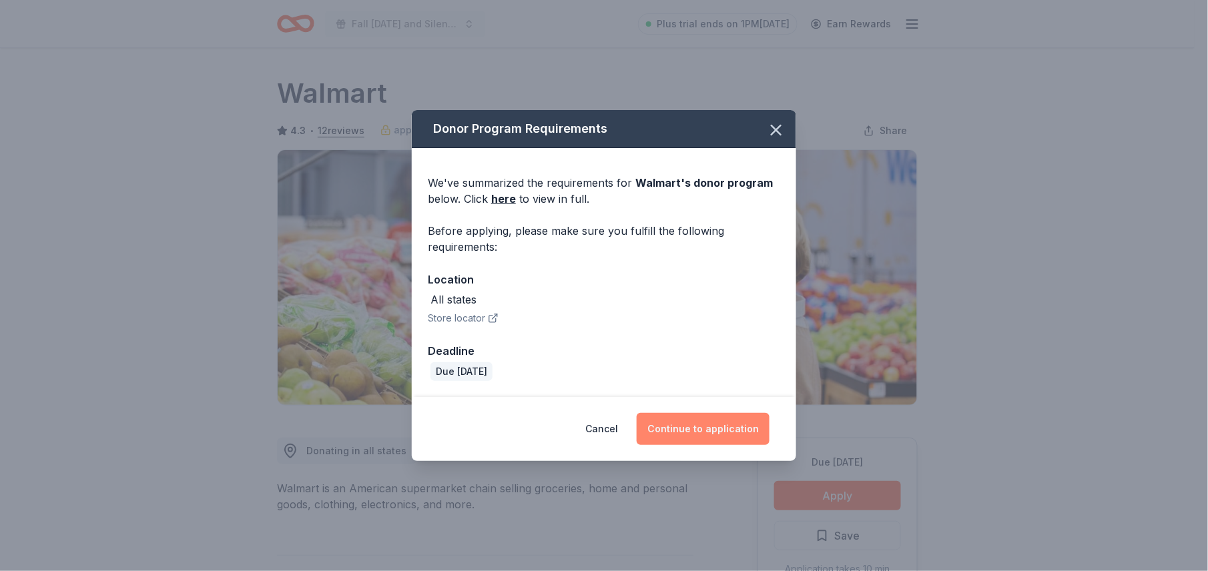
click at [726, 424] on button "Continue to application" at bounding box center [703, 429] width 133 height 32
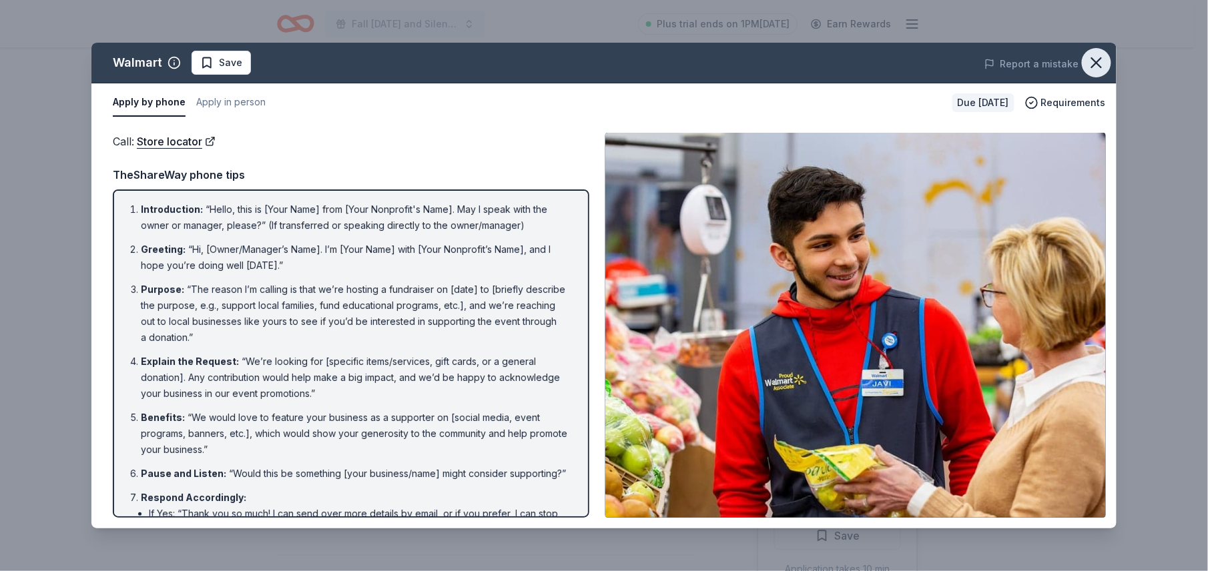
click at [1103, 54] on icon "button" at bounding box center [1096, 62] width 19 height 19
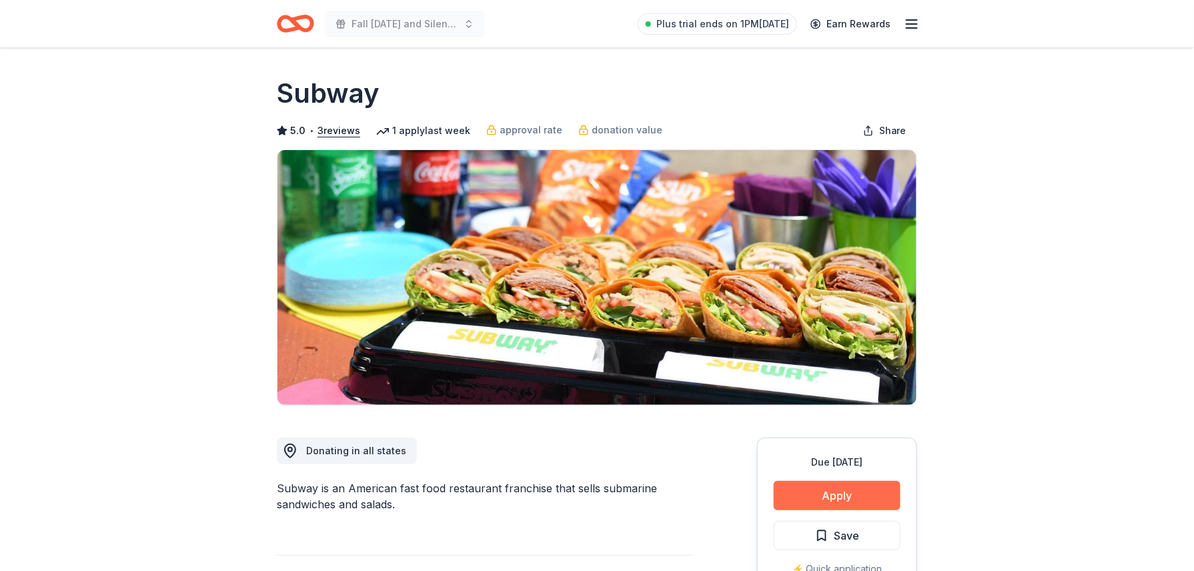
click at [887, 496] on button "Apply" at bounding box center [837, 495] width 127 height 29
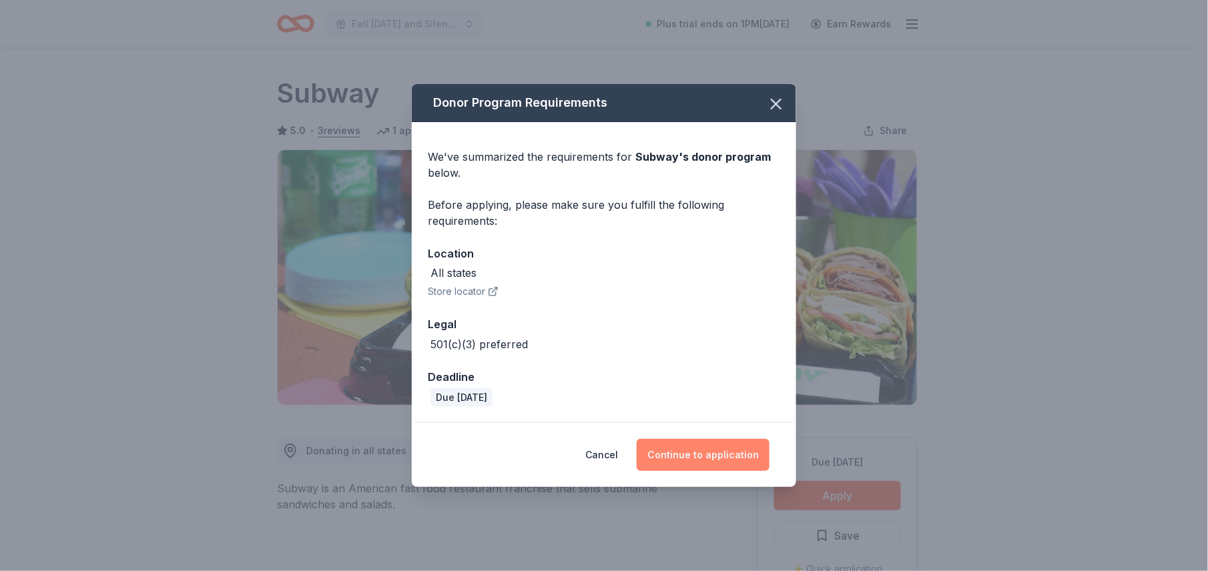
click at [729, 458] on button "Continue to application" at bounding box center [703, 455] width 133 height 32
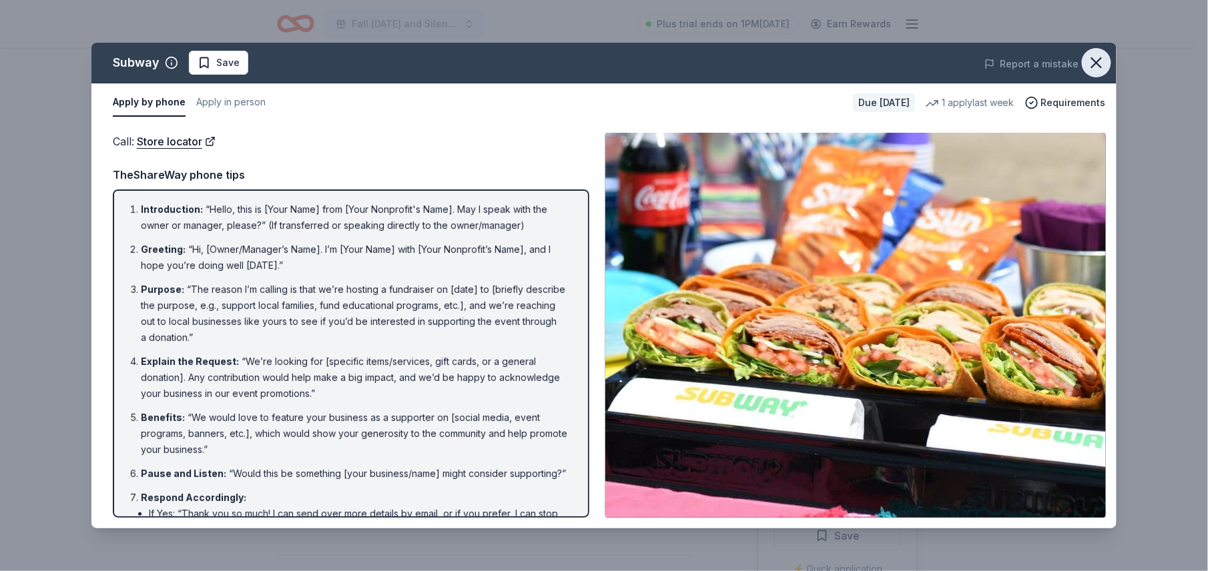
click at [1102, 54] on icon "button" at bounding box center [1096, 62] width 19 height 19
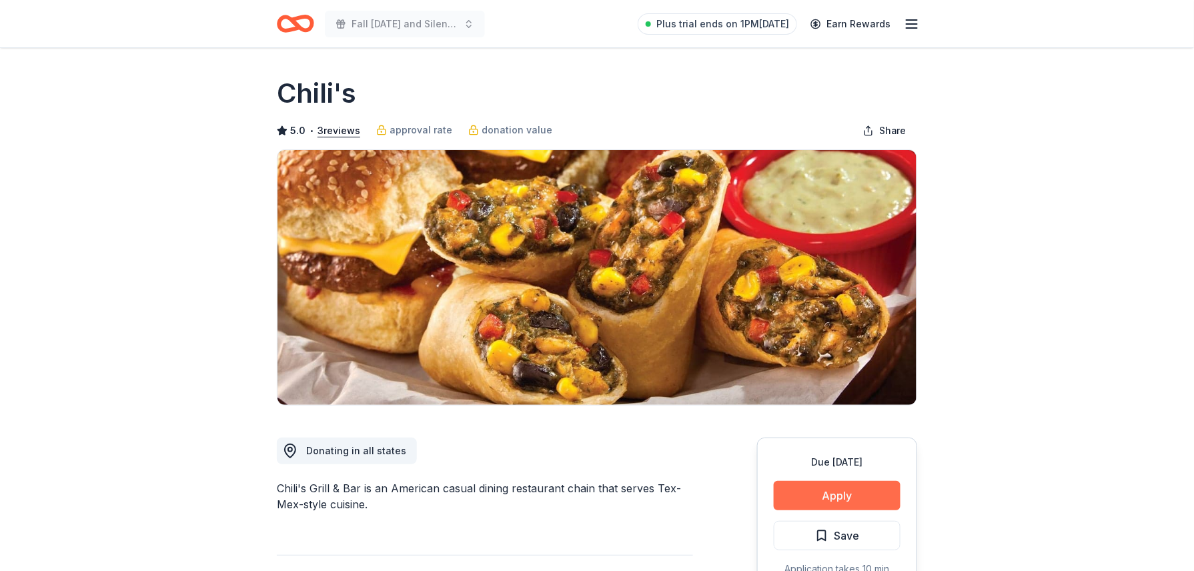
click at [804, 500] on button "Apply" at bounding box center [837, 495] width 127 height 29
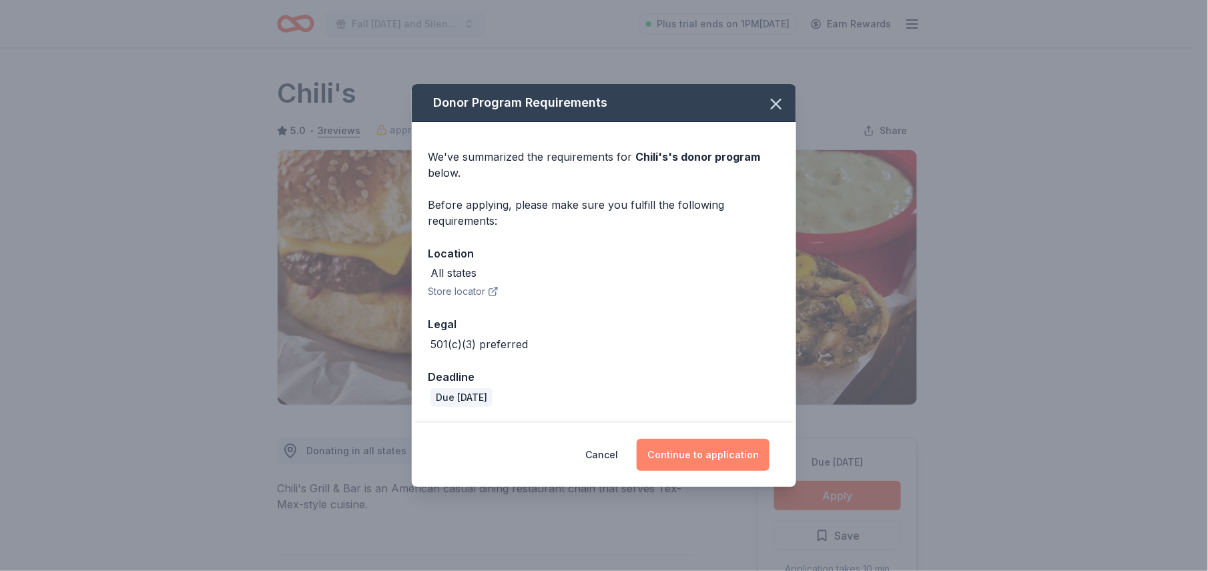
click at [719, 462] on button "Continue to application" at bounding box center [703, 455] width 133 height 32
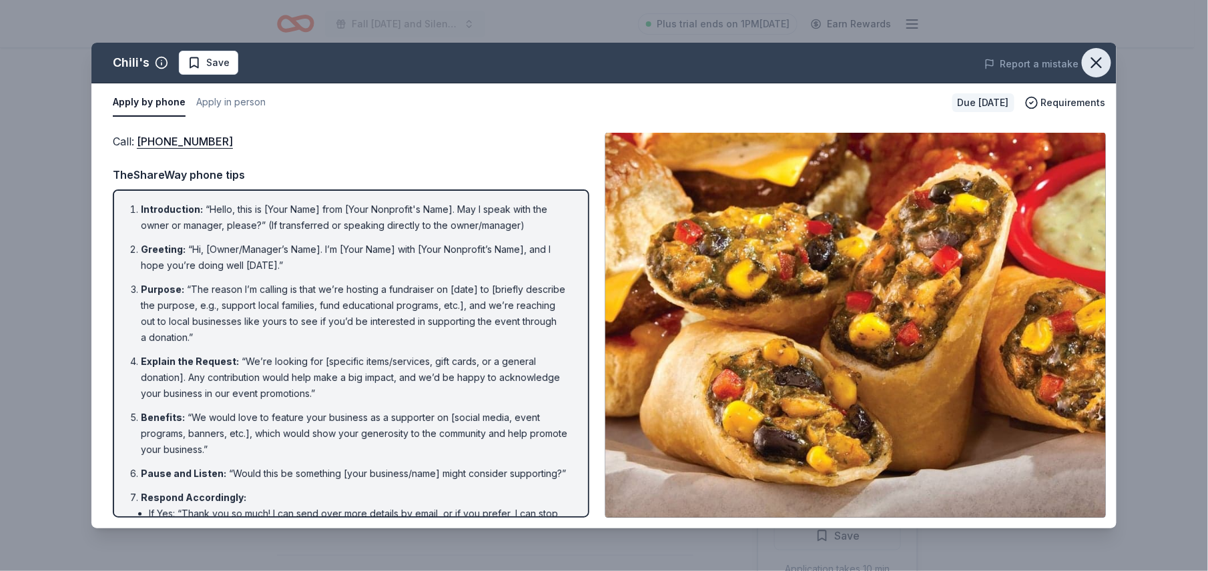
click at [1092, 59] on icon "button" at bounding box center [1096, 62] width 9 height 9
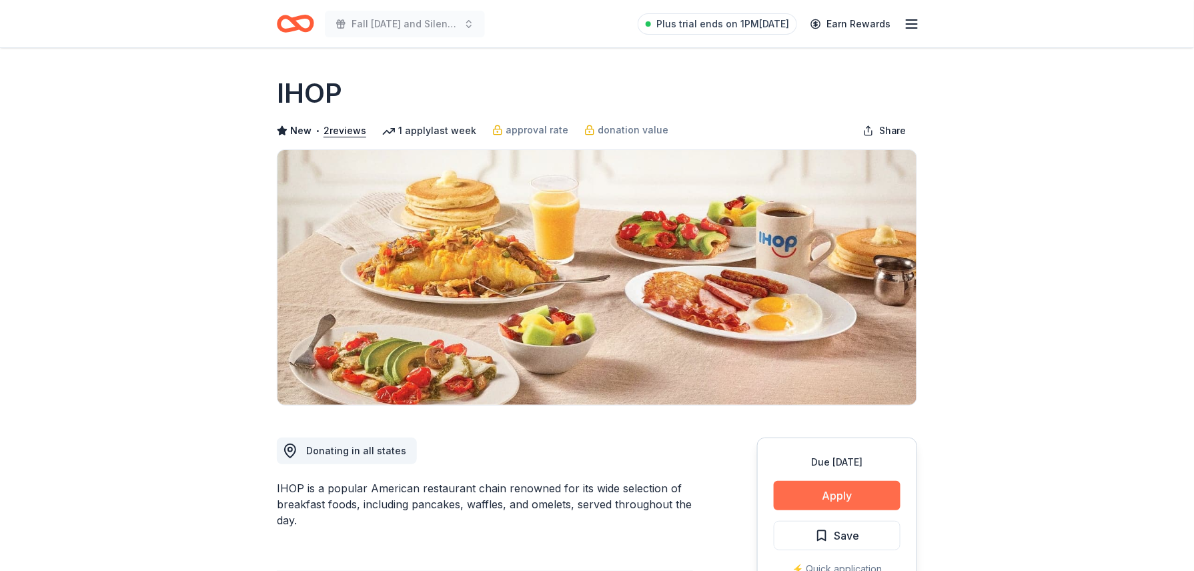
click at [847, 494] on button "Apply" at bounding box center [837, 495] width 127 height 29
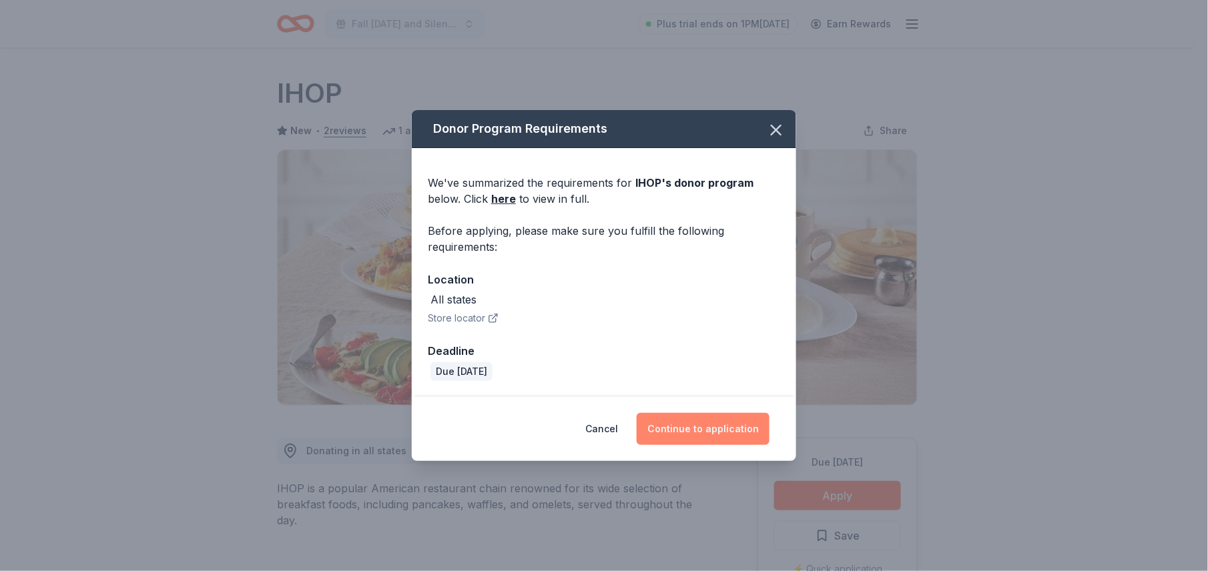
click at [706, 424] on button "Continue to application" at bounding box center [703, 429] width 133 height 32
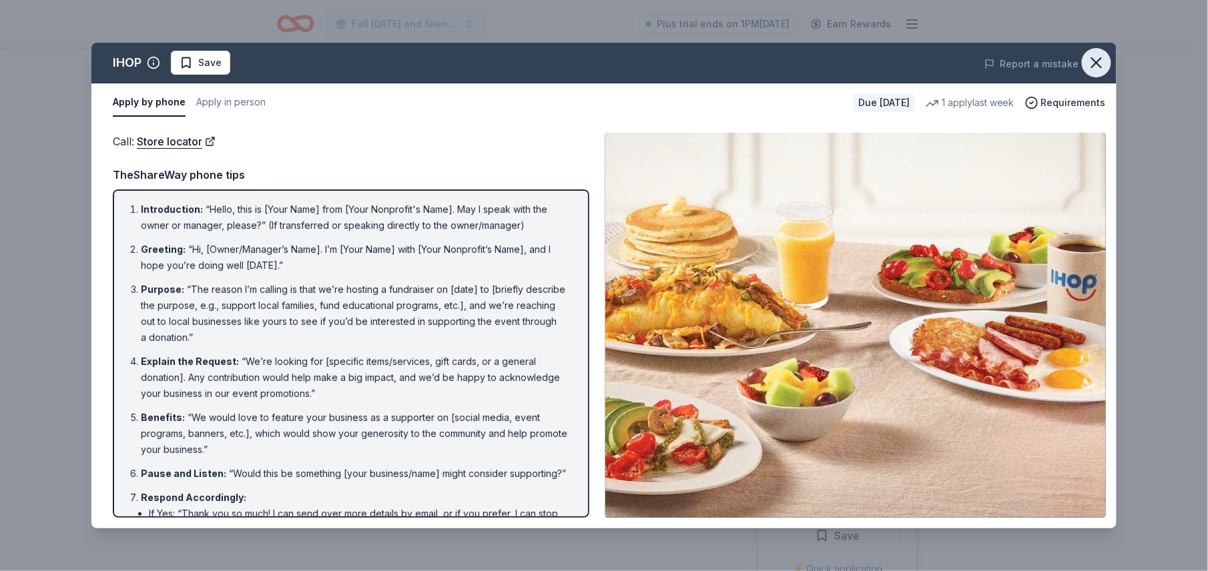
click at [1092, 71] on icon "button" at bounding box center [1096, 62] width 19 height 19
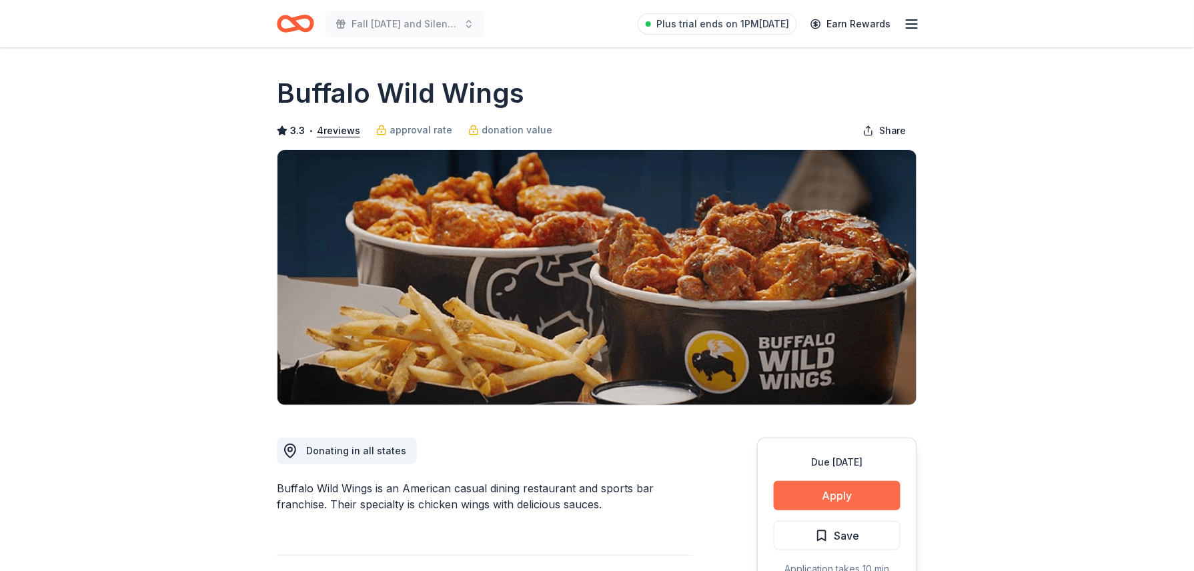
click at [807, 496] on button "Apply" at bounding box center [837, 495] width 127 height 29
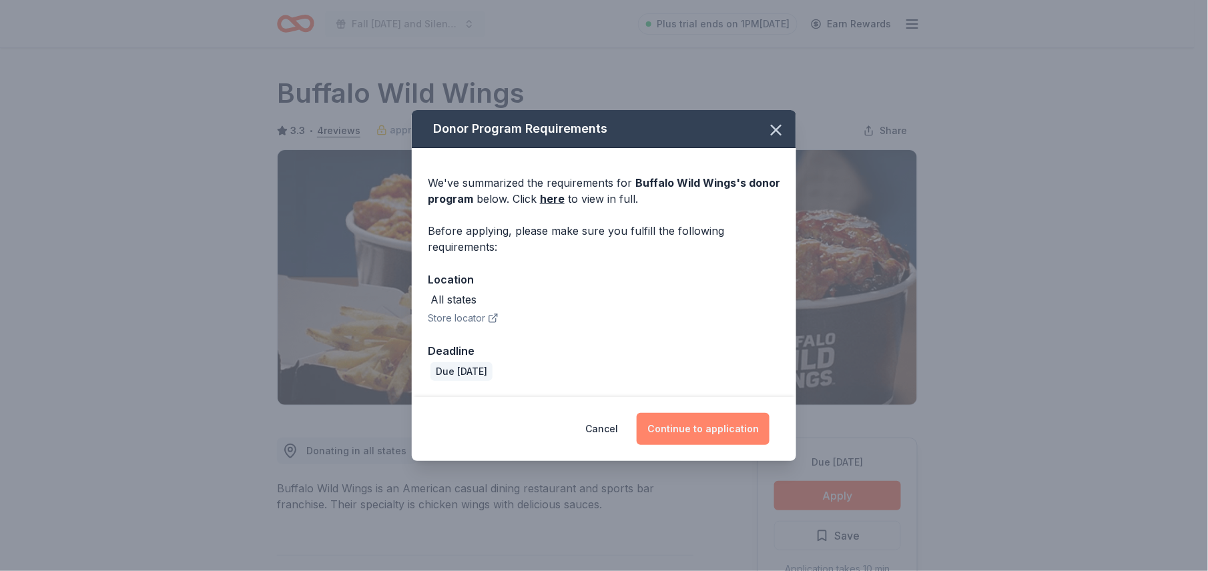
click at [721, 432] on button "Continue to application" at bounding box center [703, 429] width 133 height 32
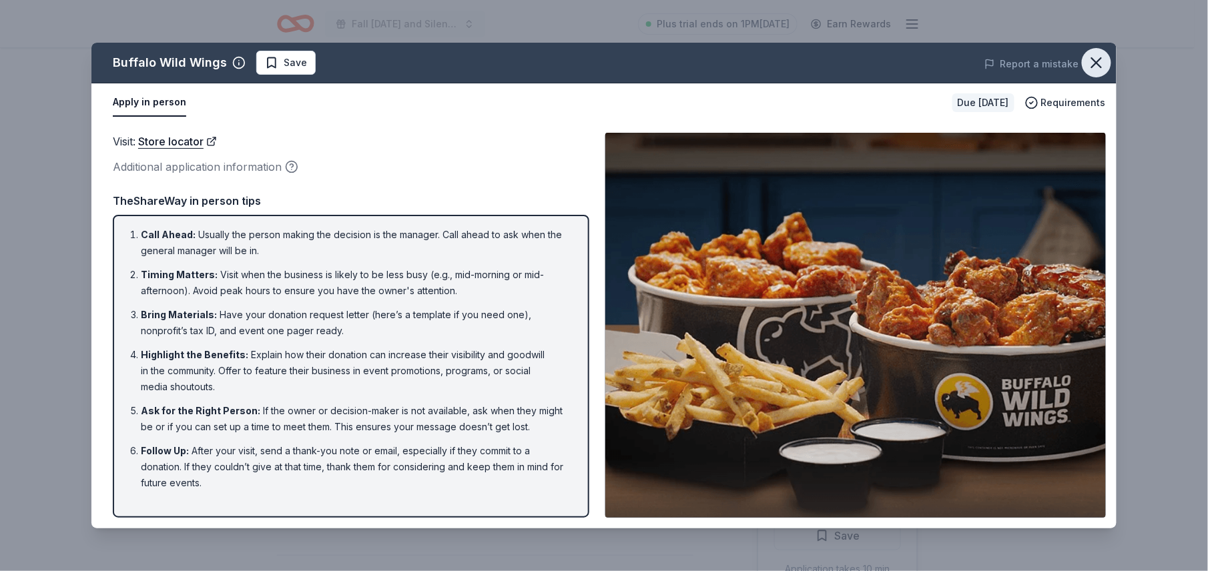
click at [1101, 70] on icon "button" at bounding box center [1096, 62] width 19 height 19
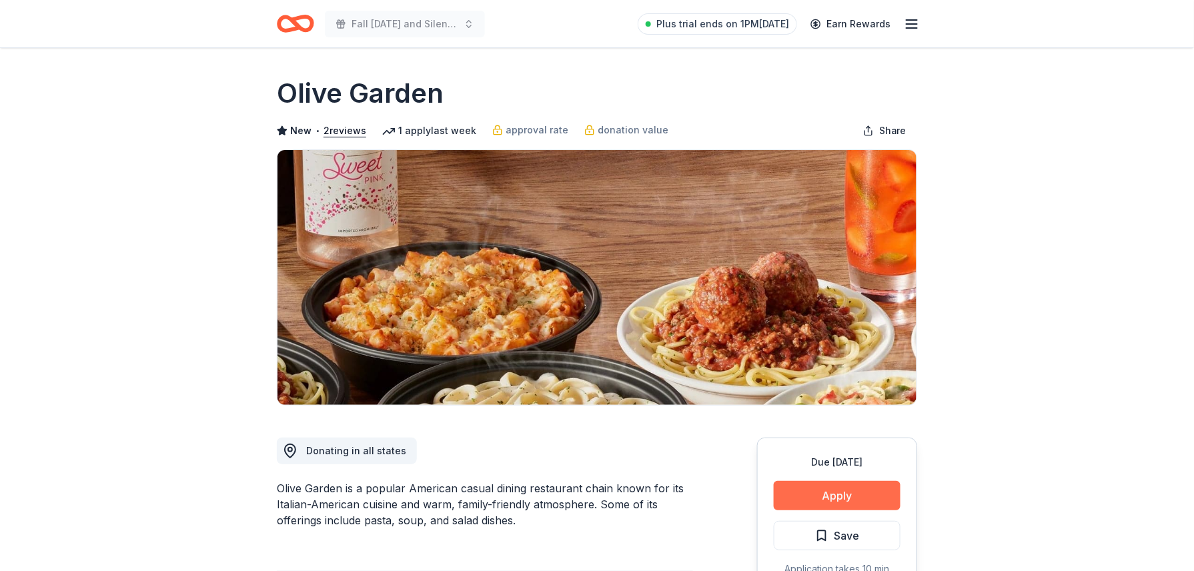
click at [841, 487] on button "Apply" at bounding box center [837, 495] width 127 height 29
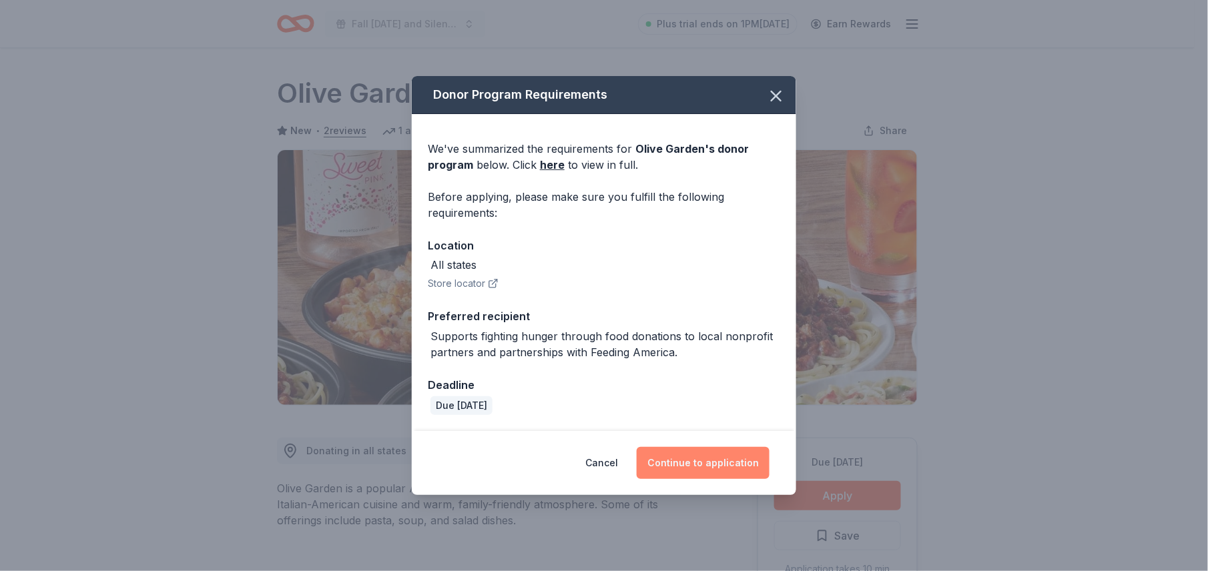
click at [759, 463] on button "Continue to application" at bounding box center [703, 463] width 133 height 32
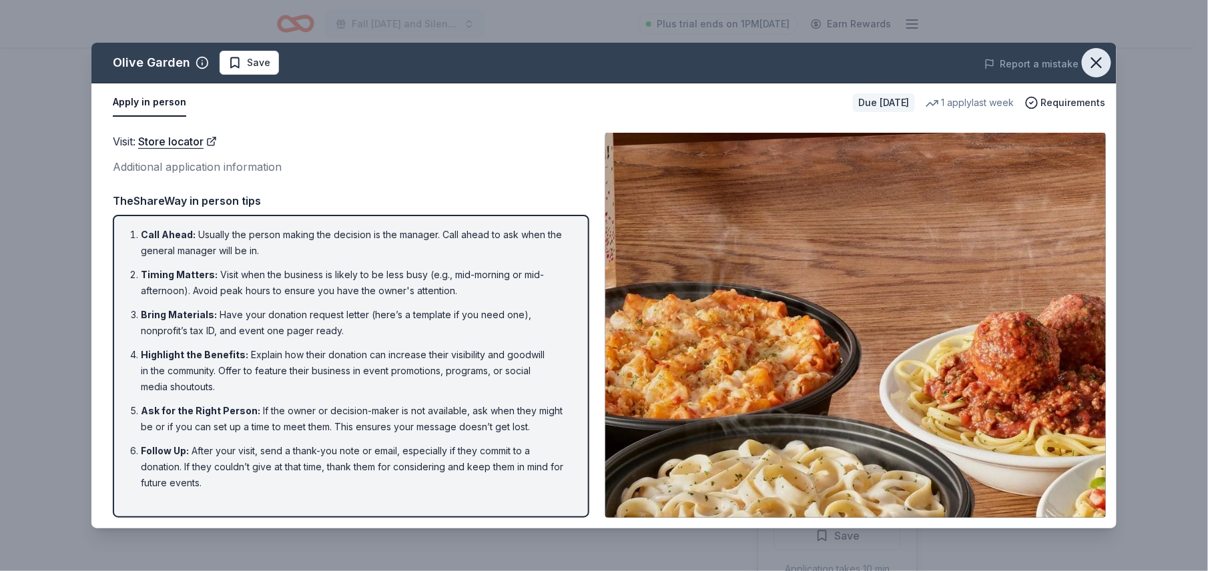
click at [1100, 67] on icon "button" at bounding box center [1096, 62] width 19 height 19
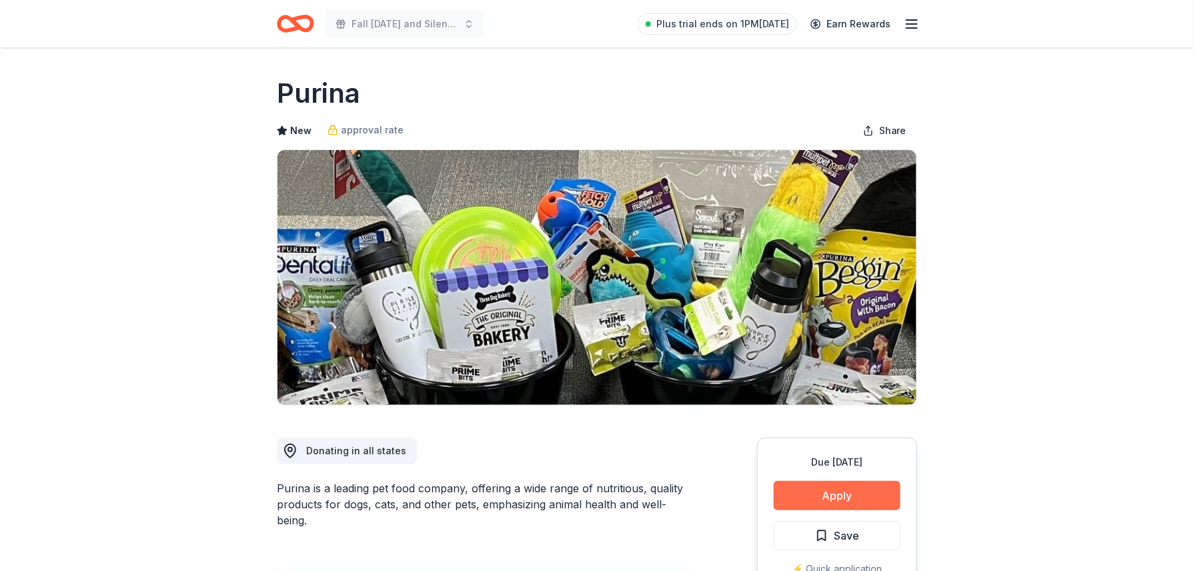
click at [847, 494] on button "Apply" at bounding box center [837, 495] width 127 height 29
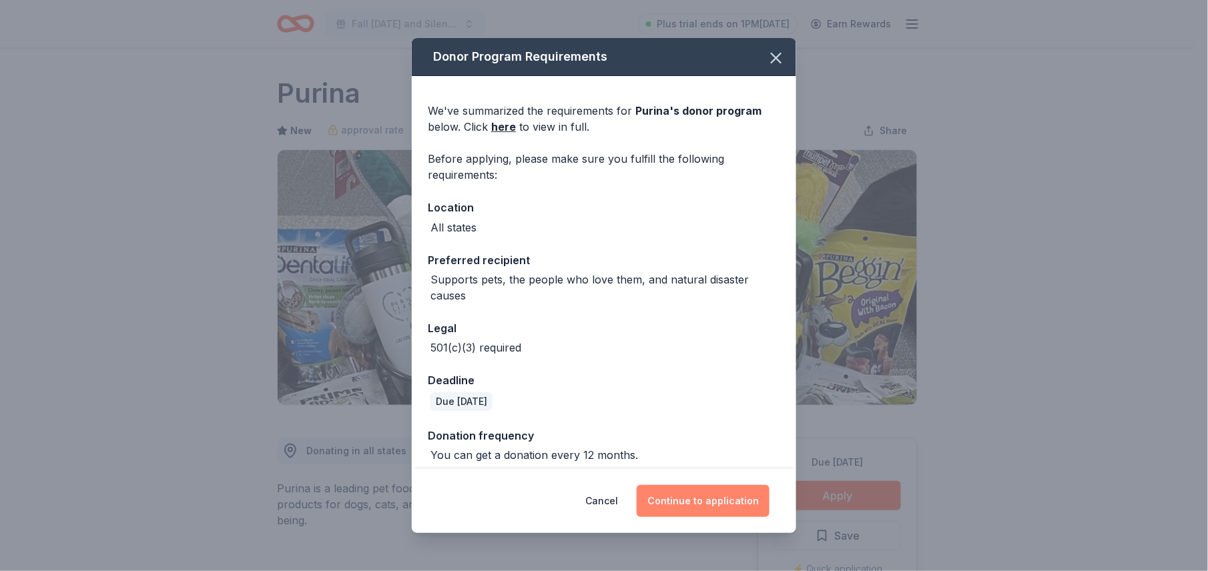
click at [729, 494] on button "Continue to application" at bounding box center [703, 501] width 133 height 32
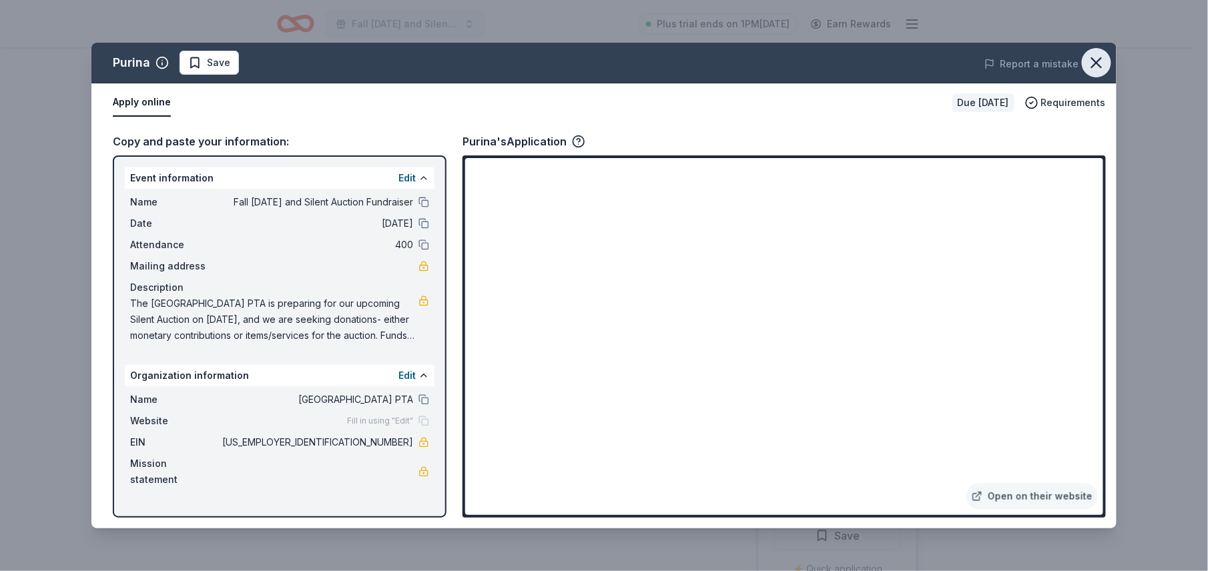
click at [1102, 67] on icon "button" at bounding box center [1096, 62] width 19 height 19
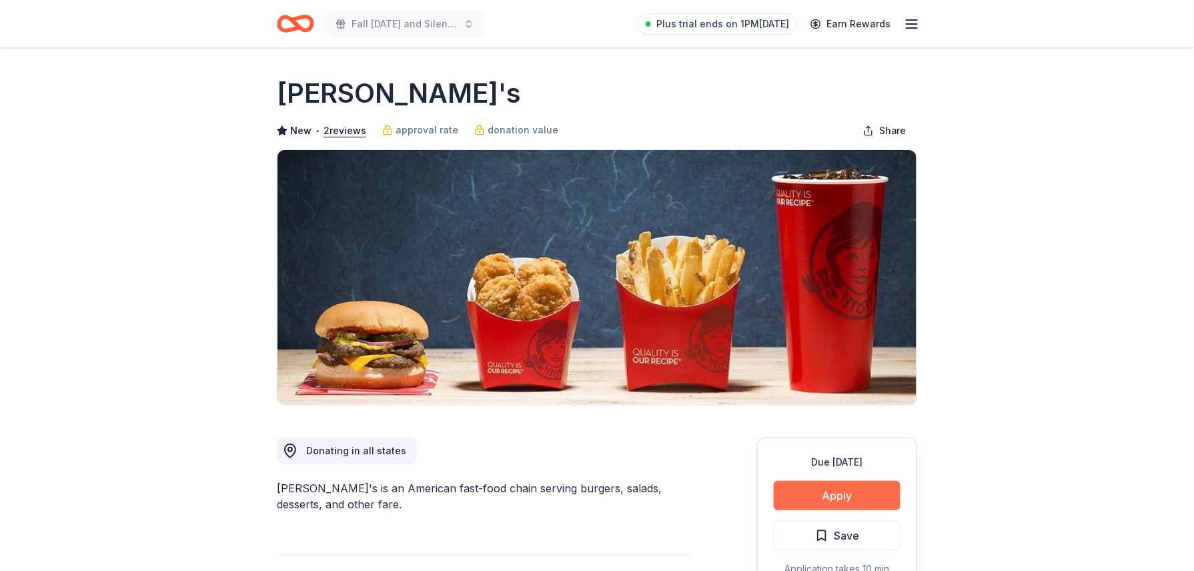
click at [873, 492] on button "Apply" at bounding box center [837, 495] width 127 height 29
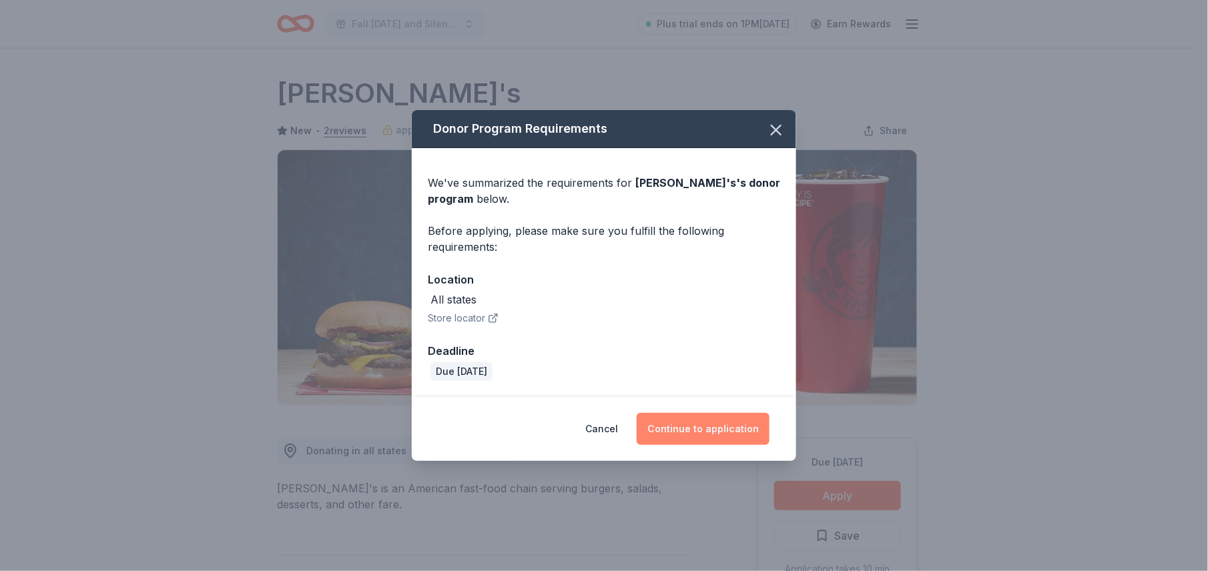
click at [764, 439] on button "Continue to application" at bounding box center [703, 429] width 133 height 32
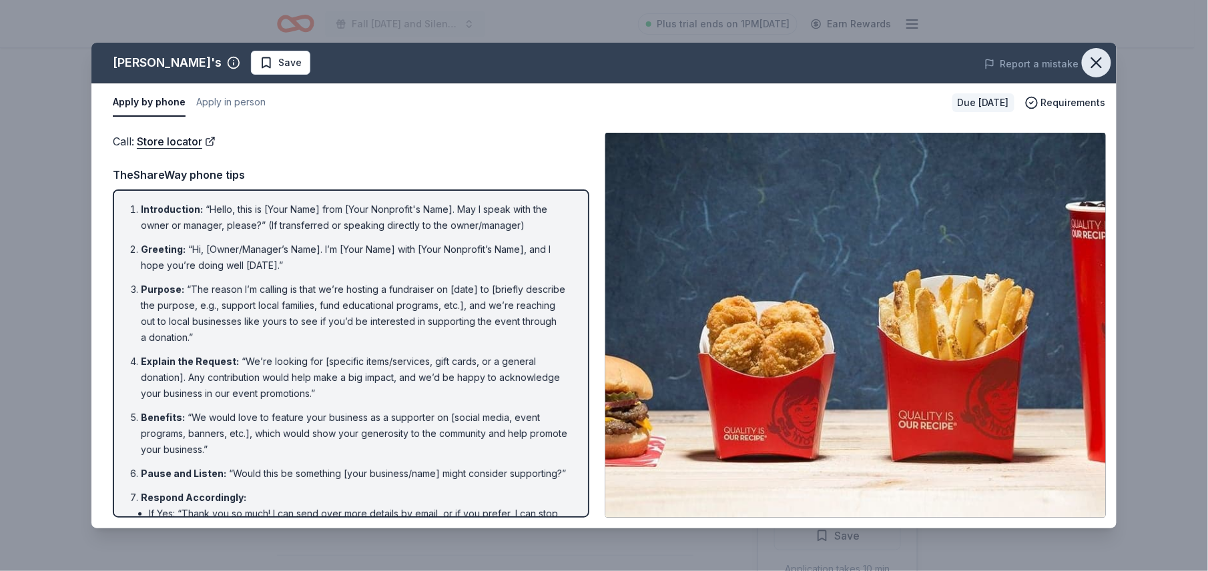
click at [1093, 65] on icon "button" at bounding box center [1096, 62] width 9 height 9
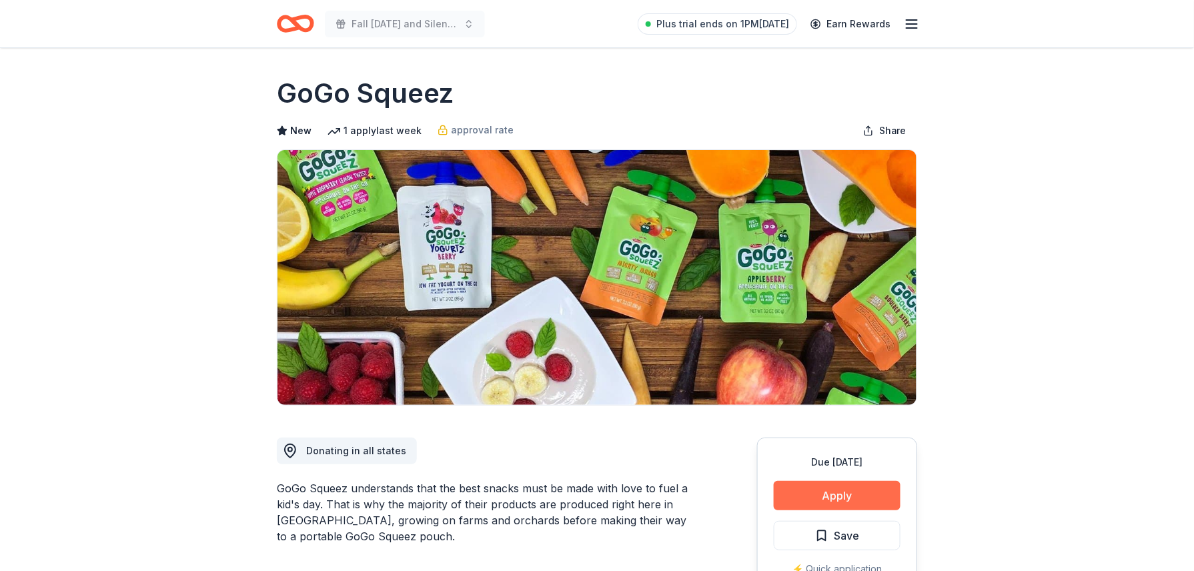
click at [851, 502] on button "Apply" at bounding box center [837, 495] width 127 height 29
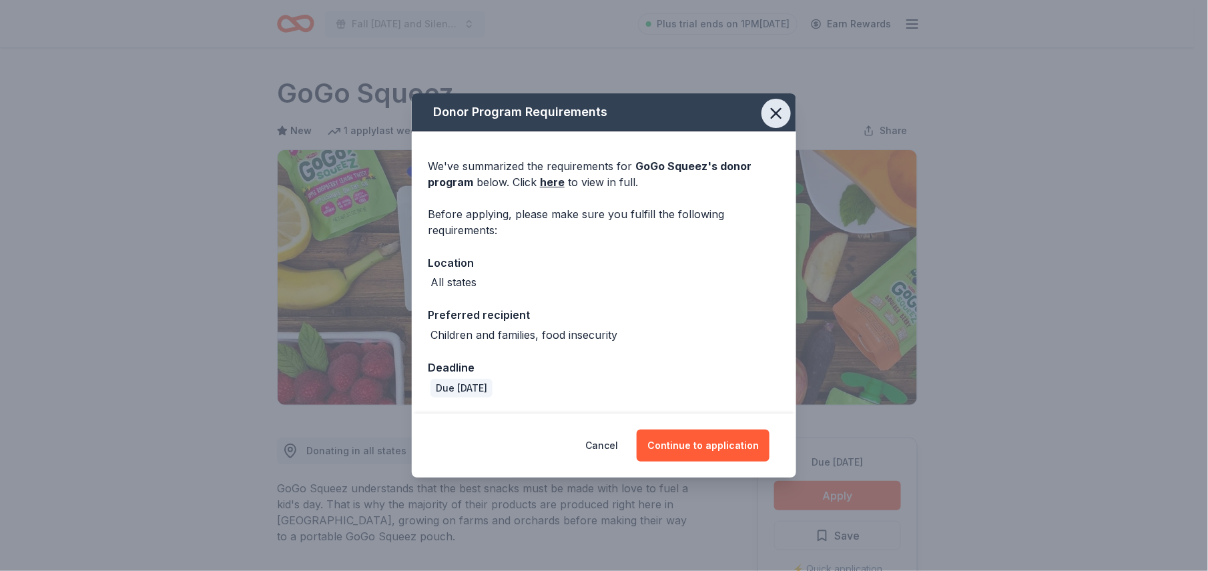
click at [774, 109] on icon "button" at bounding box center [776, 113] width 19 height 19
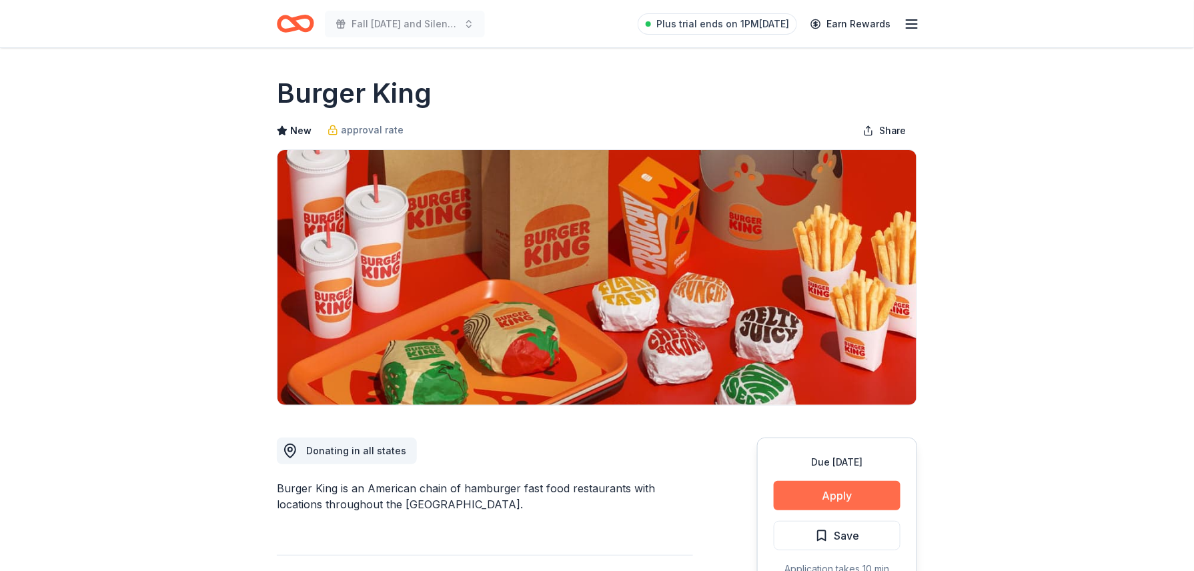
click at [799, 494] on button "Apply" at bounding box center [837, 495] width 127 height 29
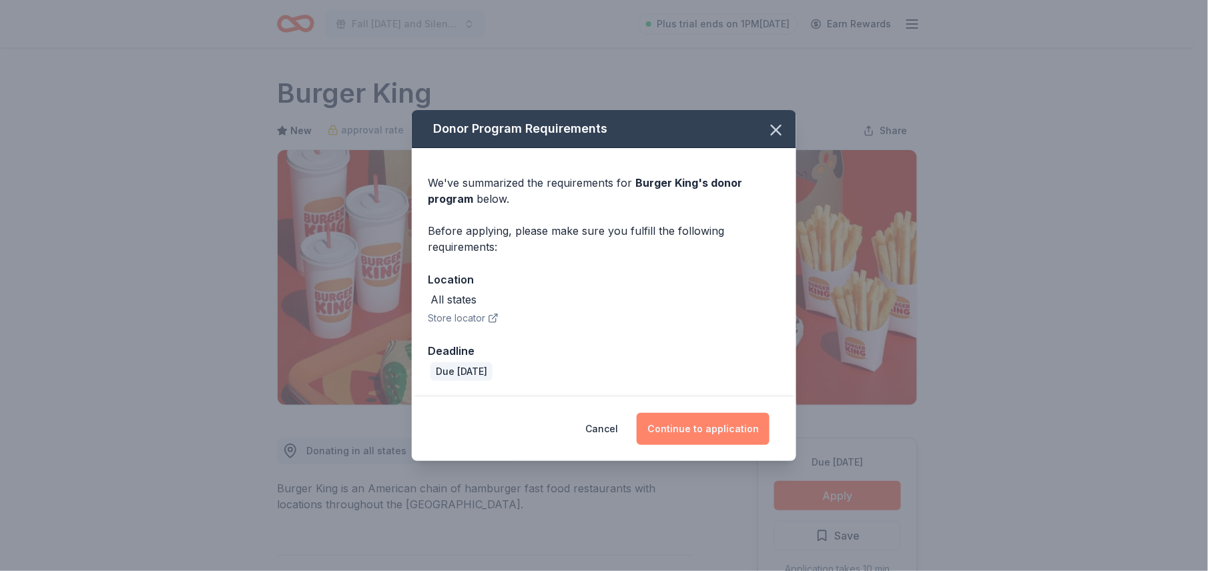
click at [713, 425] on button "Continue to application" at bounding box center [703, 429] width 133 height 32
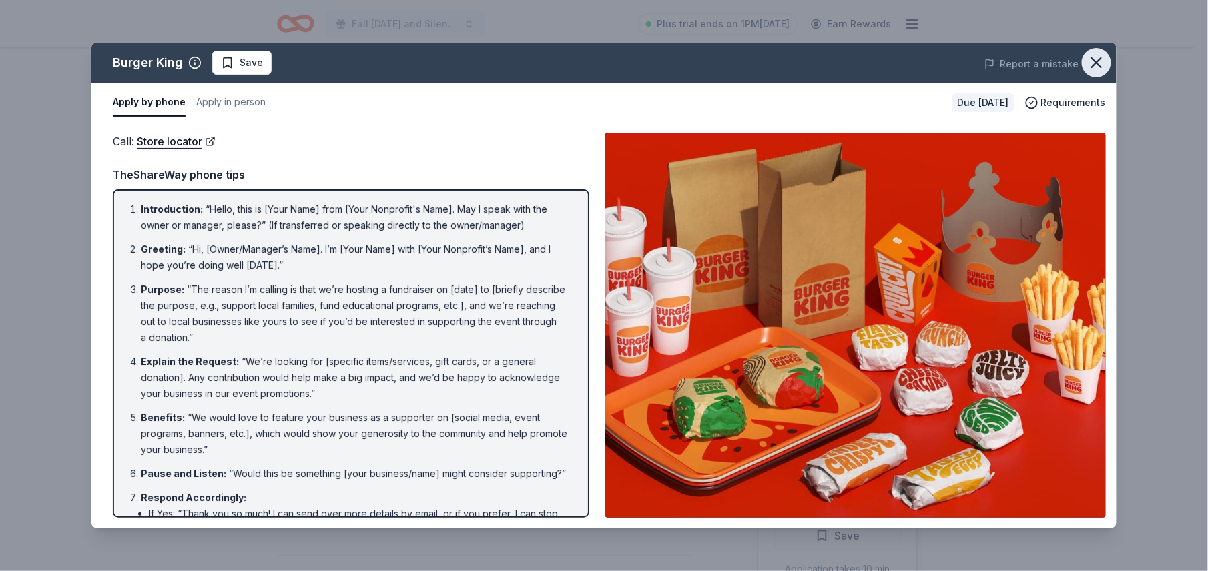
click at [1096, 68] on icon "button" at bounding box center [1096, 62] width 19 height 19
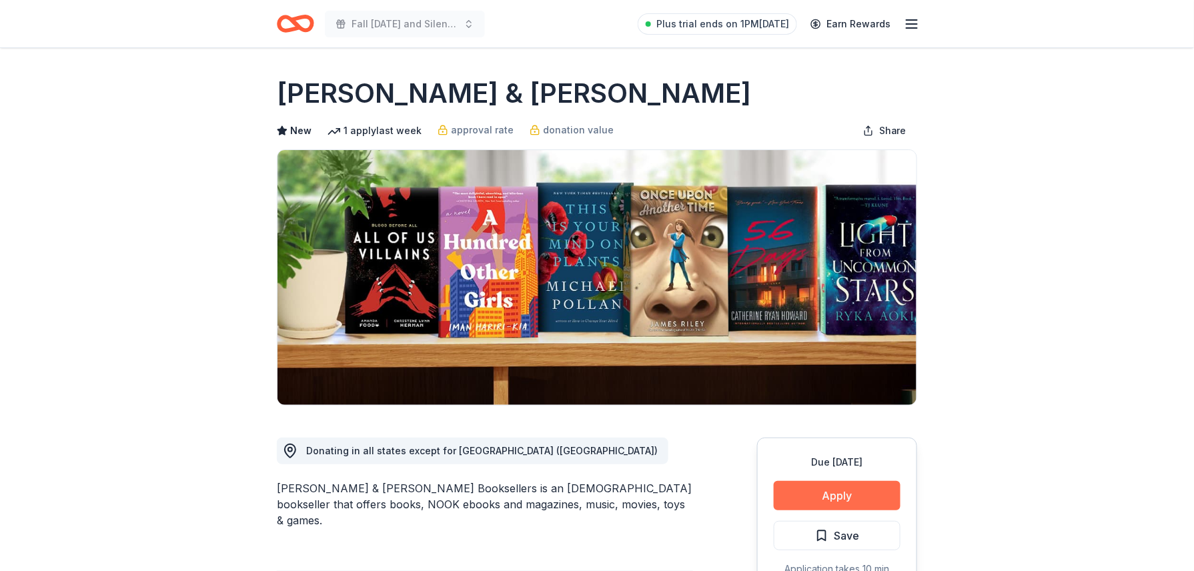
click at [815, 497] on button "Apply" at bounding box center [837, 495] width 127 height 29
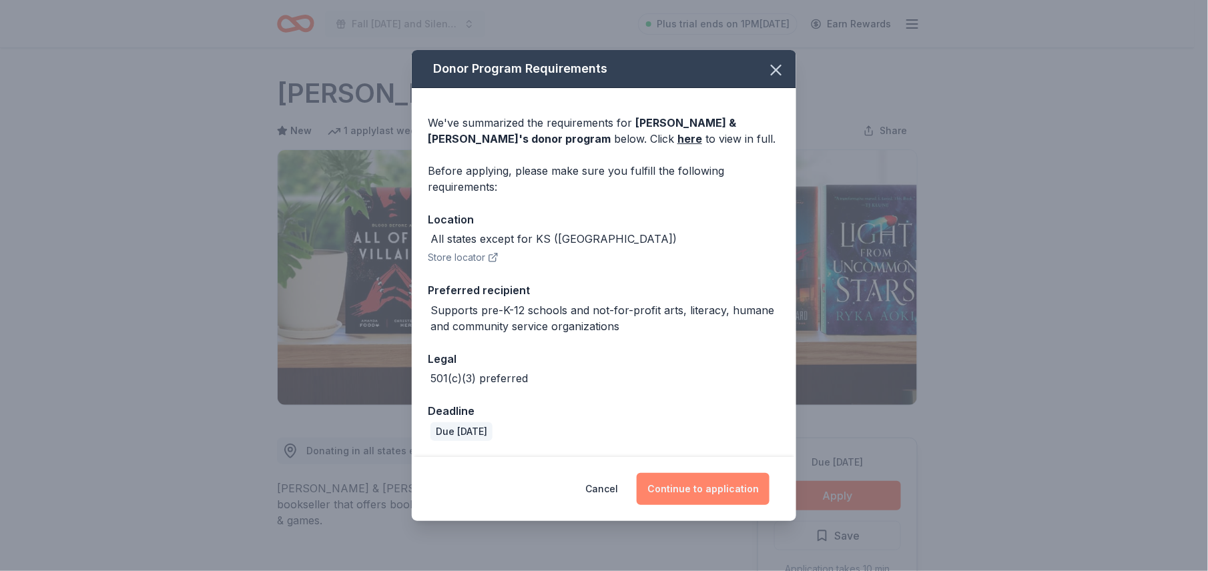
click at [723, 483] on button "Continue to application" at bounding box center [703, 489] width 133 height 32
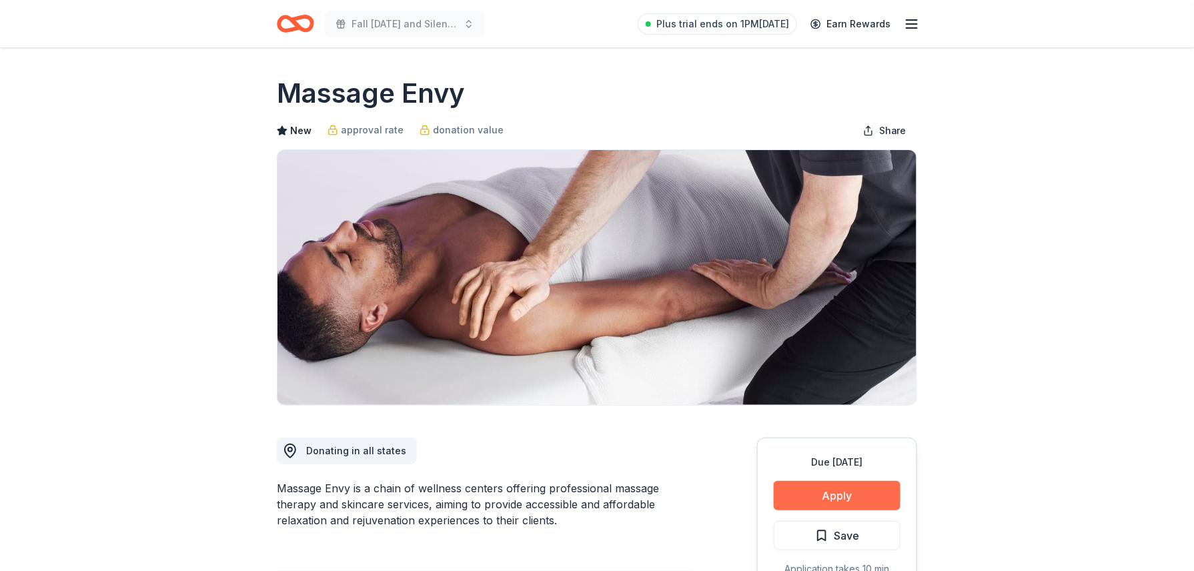
click at [823, 491] on button "Apply" at bounding box center [837, 495] width 127 height 29
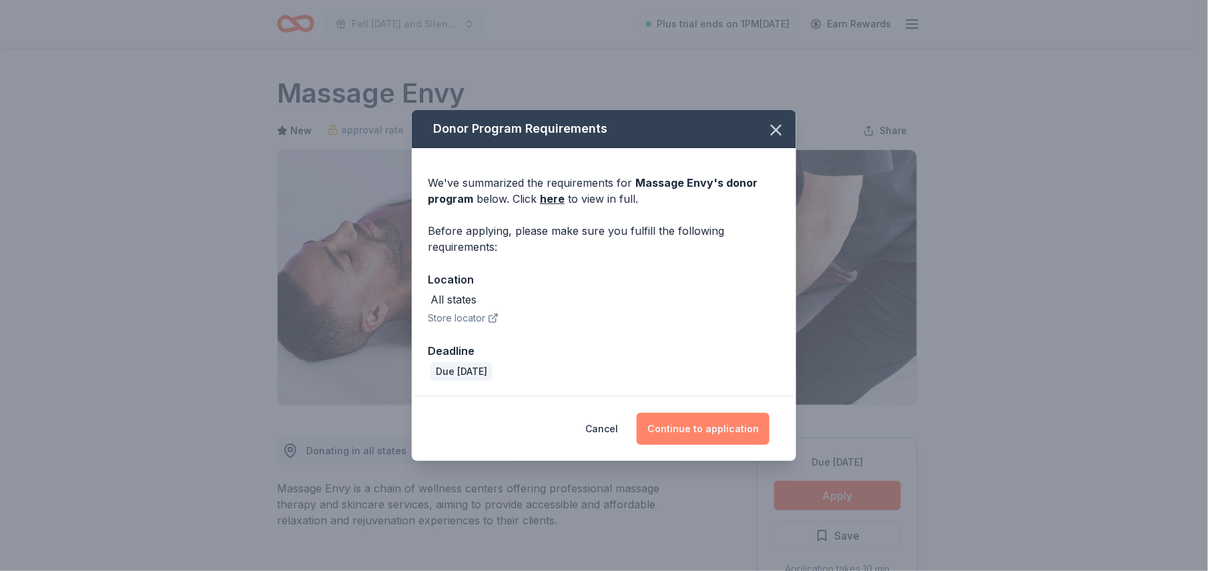
click at [729, 434] on button "Continue to application" at bounding box center [703, 429] width 133 height 32
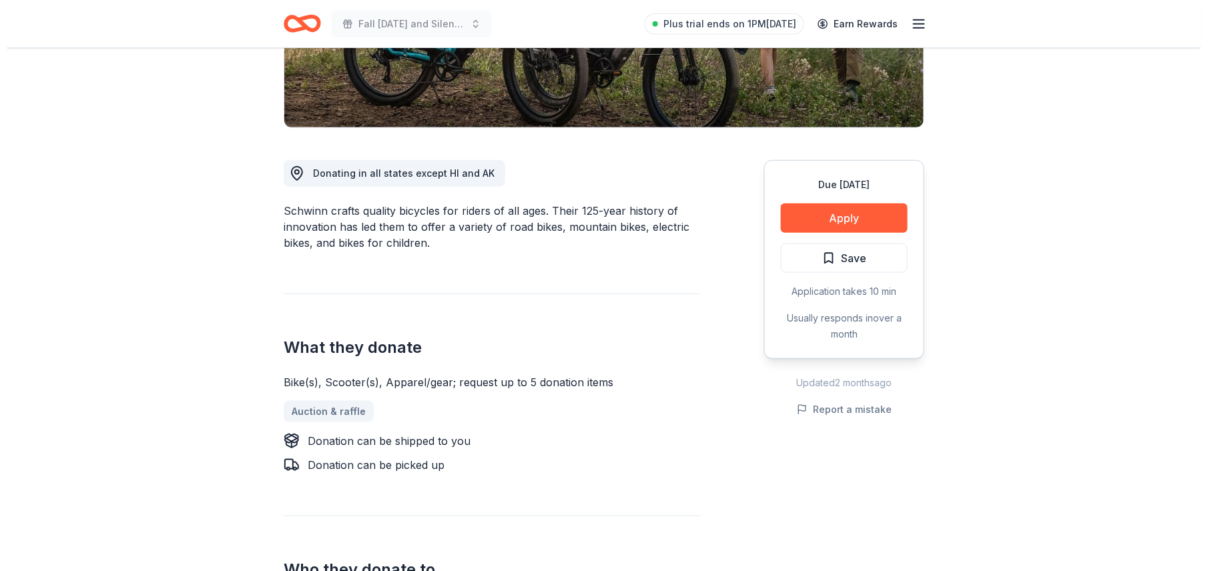
scroll to position [281, 0]
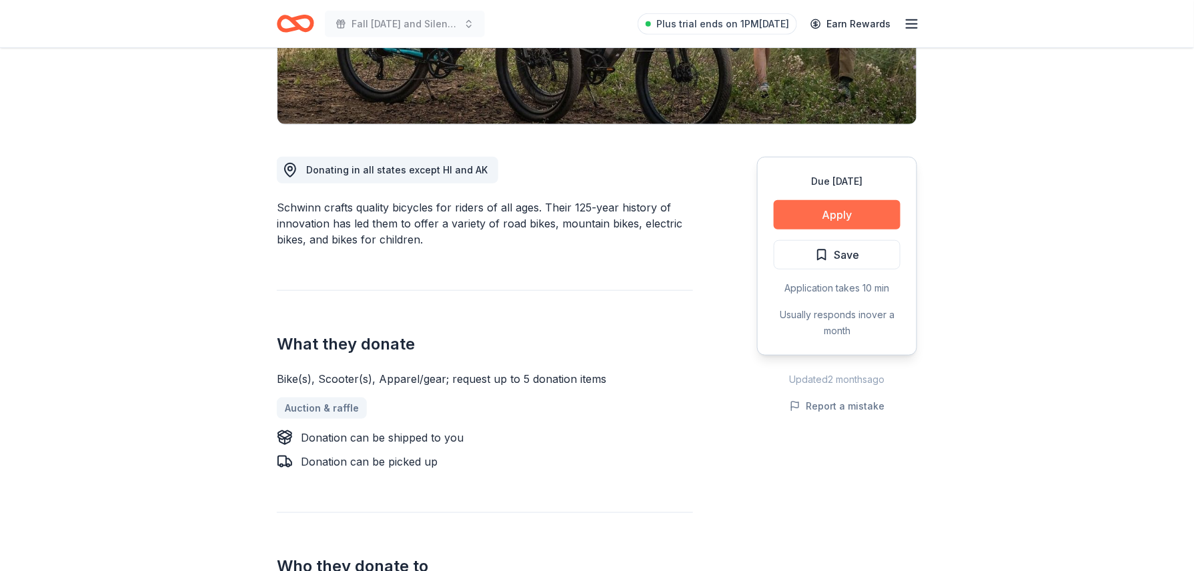
click at [892, 220] on button "Apply" at bounding box center [837, 214] width 127 height 29
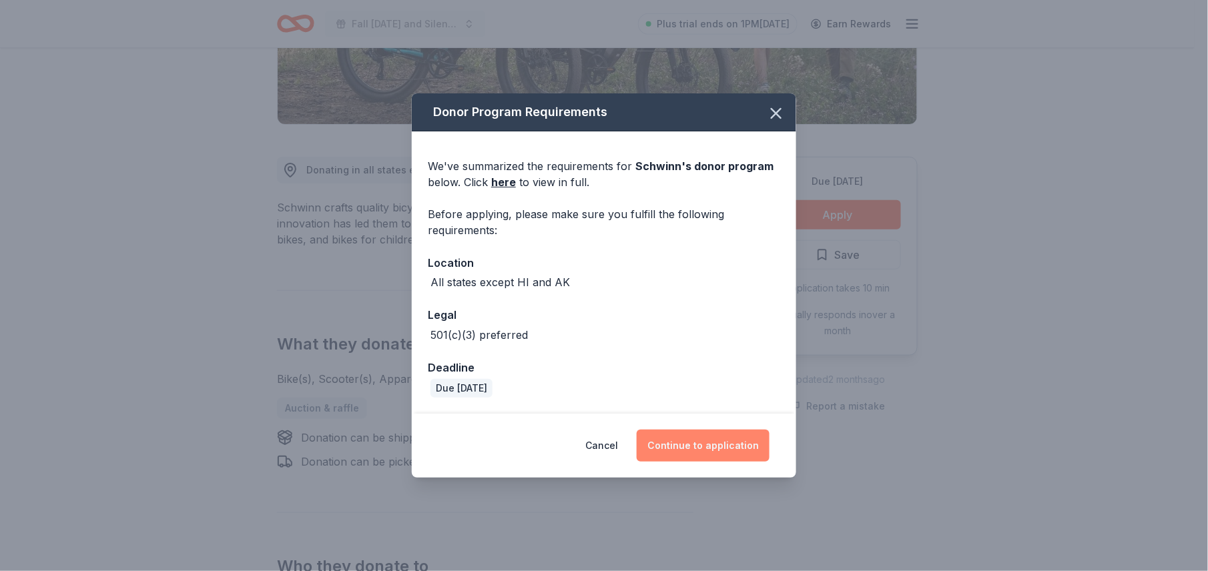
click at [677, 450] on button "Continue to application" at bounding box center [703, 446] width 133 height 32
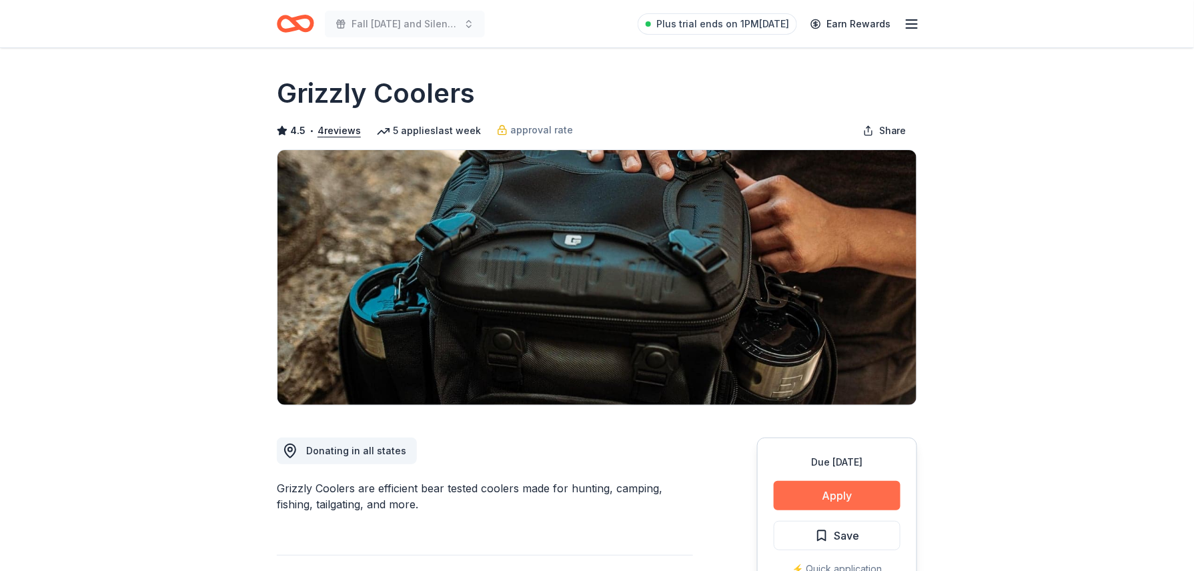
click at [783, 494] on button "Apply" at bounding box center [837, 495] width 127 height 29
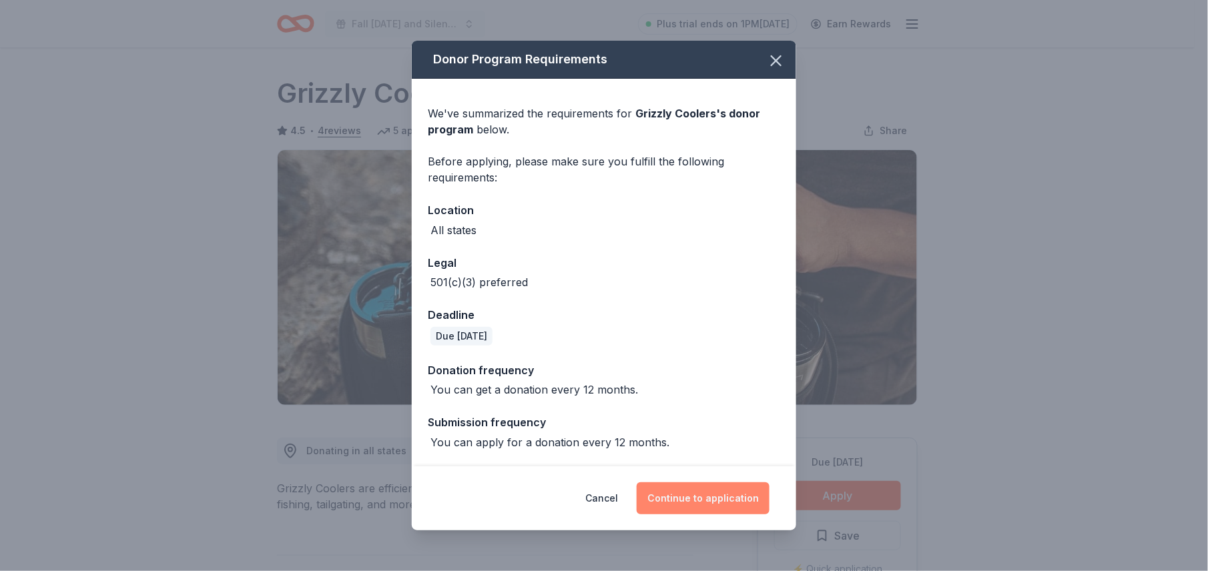
click at [689, 488] on button "Continue to application" at bounding box center [703, 498] width 133 height 32
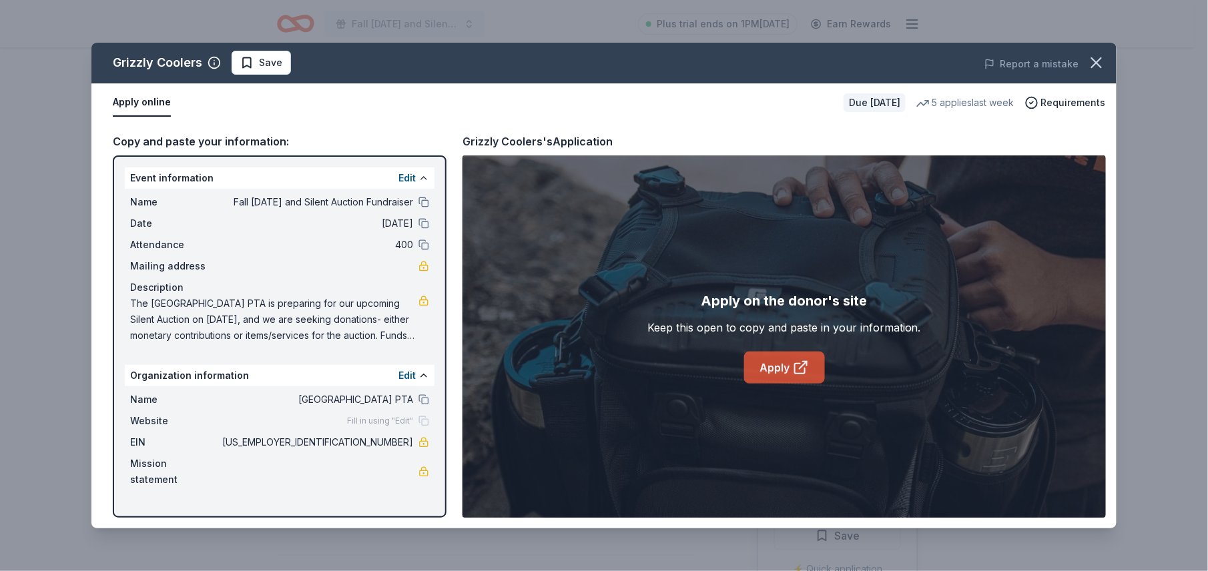
click at [801, 369] on icon at bounding box center [801, 368] width 16 height 16
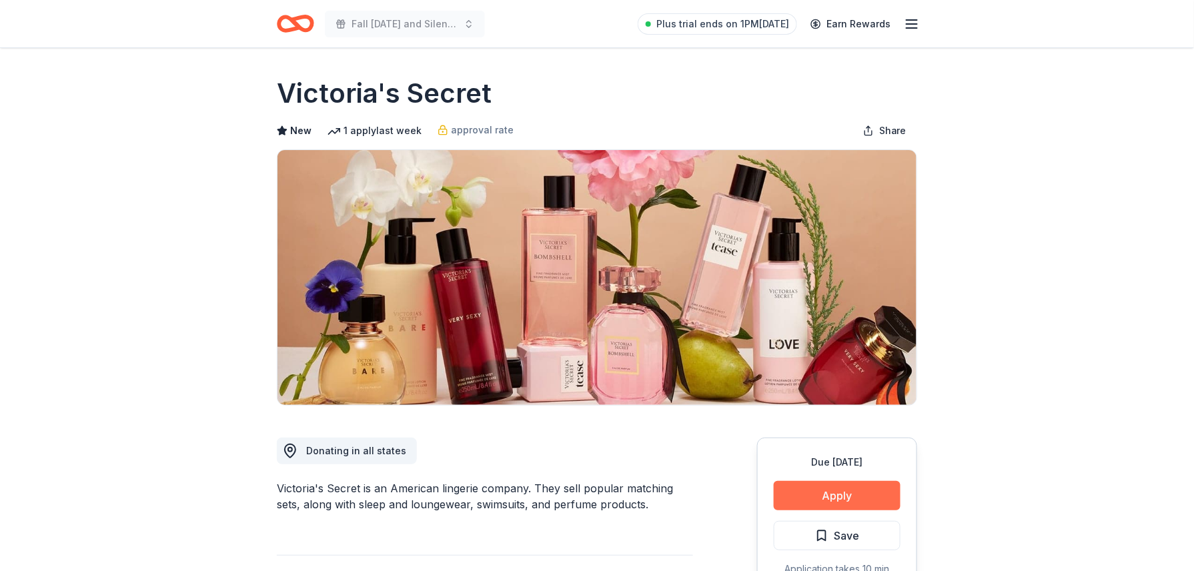
click at [834, 491] on button "Apply" at bounding box center [837, 495] width 127 height 29
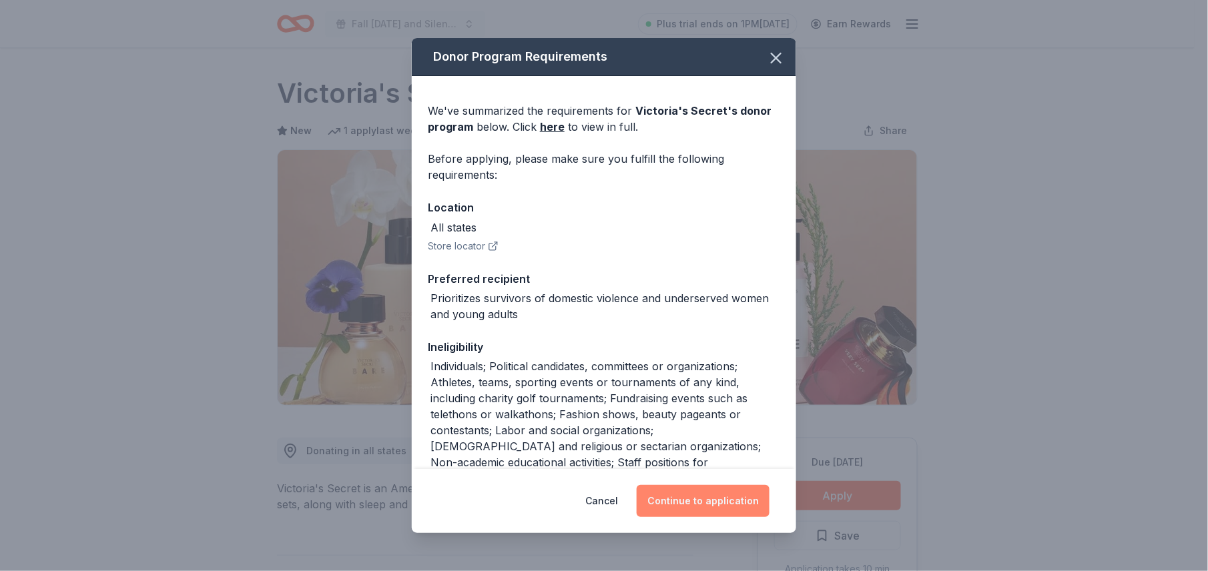
click at [718, 500] on button "Continue to application" at bounding box center [703, 501] width 133 height 32
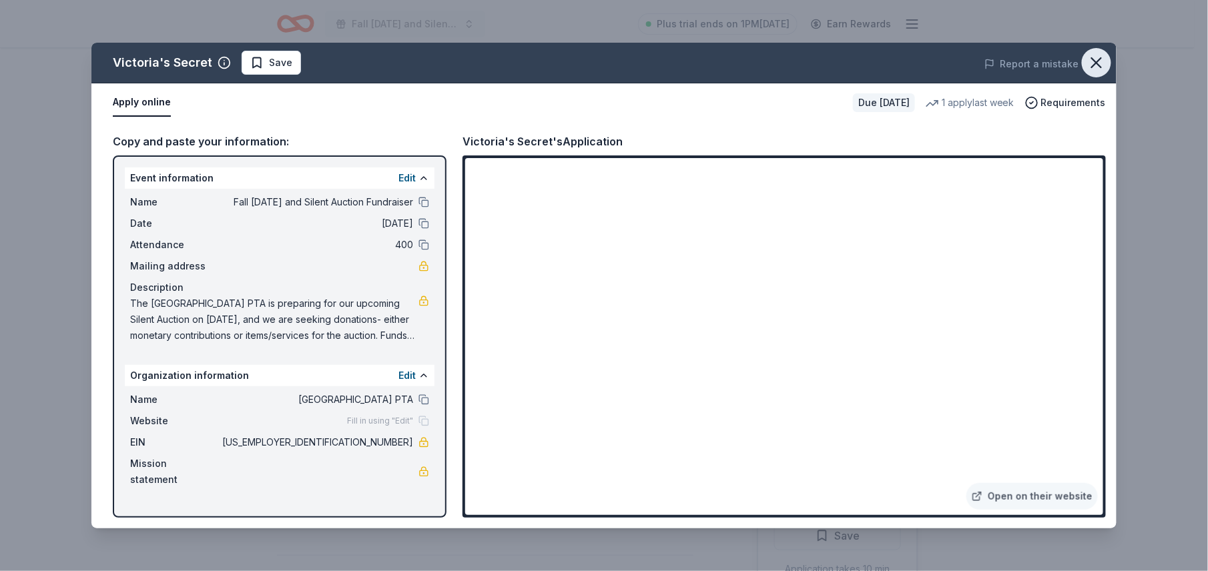
click at [1096, 61] on icon "button" at bounding box center [1096, 62] width 9 height 9
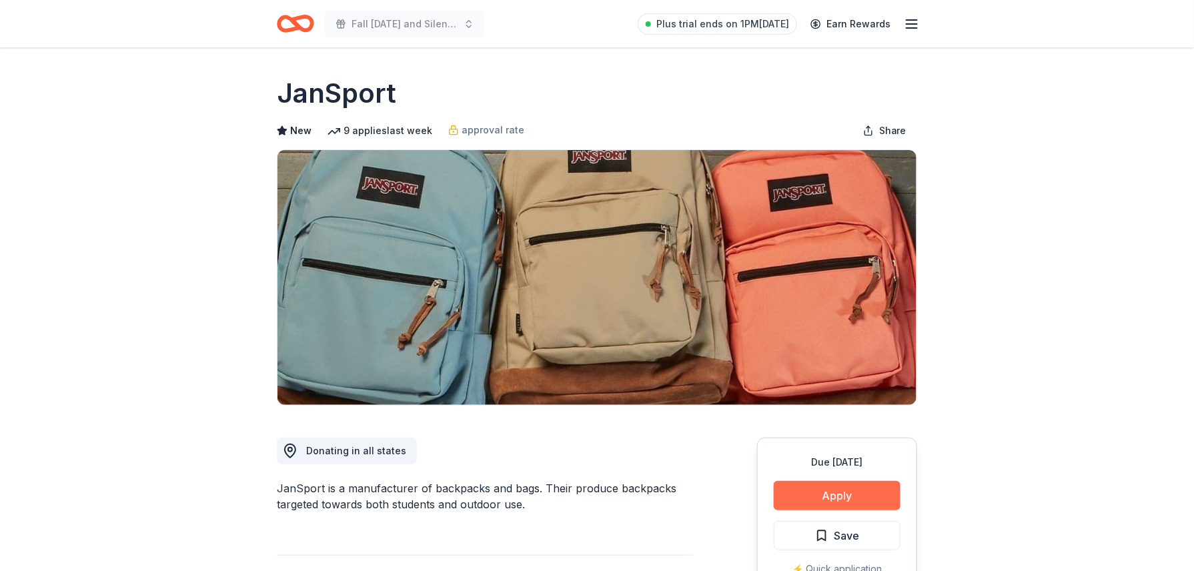
click at [801, 494] on button "Apply" at bounding box center [837, 495] width 127 height 29
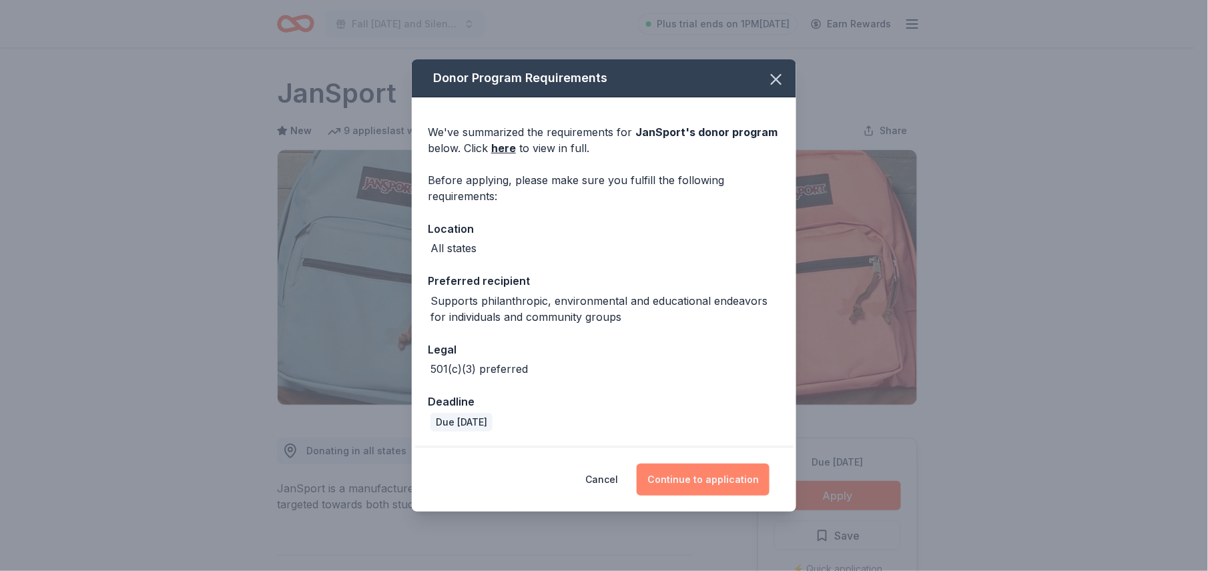
click button "Continue to application"
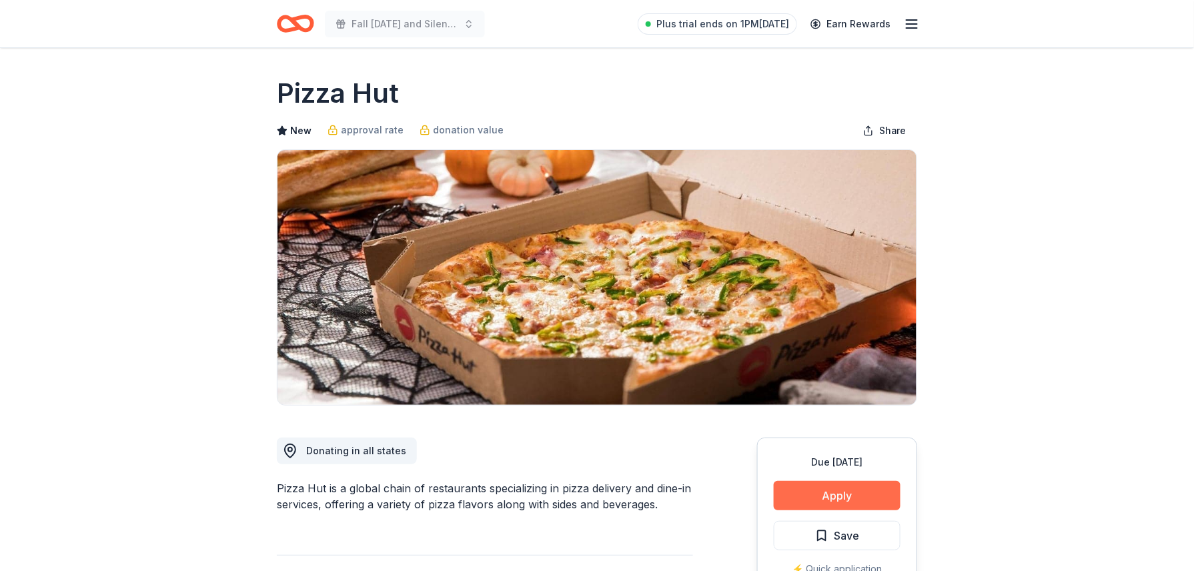
click at [820, 494] on button "Apply" at bounding box center [837, 495] width 127 height 29
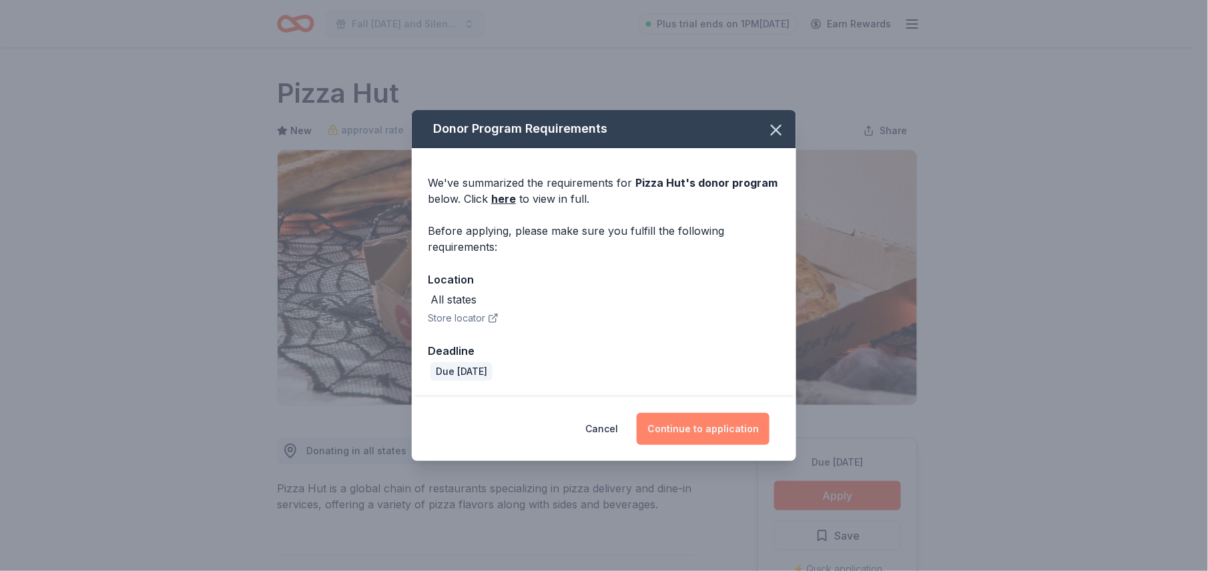
click at [727, 426] on button "Continue to application" at bounding box center [703, 429] width 133 height 32
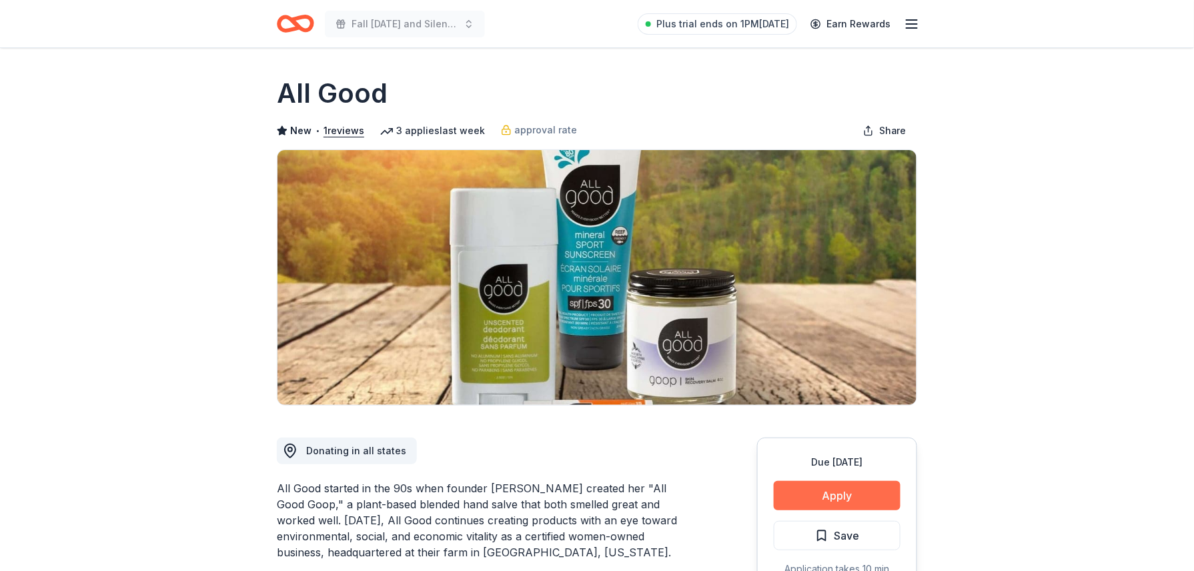
click at [839, 489] on button "Apply" at bounding box center [837, 495] width 127 height 29
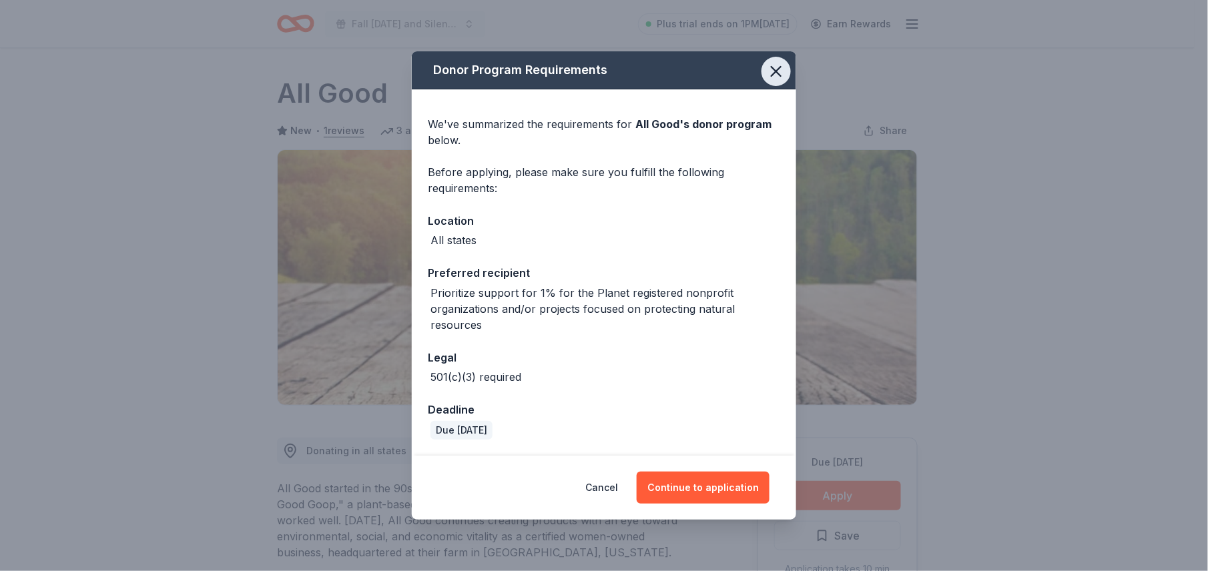
click at [781, 67] on icon "button" at bounding box center [775, 71] width 9 height 9
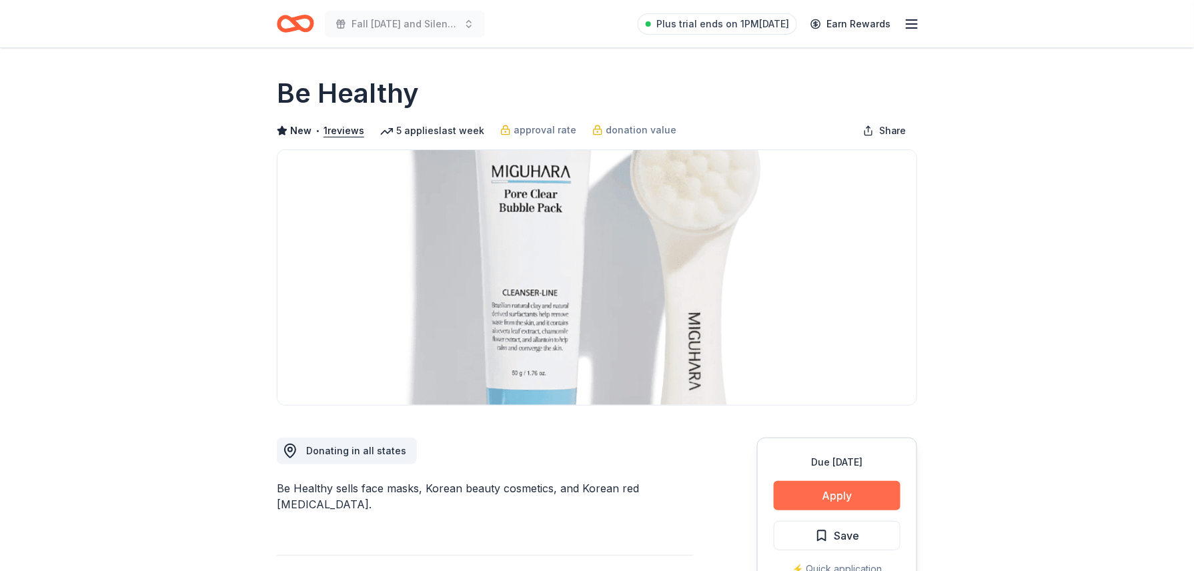
click at [837, 497] on button "Apply" at bounding box center [837, 495] width 127 height 29
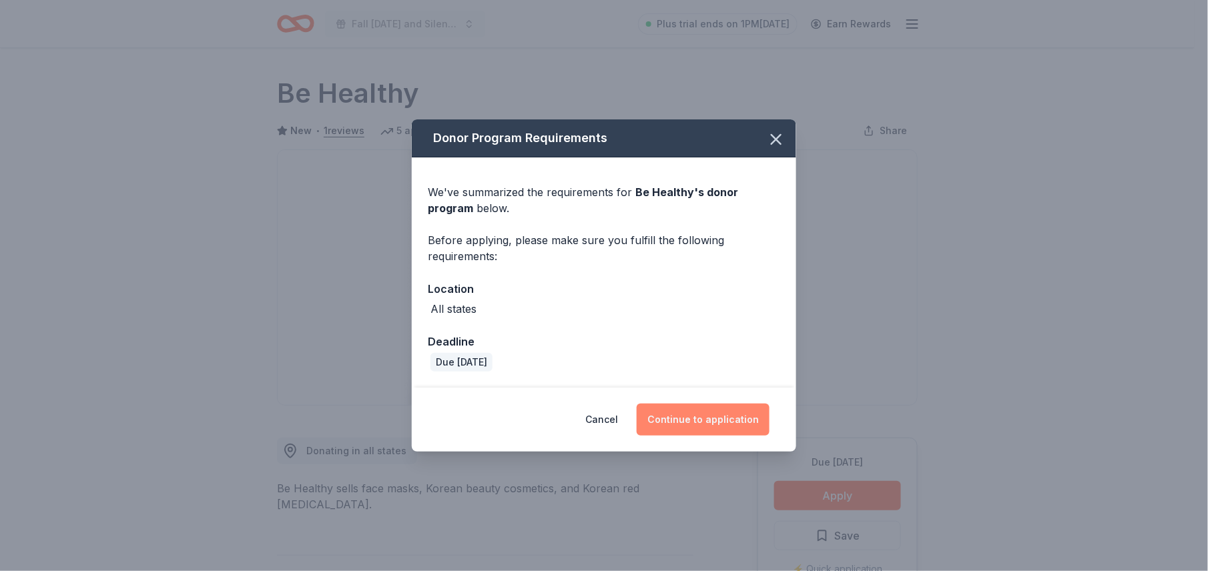
click at [692, 422] on button "Continue to application" at bounding box center [703, 420] width 133 height 32
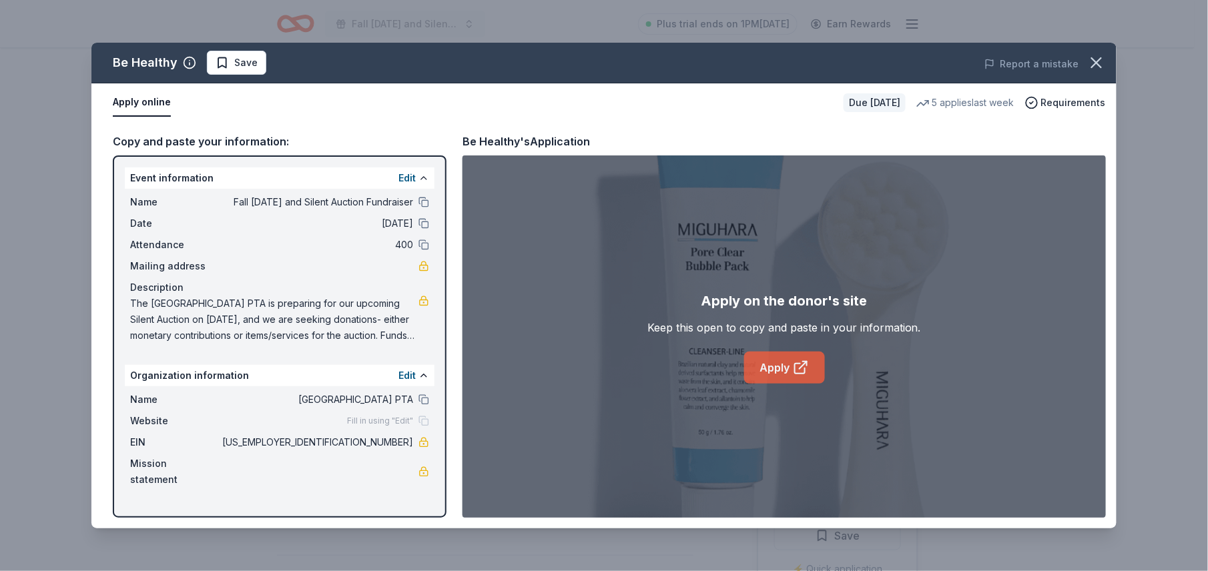
click at [791, 375] on link "Apply" at bounding box center [784, 368] width 81 height 32
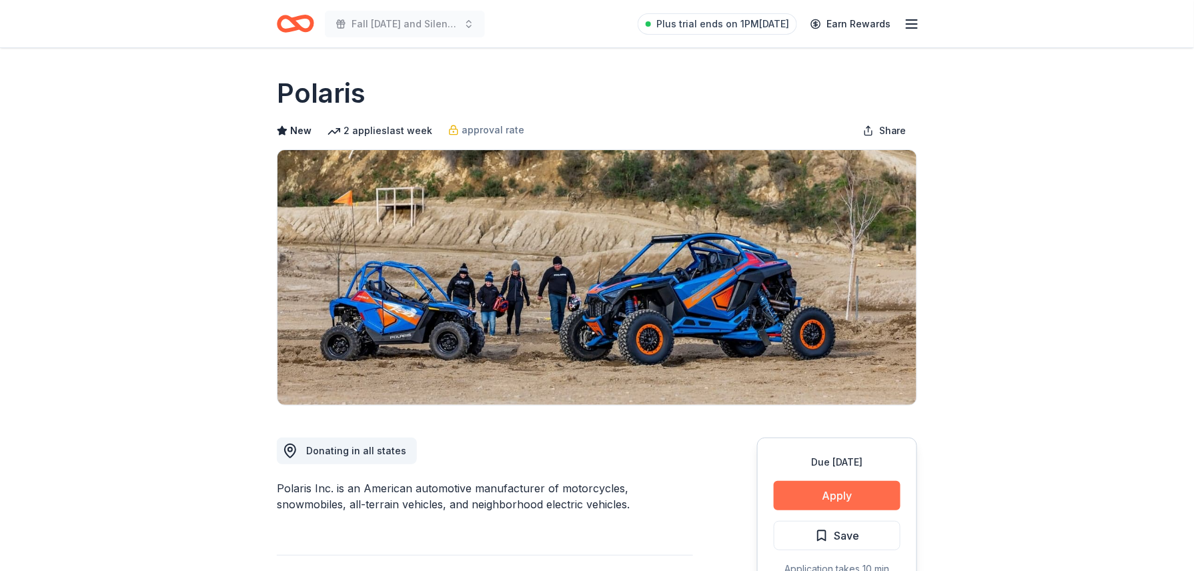
click at [815, 498] on button "Apply" at bounding box center [837, 495] width 127 height 29
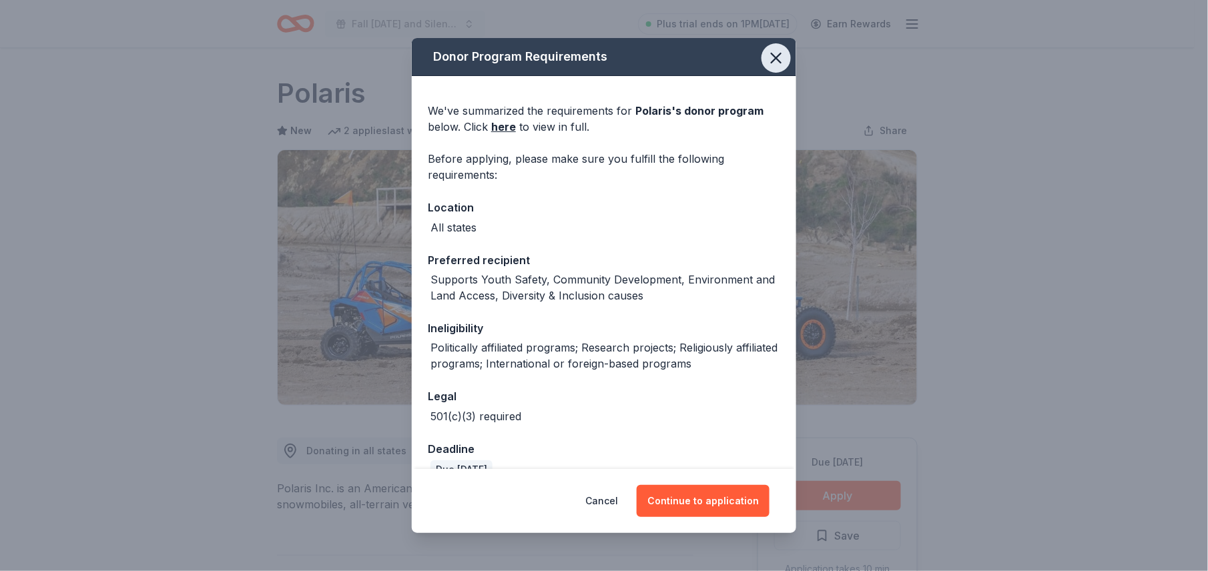
click at [771, 60] on icon "button" at bounding box center [775, 57] width 9 height 9
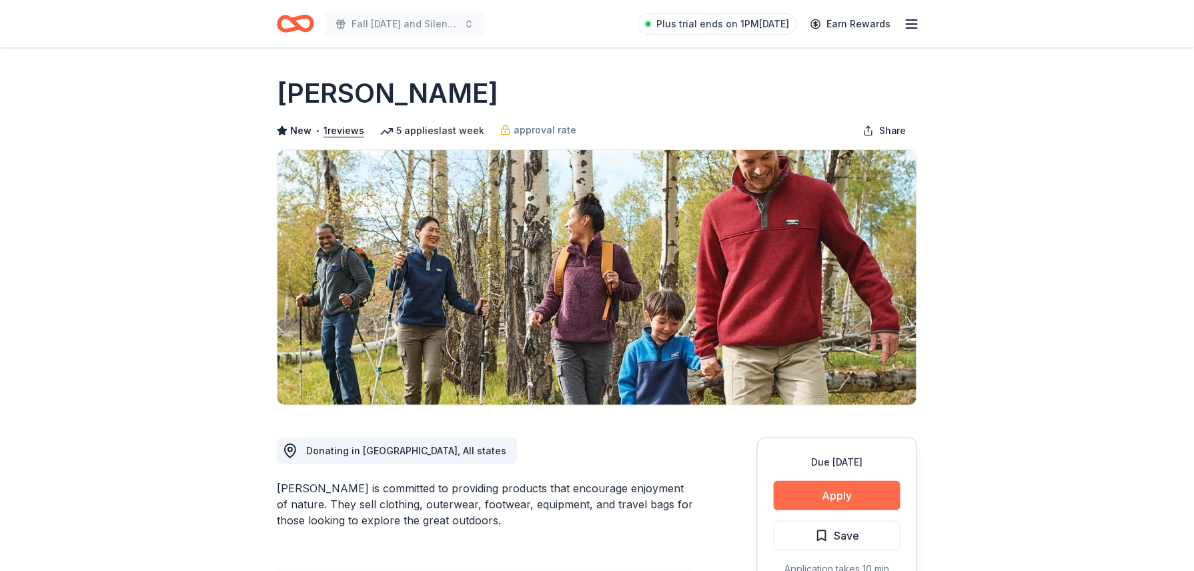
click at [823, 486] on button "Apply" at bounding box center [837, 495] width 127 height 29
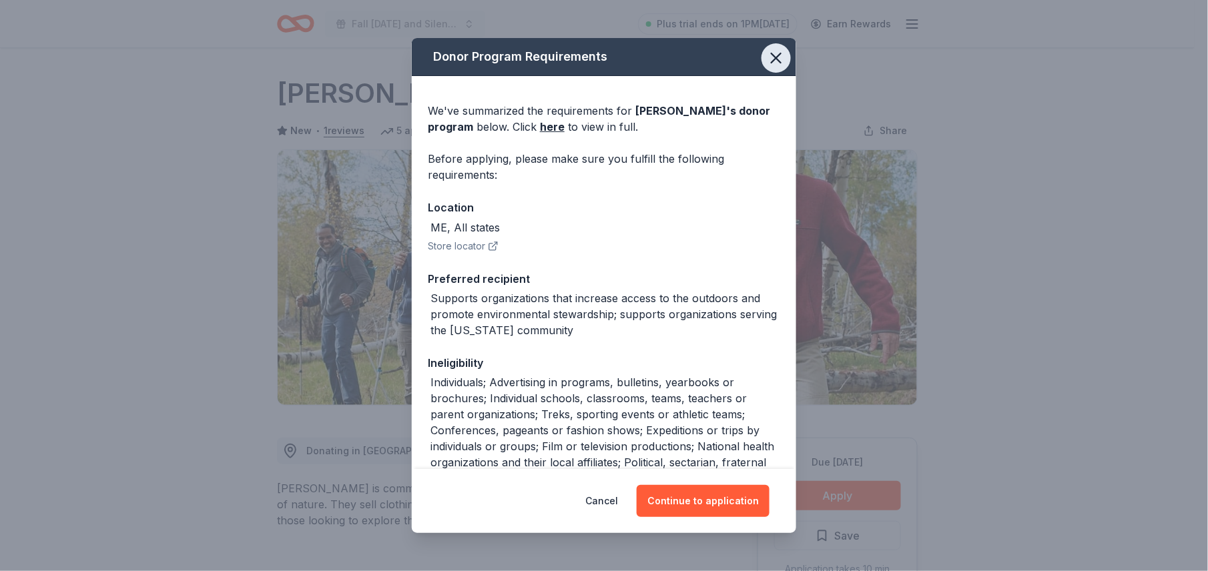
click at [767, 60] on icon "button" at bounding box center [776, 58] width 19 height 19
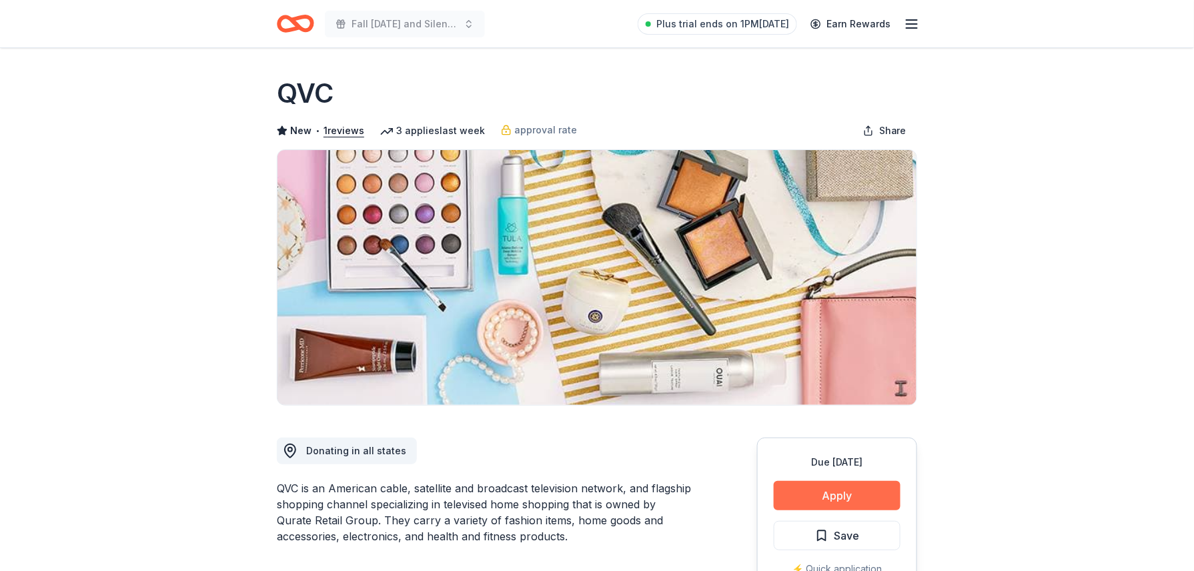
click at [849, 497] on button "Apply" at bounding box center [837, 495] width 127 height 29
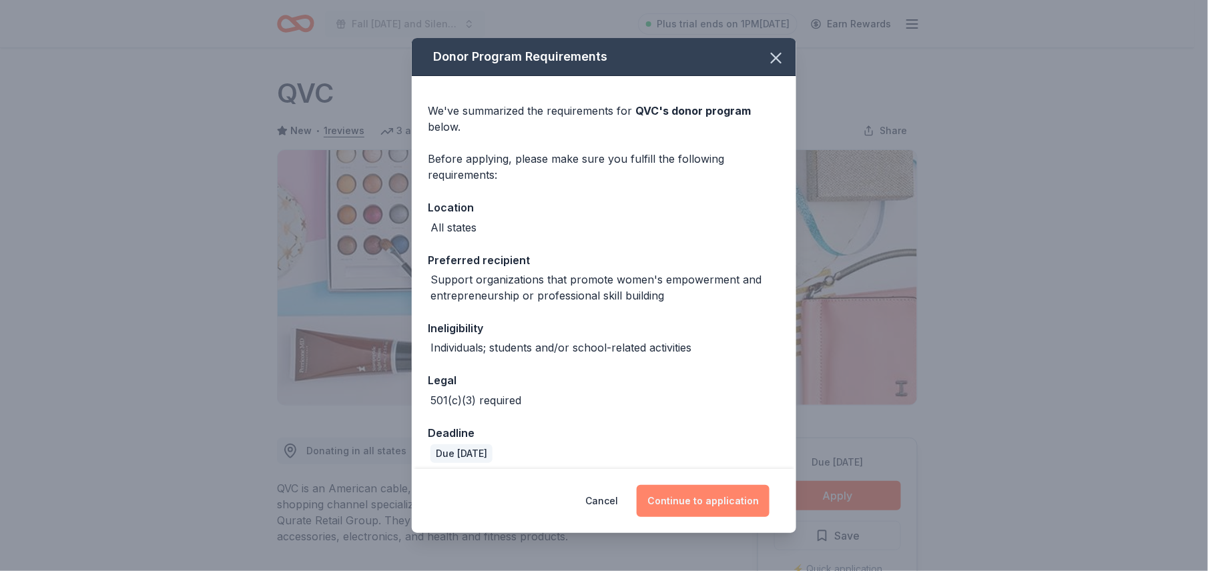
click at [729, 506] on button "Continue to application" at bounding box center [703, 501] width 133 height 32
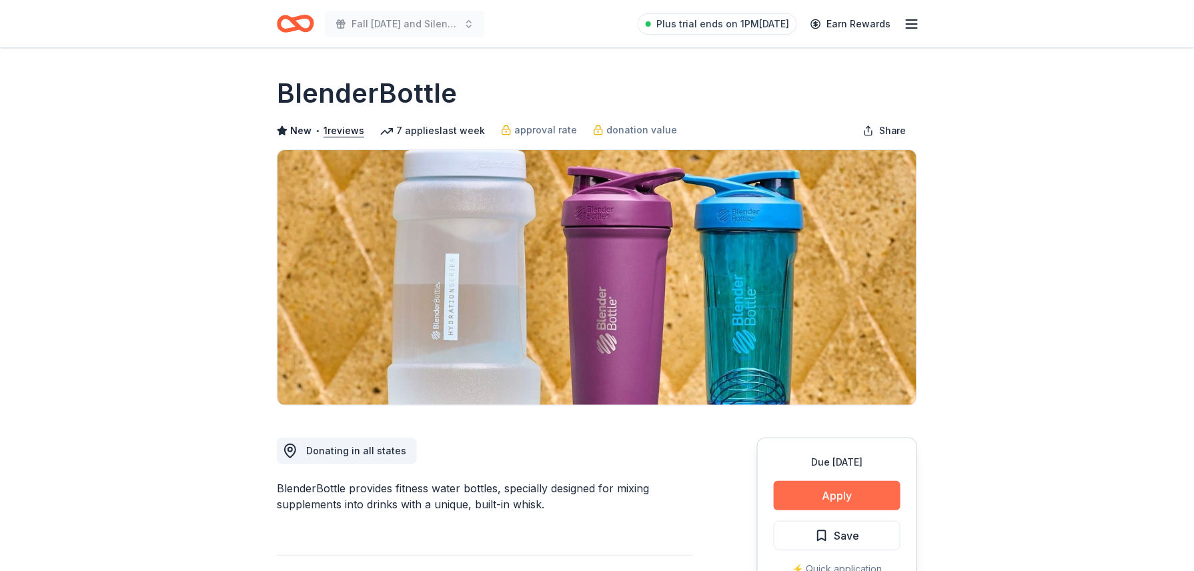
click at [820, 499] on button "Apply" at bounding box center [837, 495] width 127 height 29
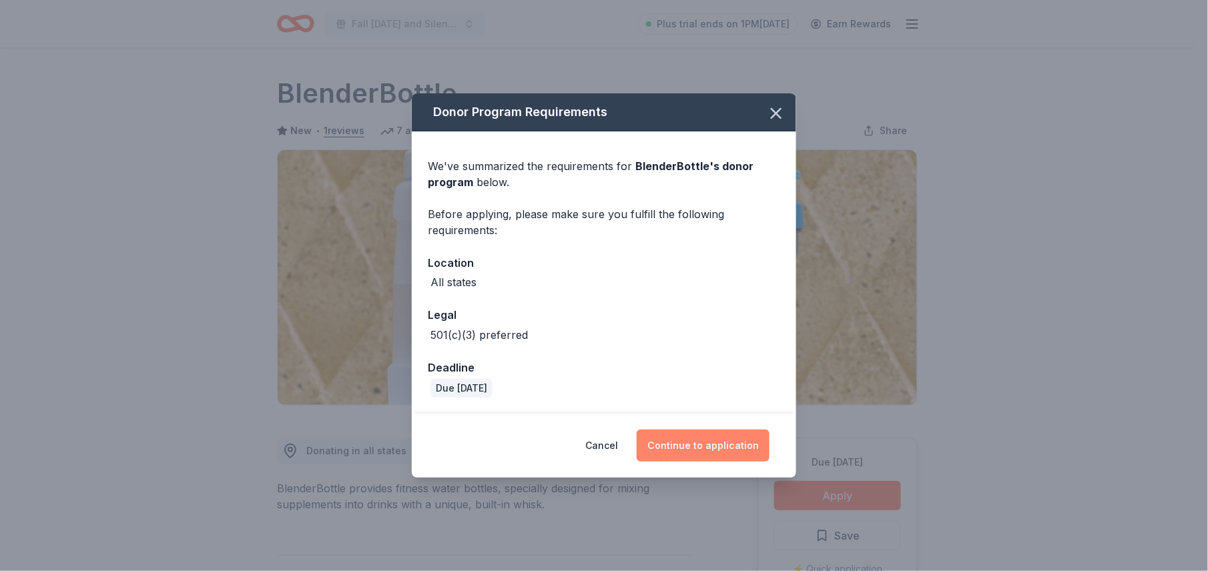
click at [719, 458] on button "Continue to application" at bounding box center [703, 446] width 133 height 32
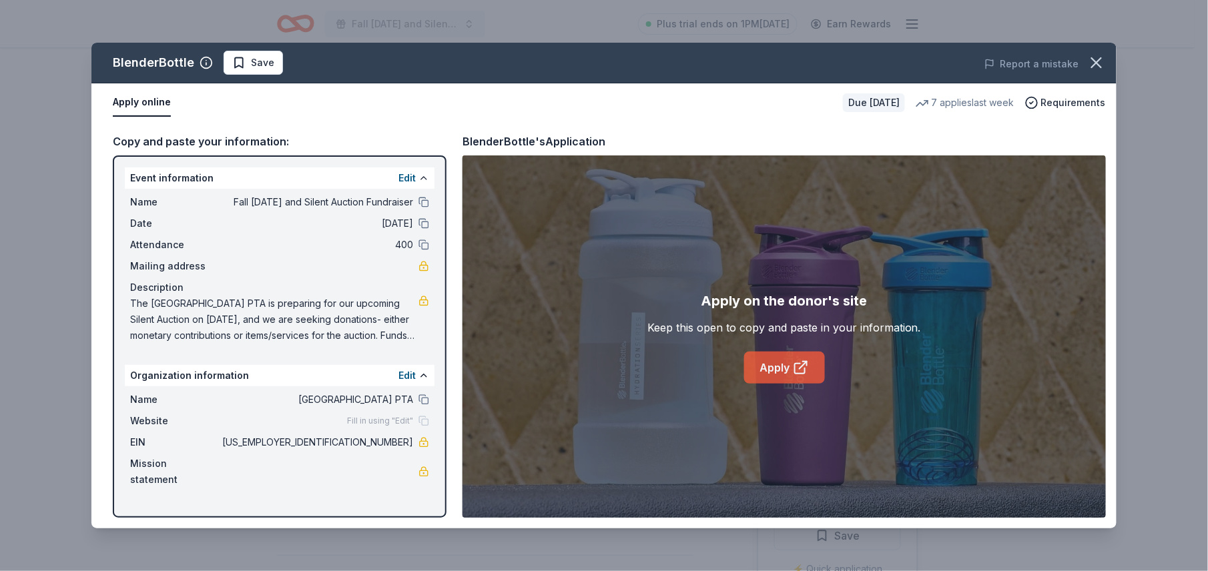
click at [788, 372] on link "Apply" at bounding box center [784, 368] width 81 height 32
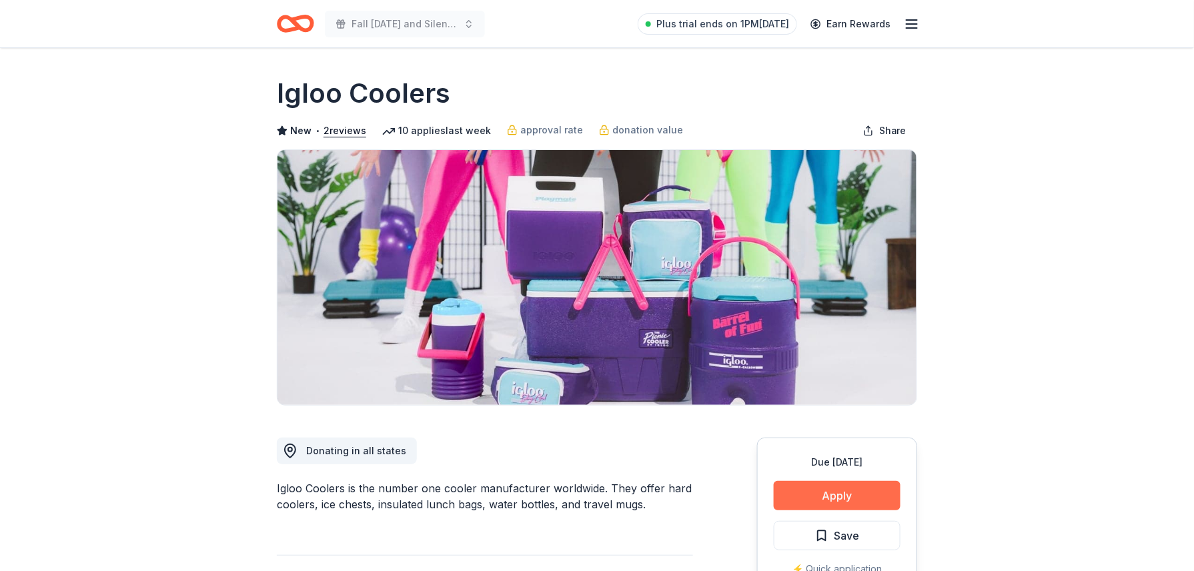
click at [809, 492] on button "Apply" at bounding box center [837, 495] width 127 height 29
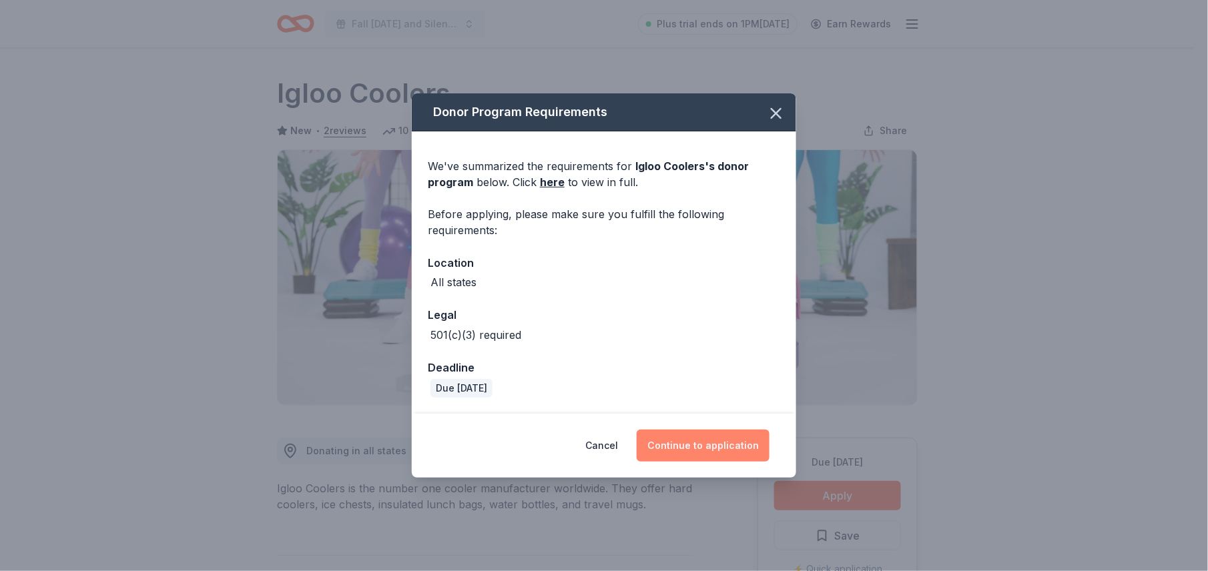
click at [719, 436] on button "Continue to application" at bounding box center [703, 446] width 133 height 32
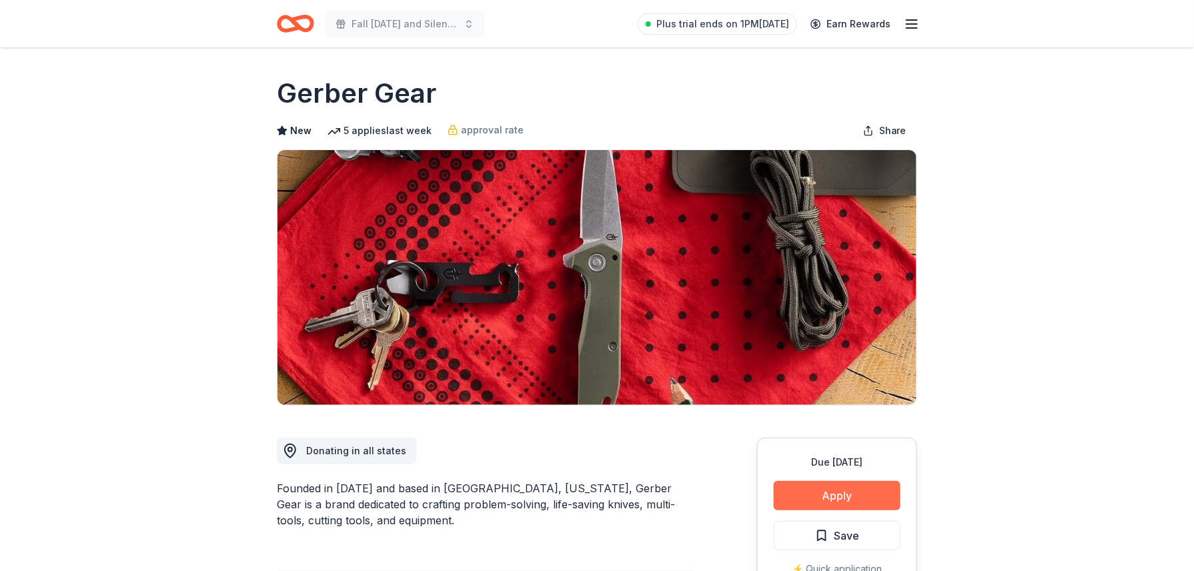
click at [823, 494] on button "Apply" at bounding box center [837, 495] width 127 height 29
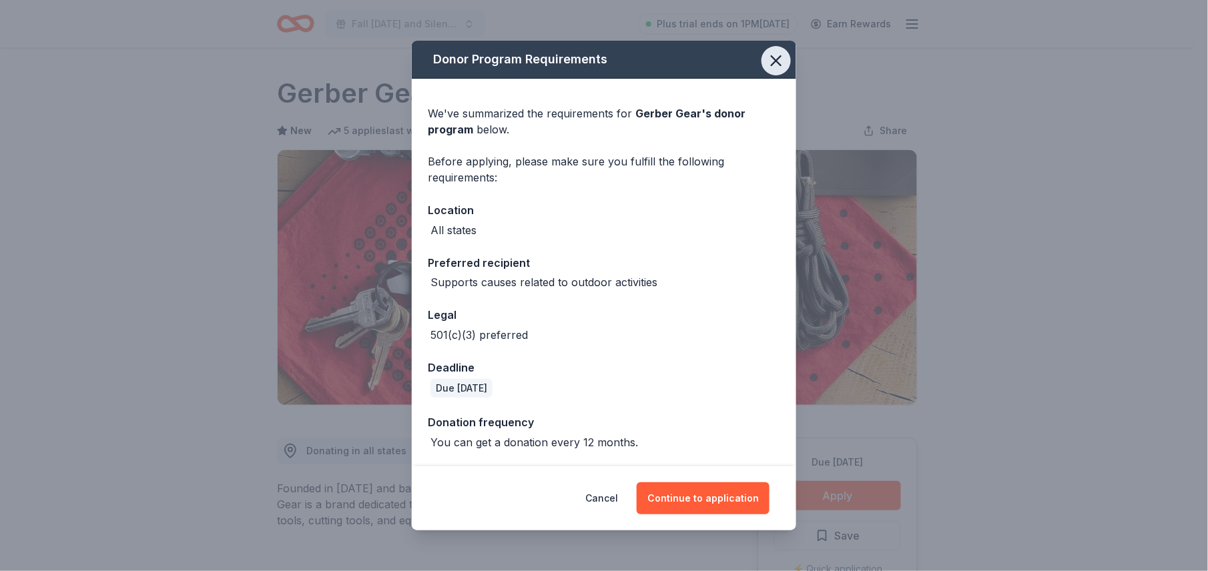
click at [782, 55] on icon "button" at bounding box center [776, 60] width 19 height 19
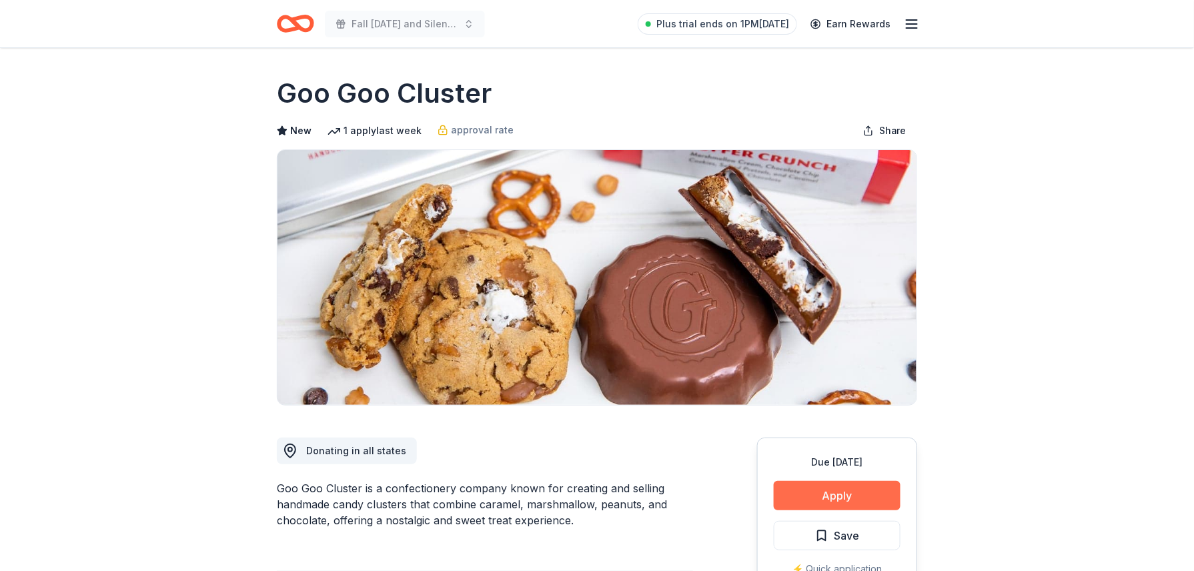
click at [838, 494] on button "Apply" at bounding box center [837, 495] width 127 height 29
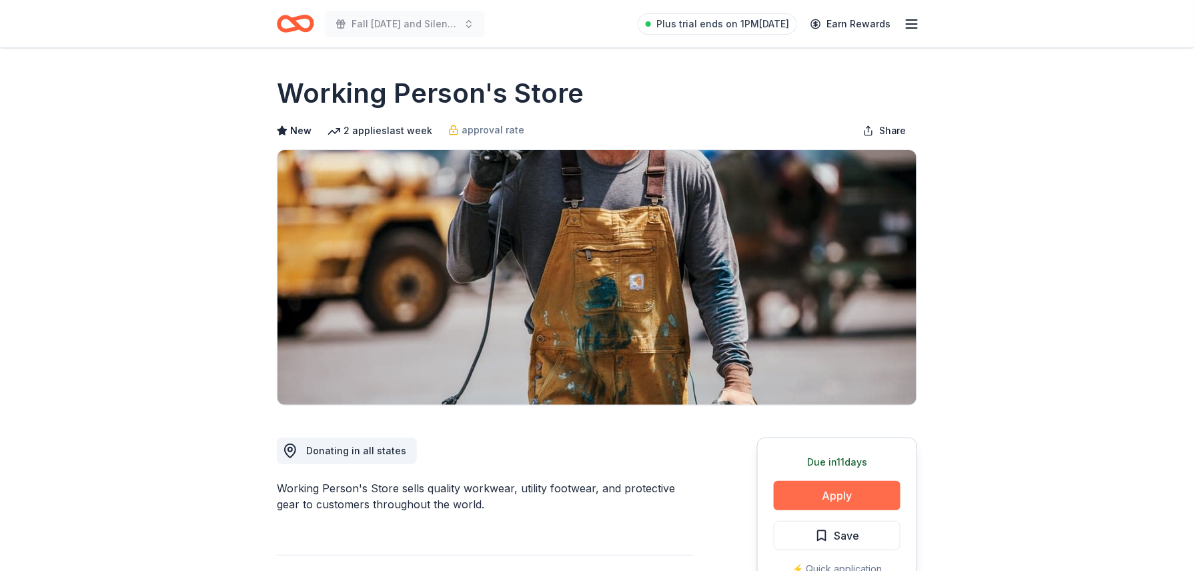
click at [814, 486] on button "Apply" at bounding box center [837, 495] width 127 height 29
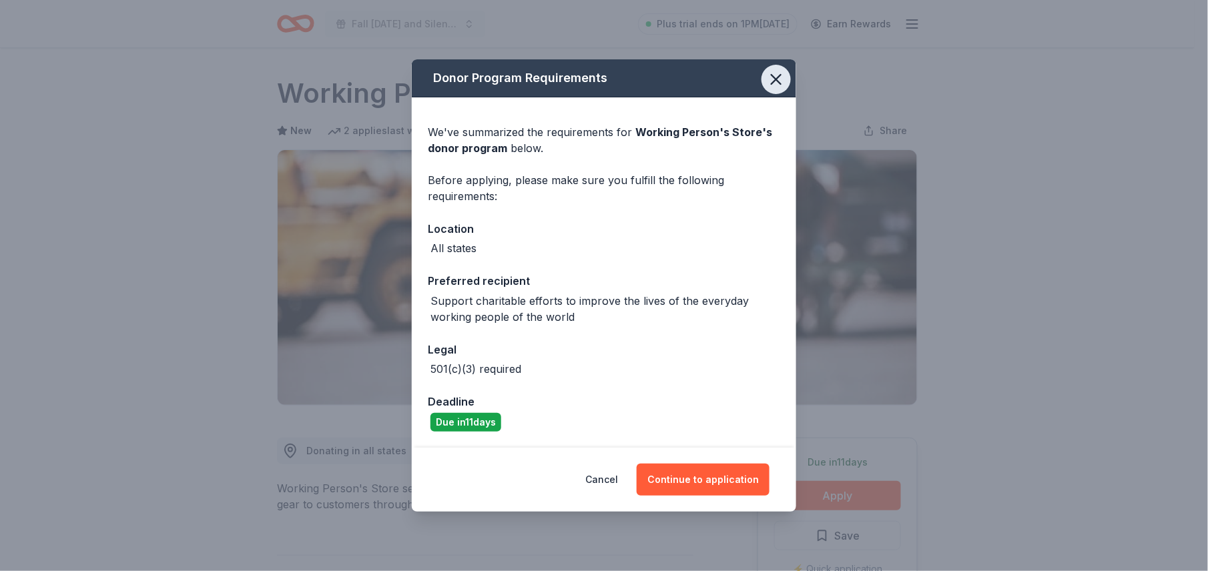
click at [777, 76] on icon "button" at bounding box center [776, 79] width 19 height 19
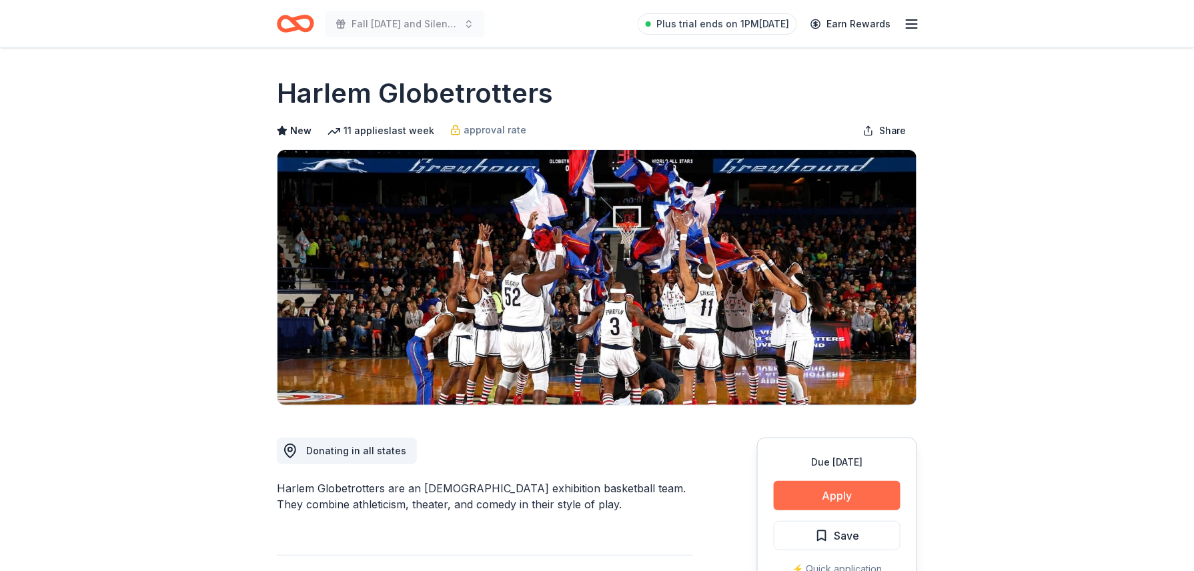
click at [826, 497] on button "Apply" at bounding box center [837, 495] width 127 height 29
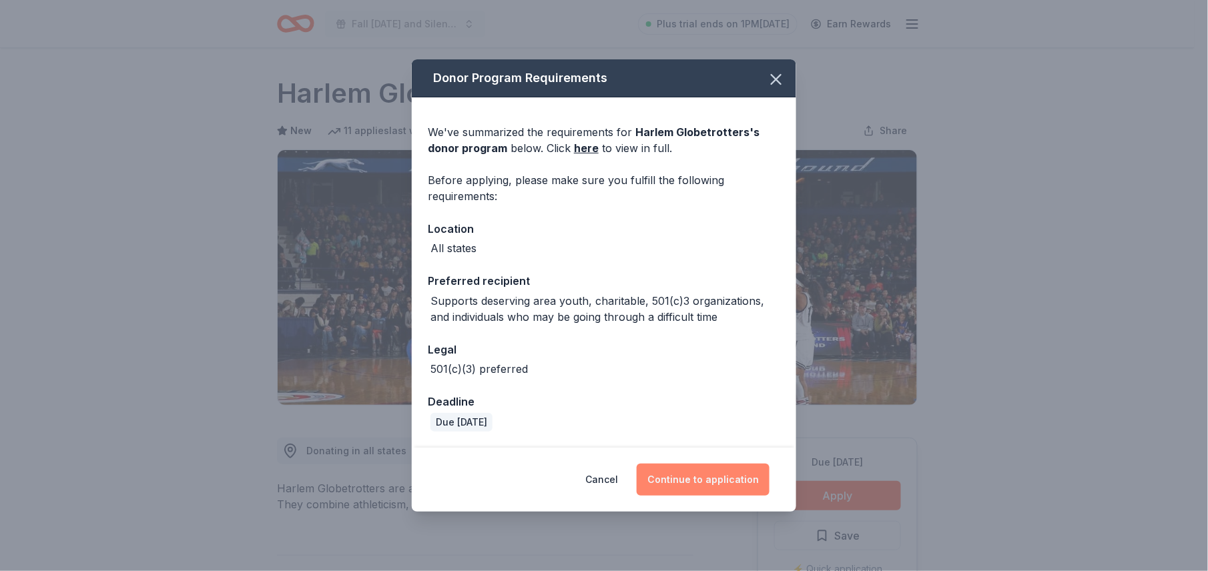
click at [738, 474] on button "Continue to application" at bounding box center [703, 480] width 133 height 32
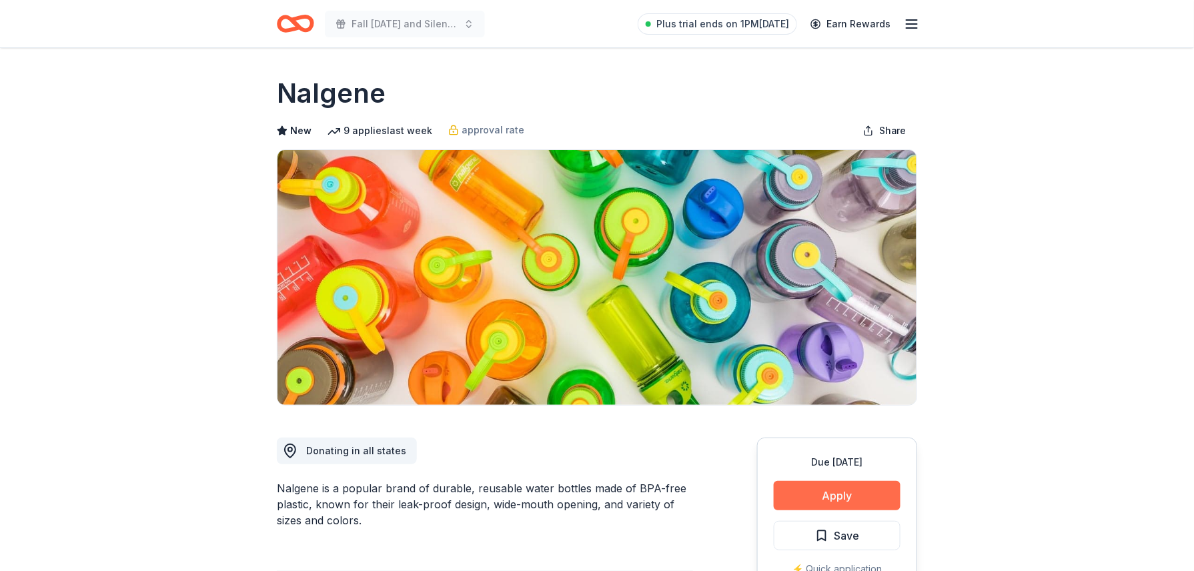
click at [834, 494] on button "Apply" at bounding box center [837, 495] width 127 height 29
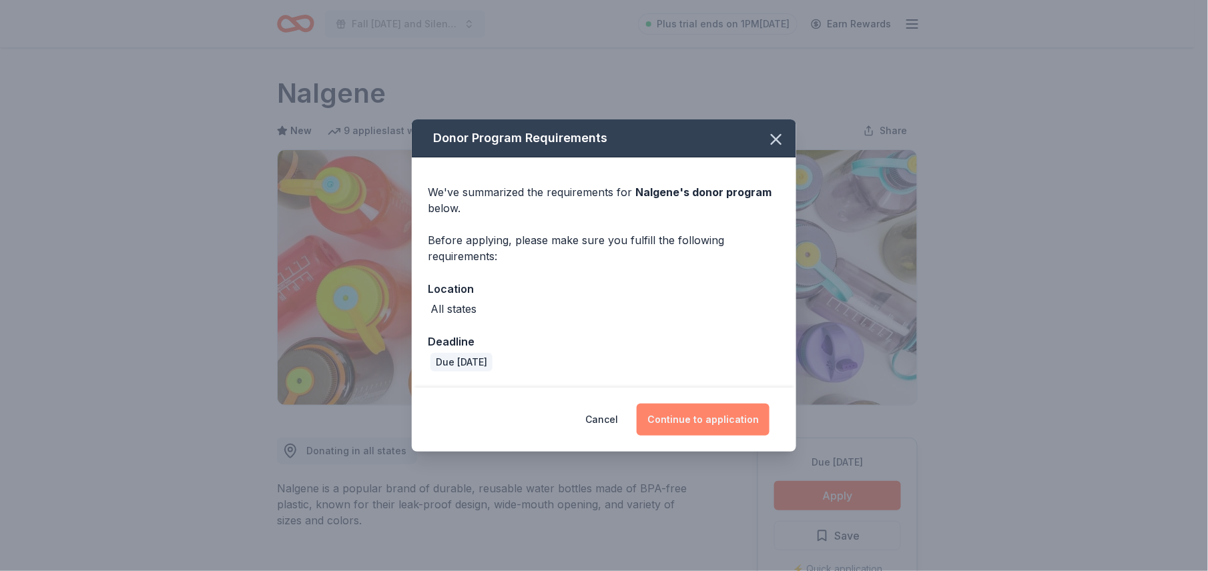
click at [729, 425] on button "Continue to application" at bounding box center [703, 420] width 133 height 32
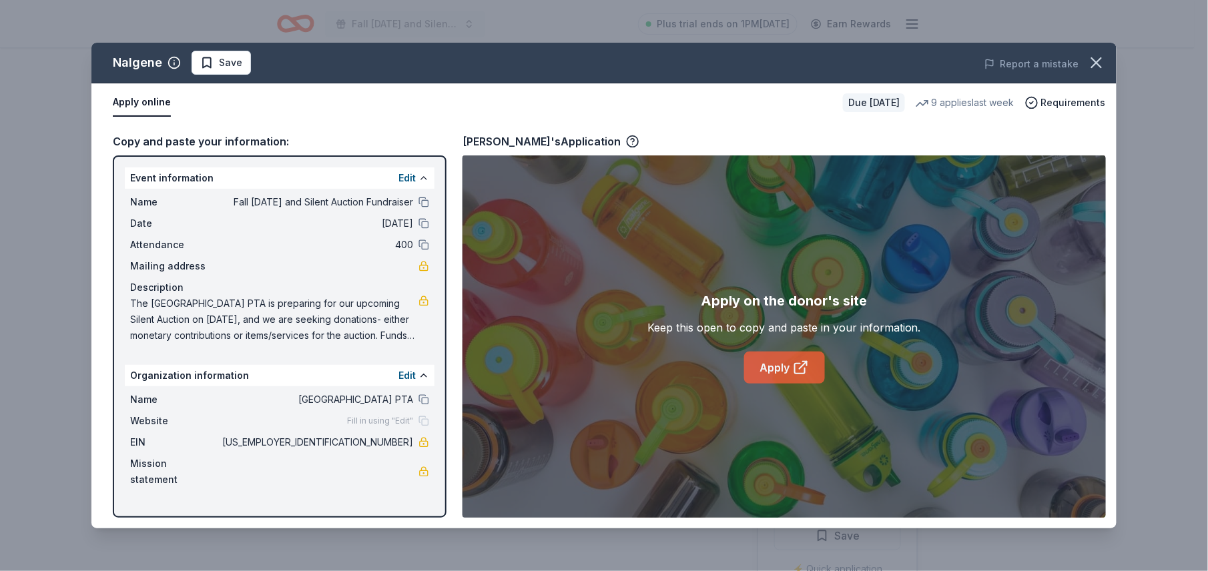
click at [787, 372] on link "Apply" at bounding box center [784, 368] width 81 height 32
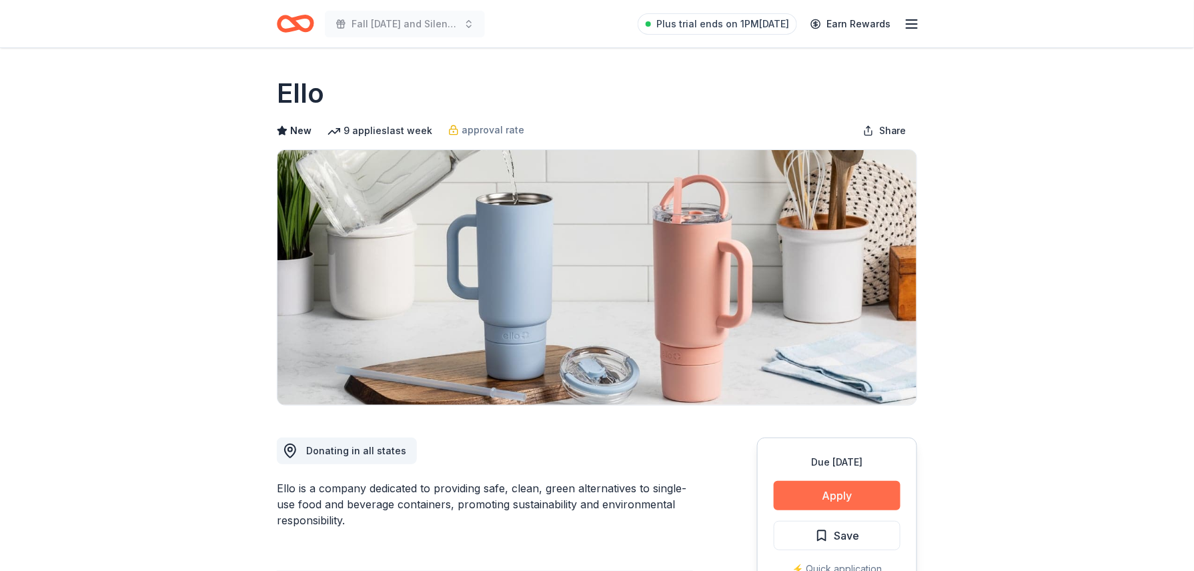
click at [843, 491] on button "Apply" at bounding box center [837, 495] width 127 height 29
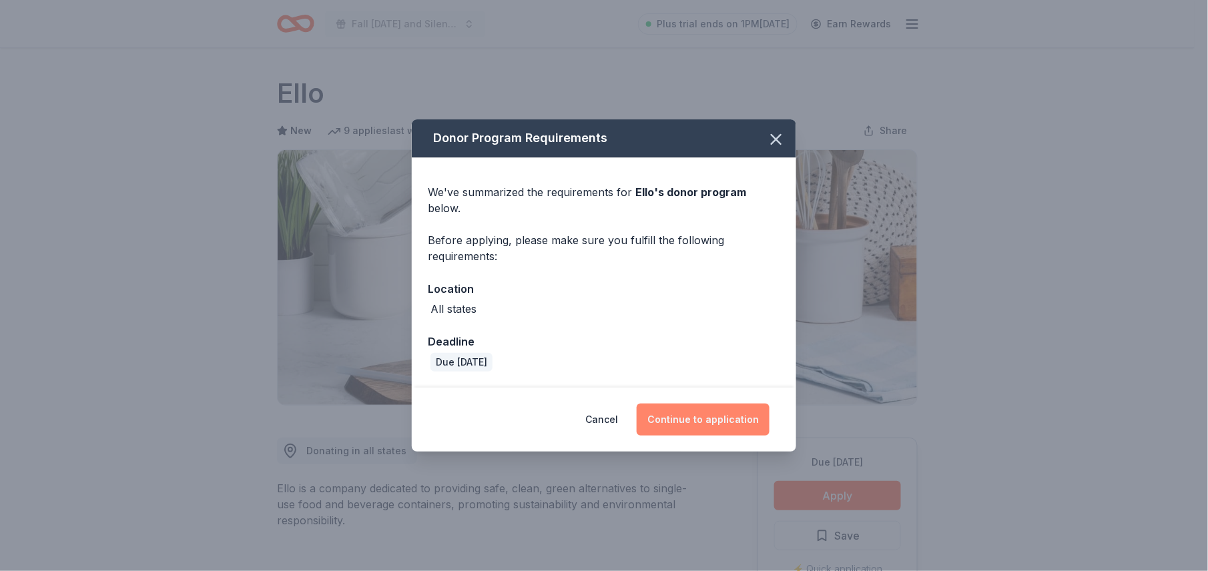
click at [730, 423] on button "Continue to application" at bounding box center [703, 420] width 133 height 32
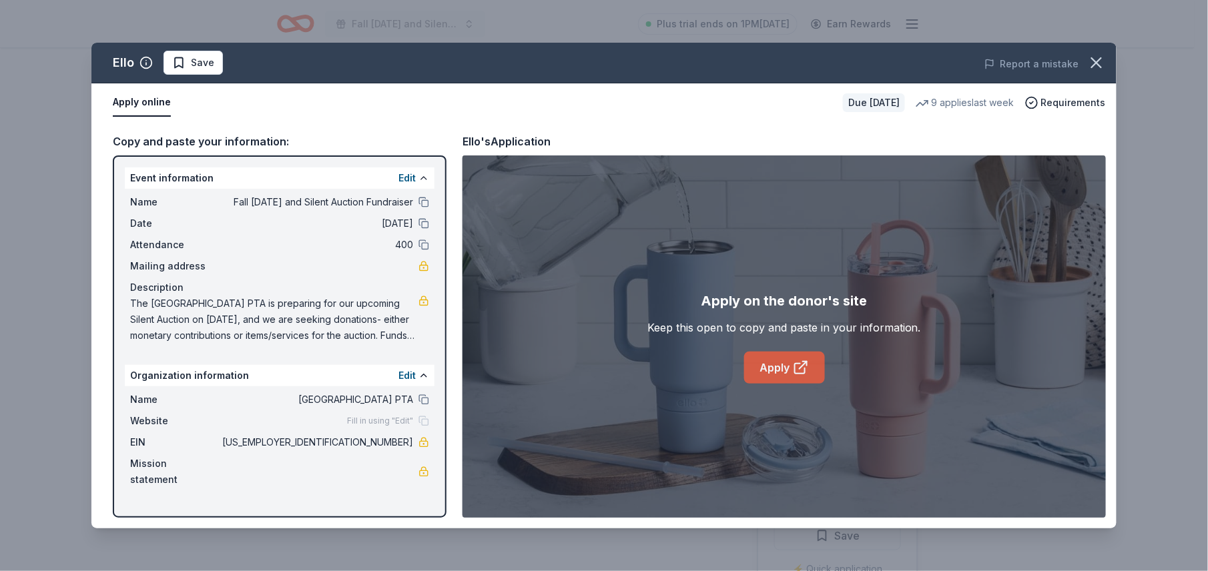
click at [777, 376] on link "Apply" at bounding box center [784, 368] width 81 height 32
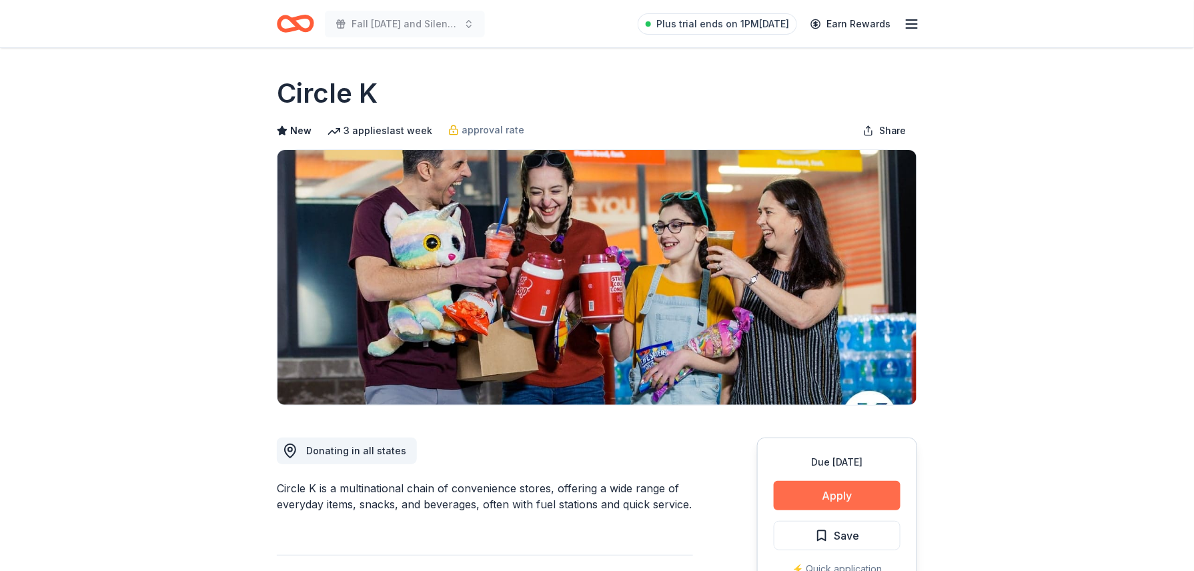
click at [814, 494] on button "Apply" at bounding box center [837, 495] width 127 height 29
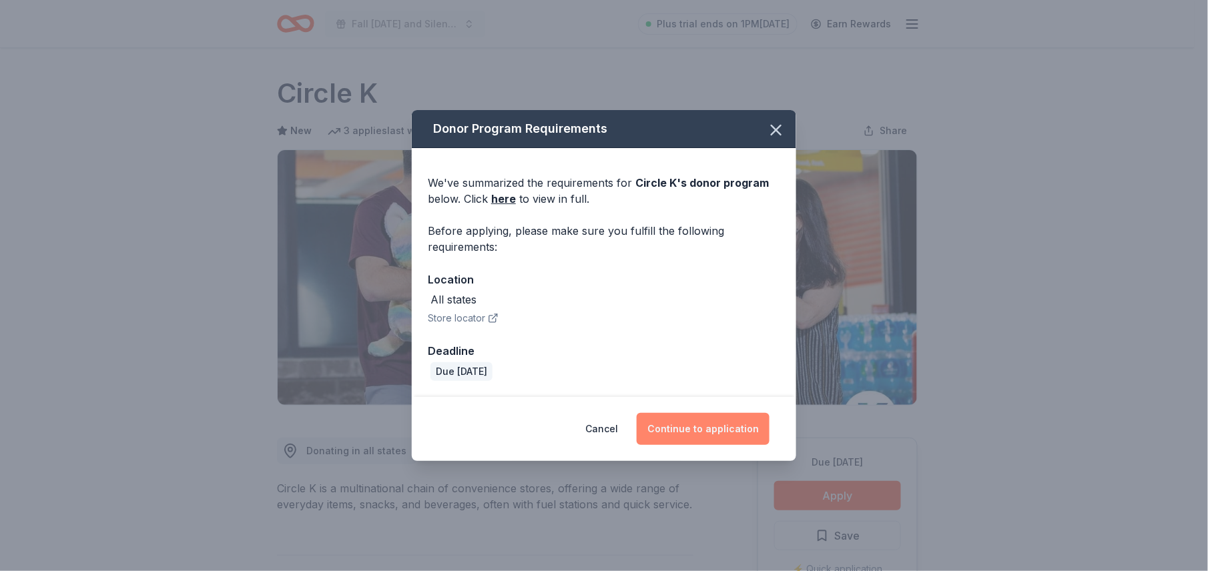
click at [705, 430] on button "Continue to application" at bounding box center [703, 429] width 133 height 32
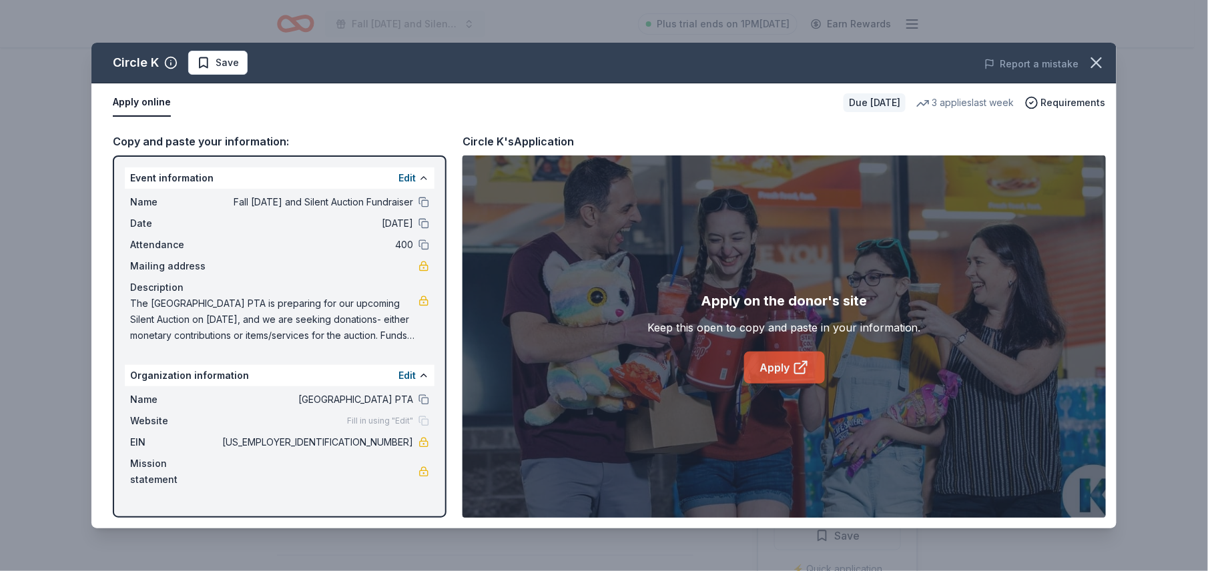
click at [757, 363] on link "Apply" at bounding box center [784, 368] width 81 height 32
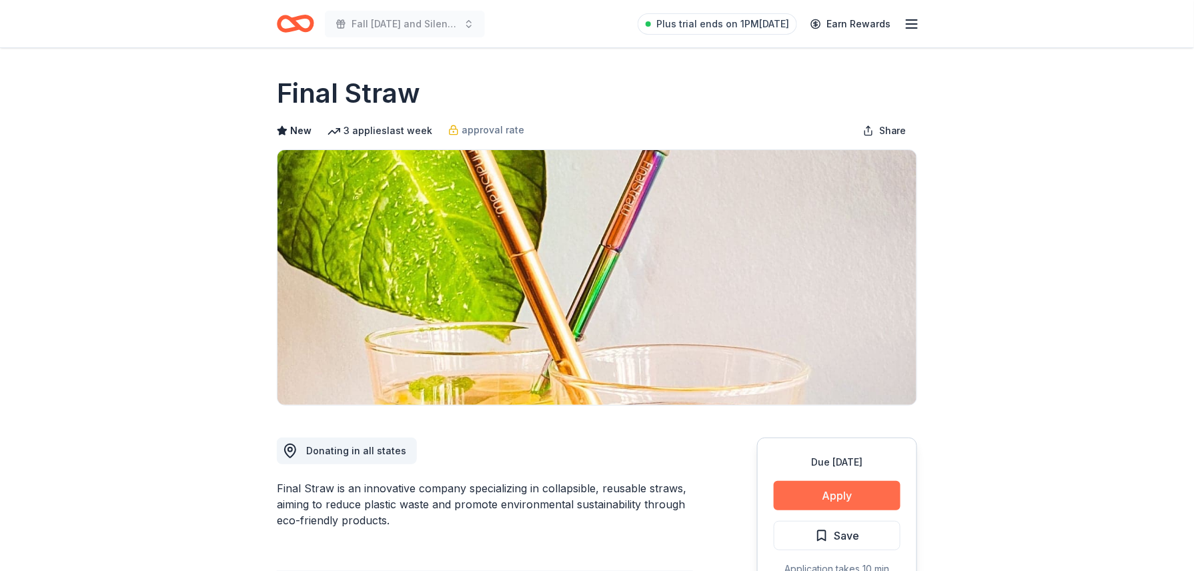
click at [882, 494] on button "Apply" at bounding box center [837, 495] width 127 height 29
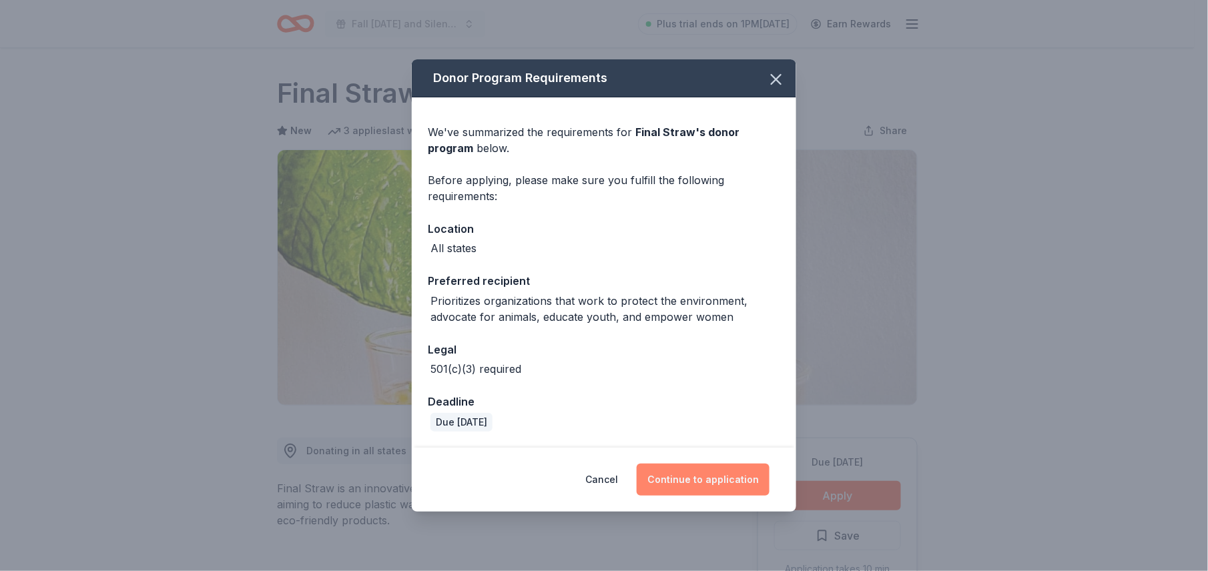
click at [751, 475] on button "Continue to application" at bounding box center [703, 480] width 133 height 32
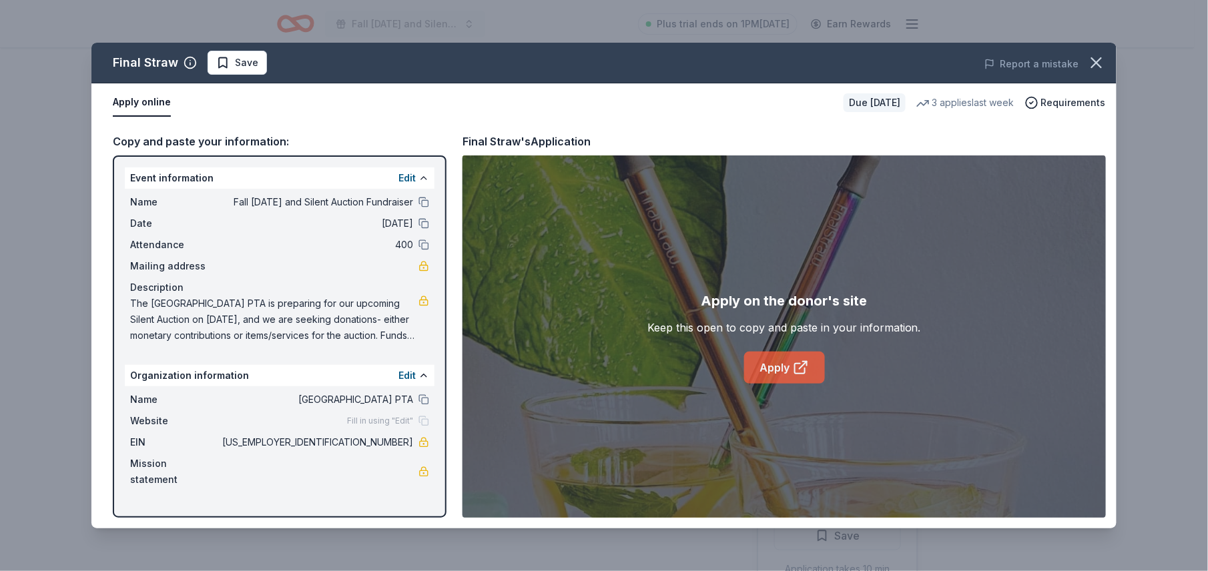
click at [786, 374] on link "Apply" at bounding box center [784, 368] width 81 height 32
